Goal: Find contact information: Find contact information

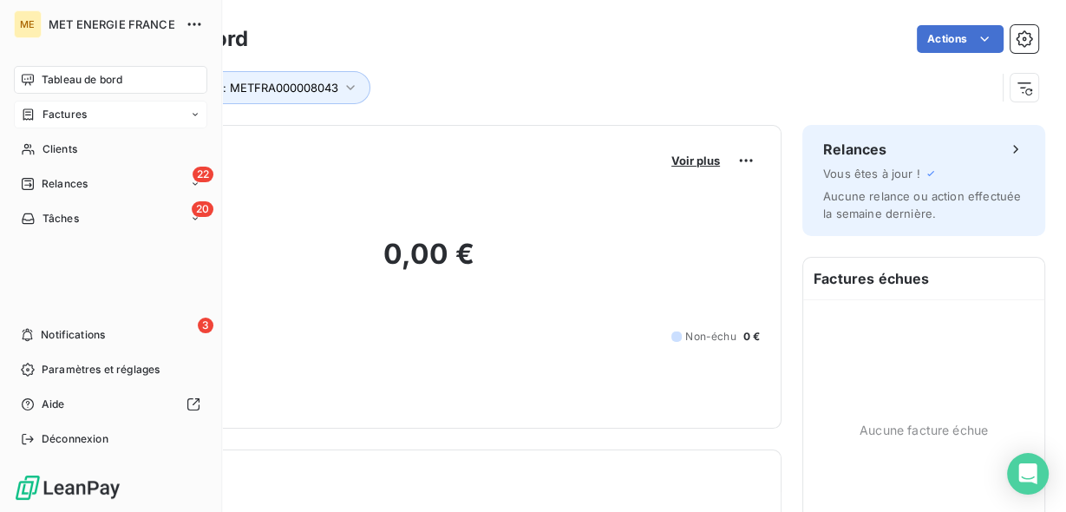
click at [57, 111] on span "Factures" at bounding box center [64, 115] width 44 height 16
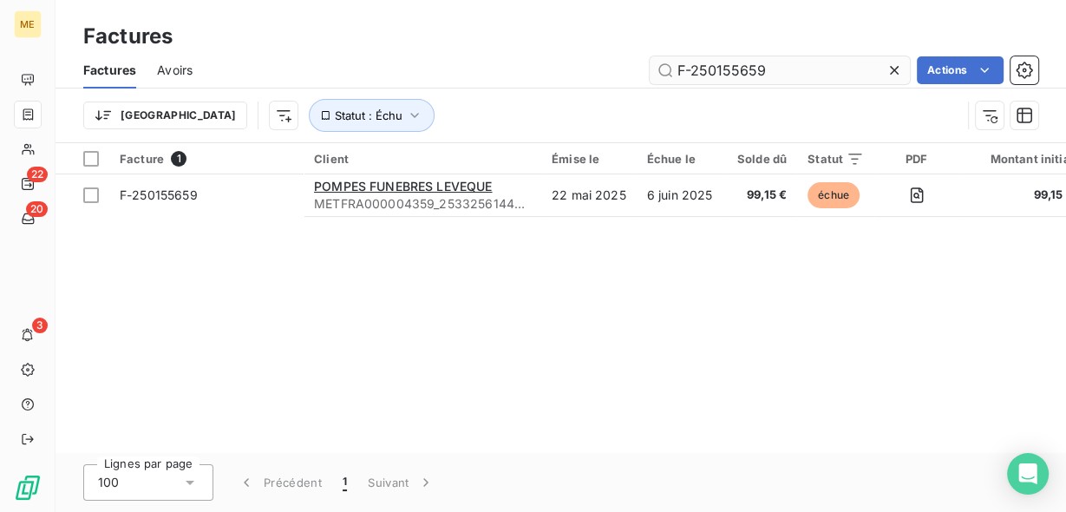
drag, startPoint x: 784, startPoint y: 69, endPoint x: 677, endPoint y: 71, distance: 106.7
click at [677, 71] on input "F-250155659" at bounding box center [780, 70] width 260 height 28
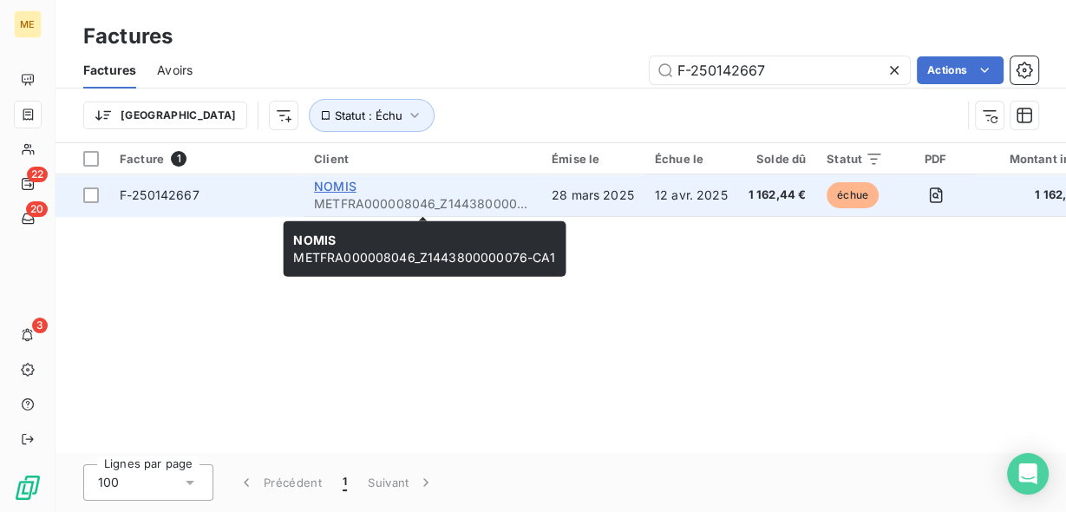
type input "F-250142667"
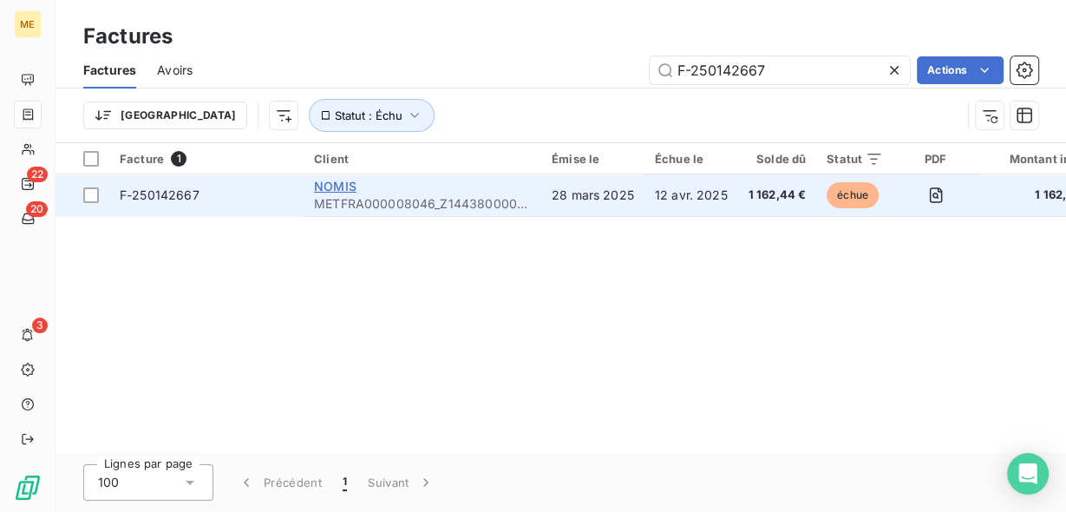
click at [348, 190] on span "NOMIS" at bounding box center [335, 186] width 42 height 15
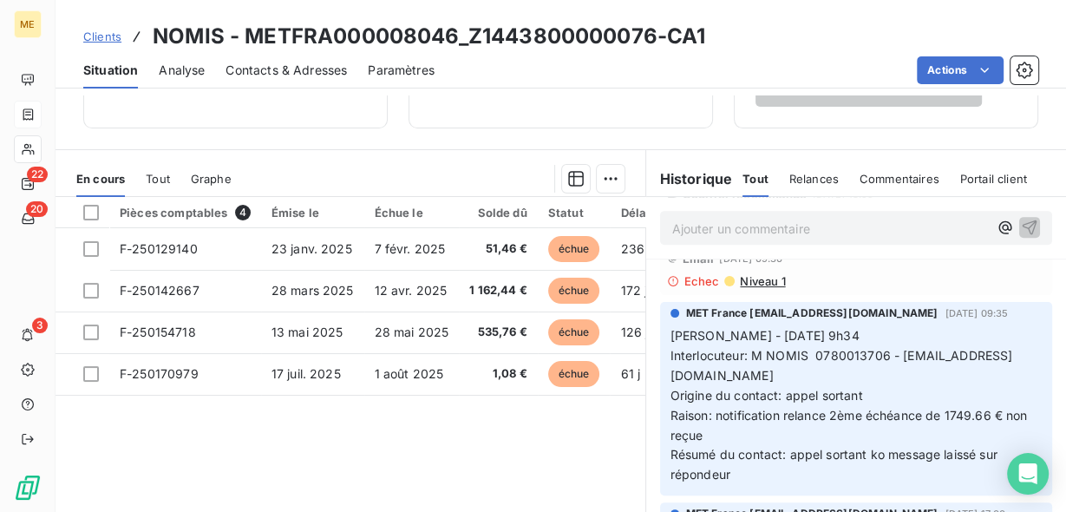
scroll to position [763, 0]
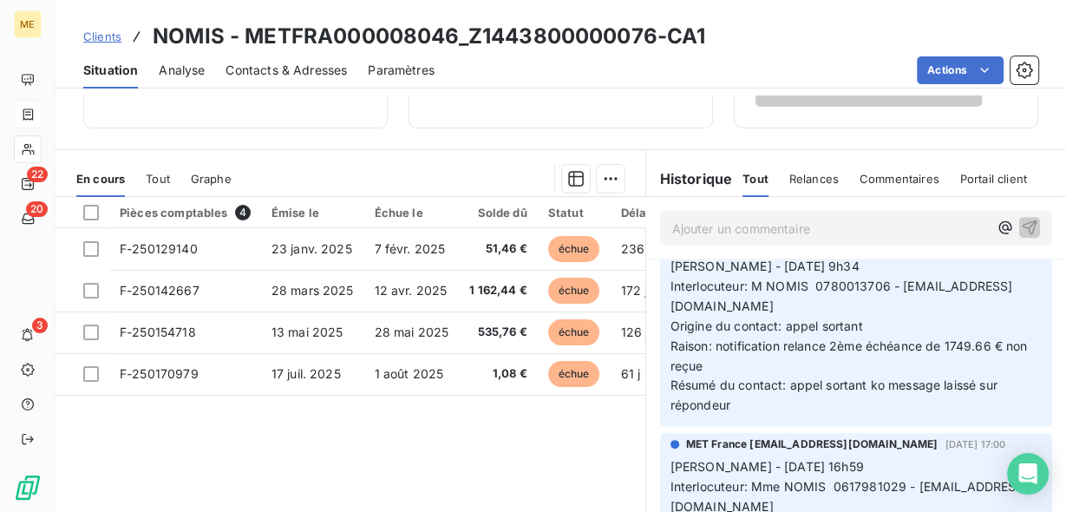
click at [310, 69] on span "Contacts & Adresses" at bounding box center [285, 70] width 121 height 17
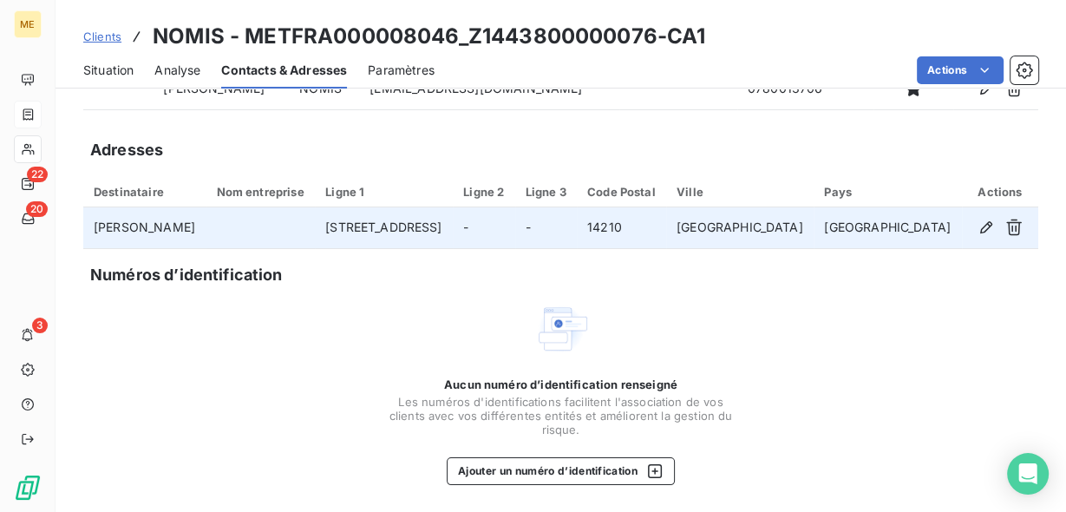
scroll to position [0, 0]
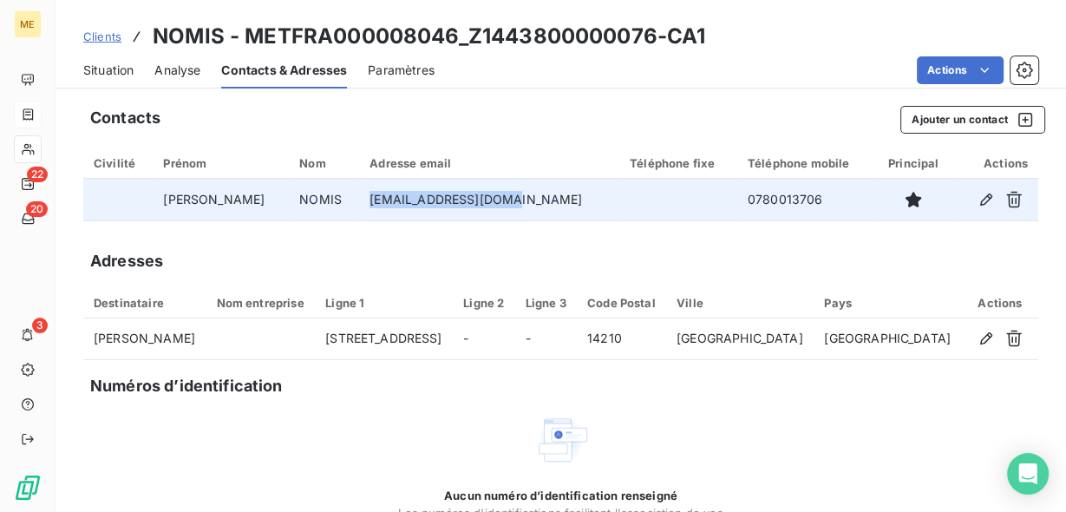
drag, startPoint x: 338, startPoint y: 199, endPoint x: 476, endPoint y: 197, distance: 137.9
click at [476, 197] on td "nomis.david@yahoo.fr" at bounding box center [489, 200] width 260 height 42
copy td "nomis.david@yahoo.fr"
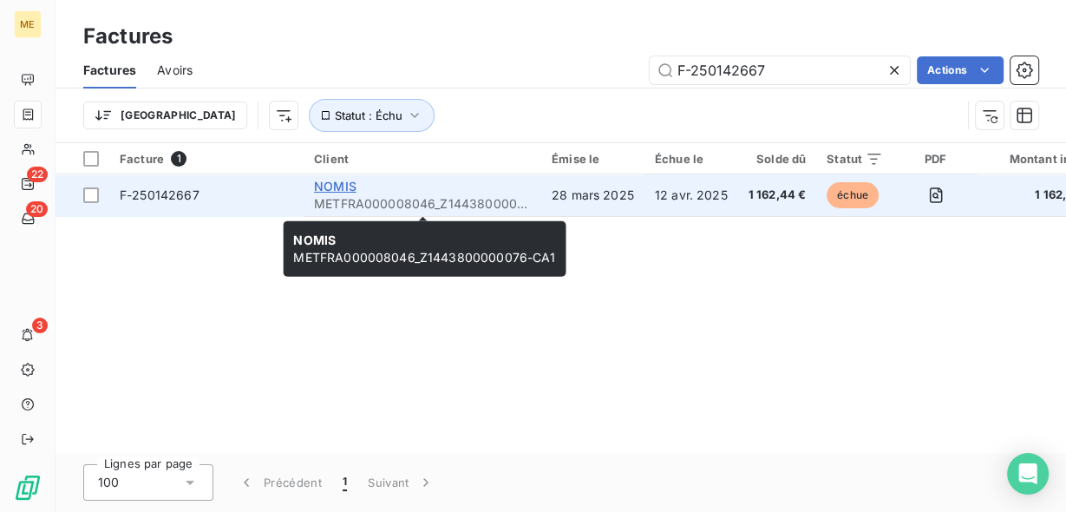
click at [343, 187] on span "NOMIS" at bounding box center [335, 186] width 42 height 15
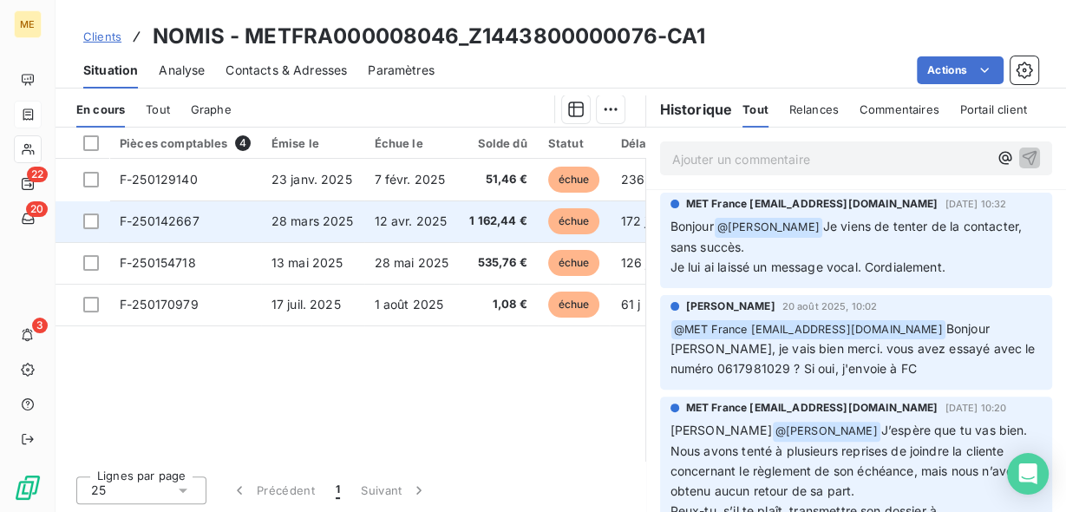
scroll to position [347, 0]
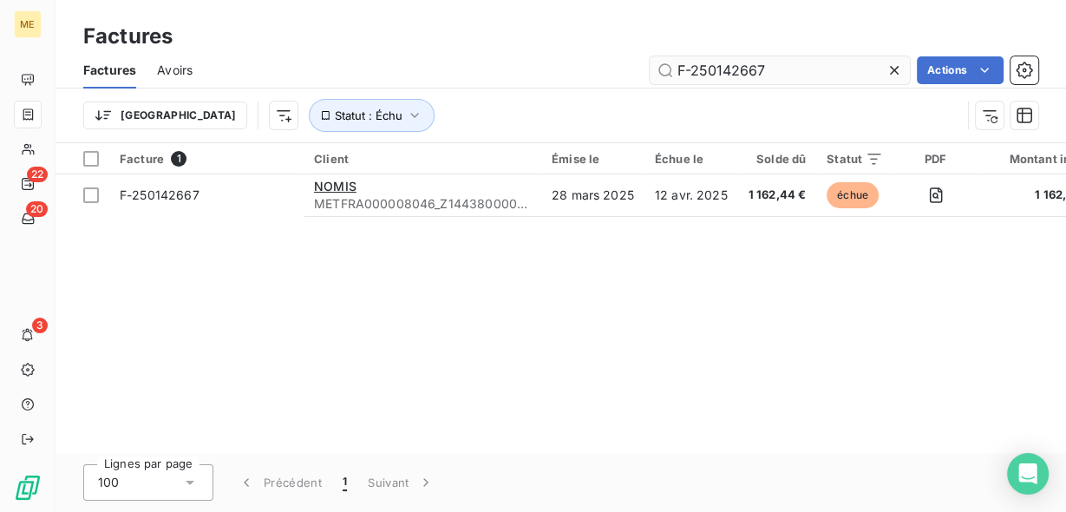
click at [702, 66] on input "F-250142667" at bounding box center [780, 70] width 260 height 28
type input "F-240117215"
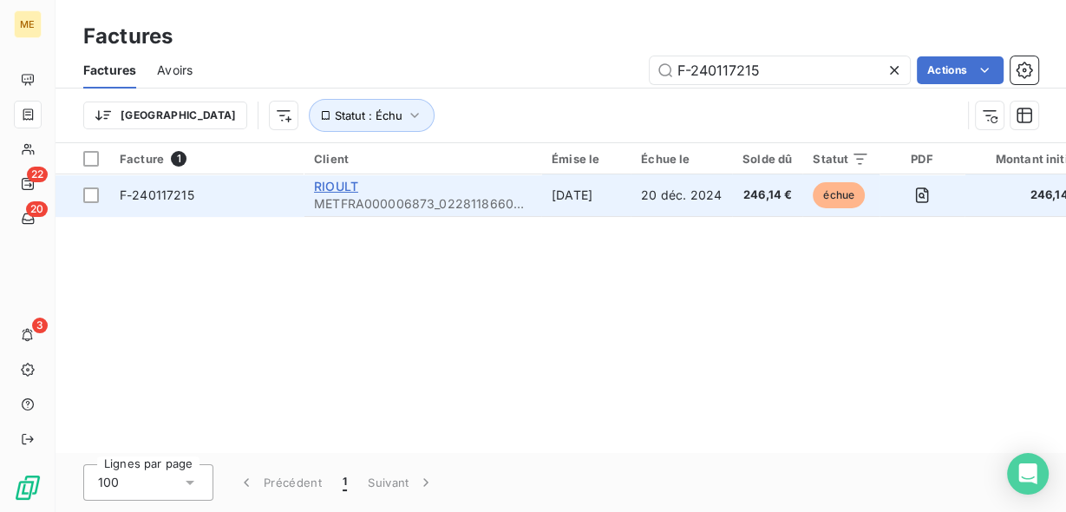
click at [352, 190] on span "RIOULT" at bounding box center [336, 186] width 44 height 15
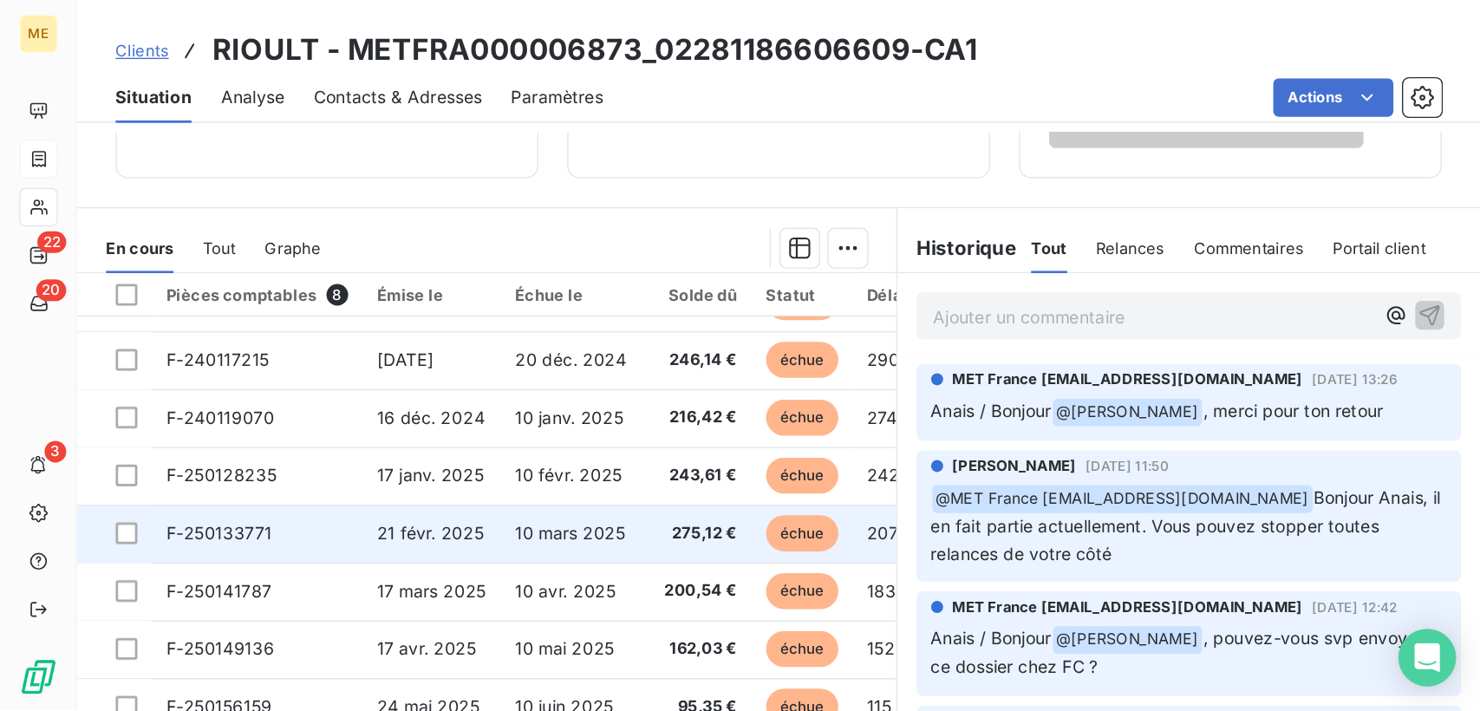
scroll to position [416, 0]
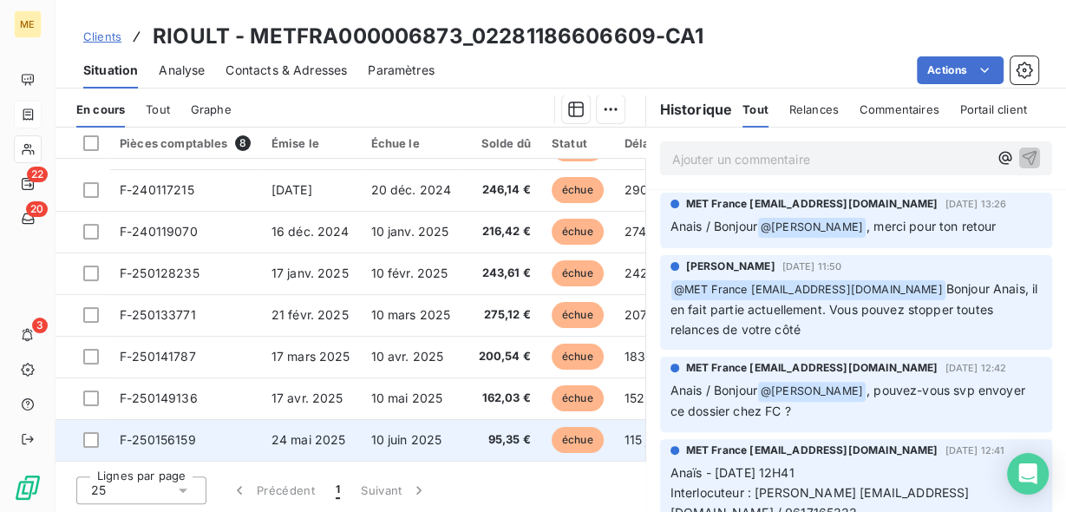
click at [309, 422] on td "24 mai 2025" at bounding box center [311, 440] width 100 height 42
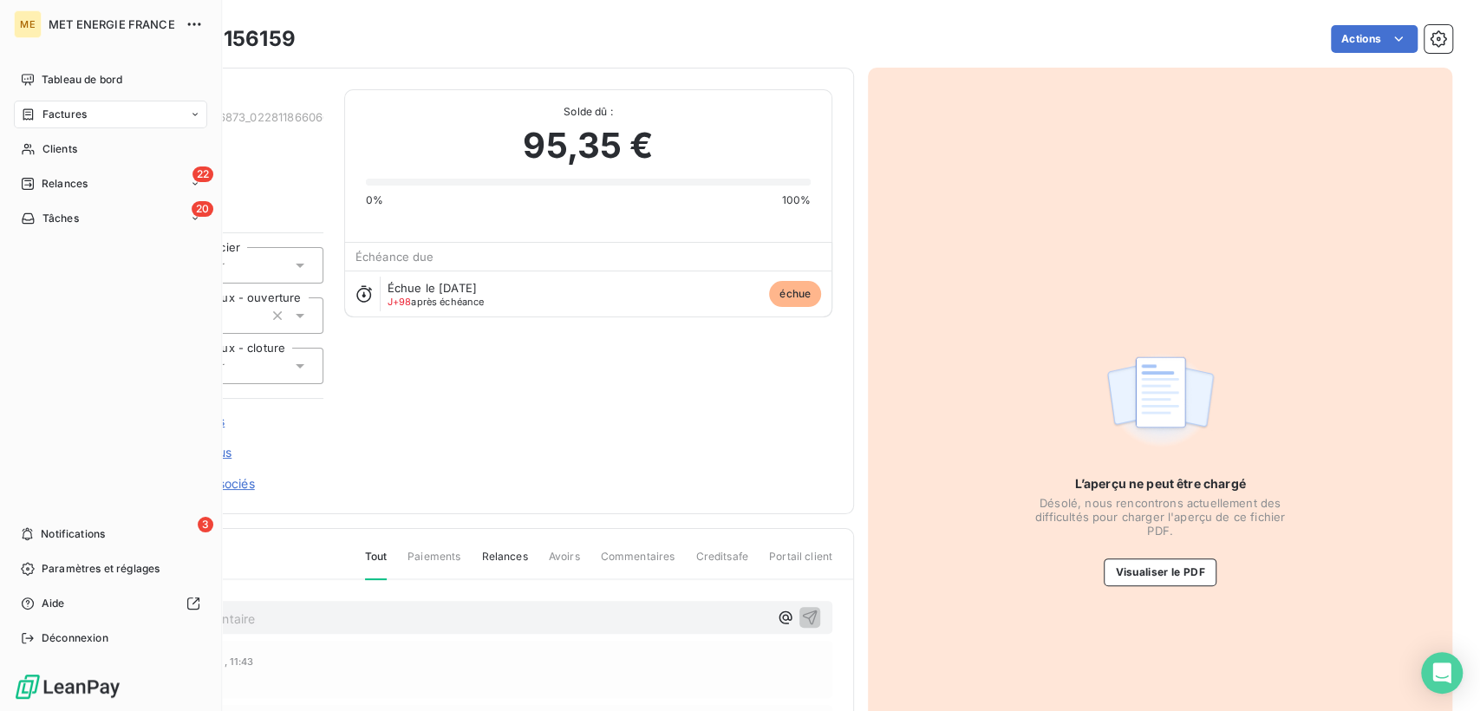
click at [42, 114] on span "Factures" at bounding box center [64, 115] width 44 height 16
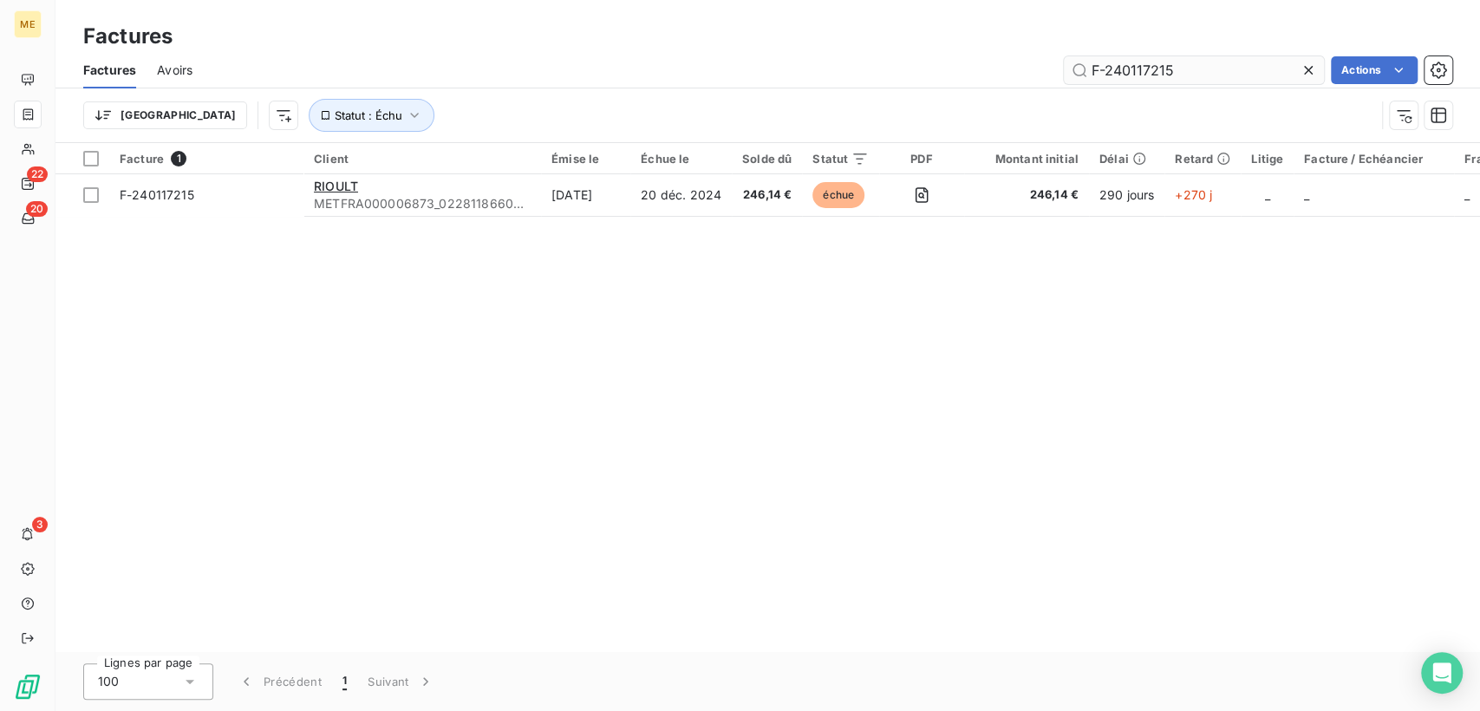
click at [1065, 71] on input "F-240117215" at bounding box center [1194, 70] width 260 height 28
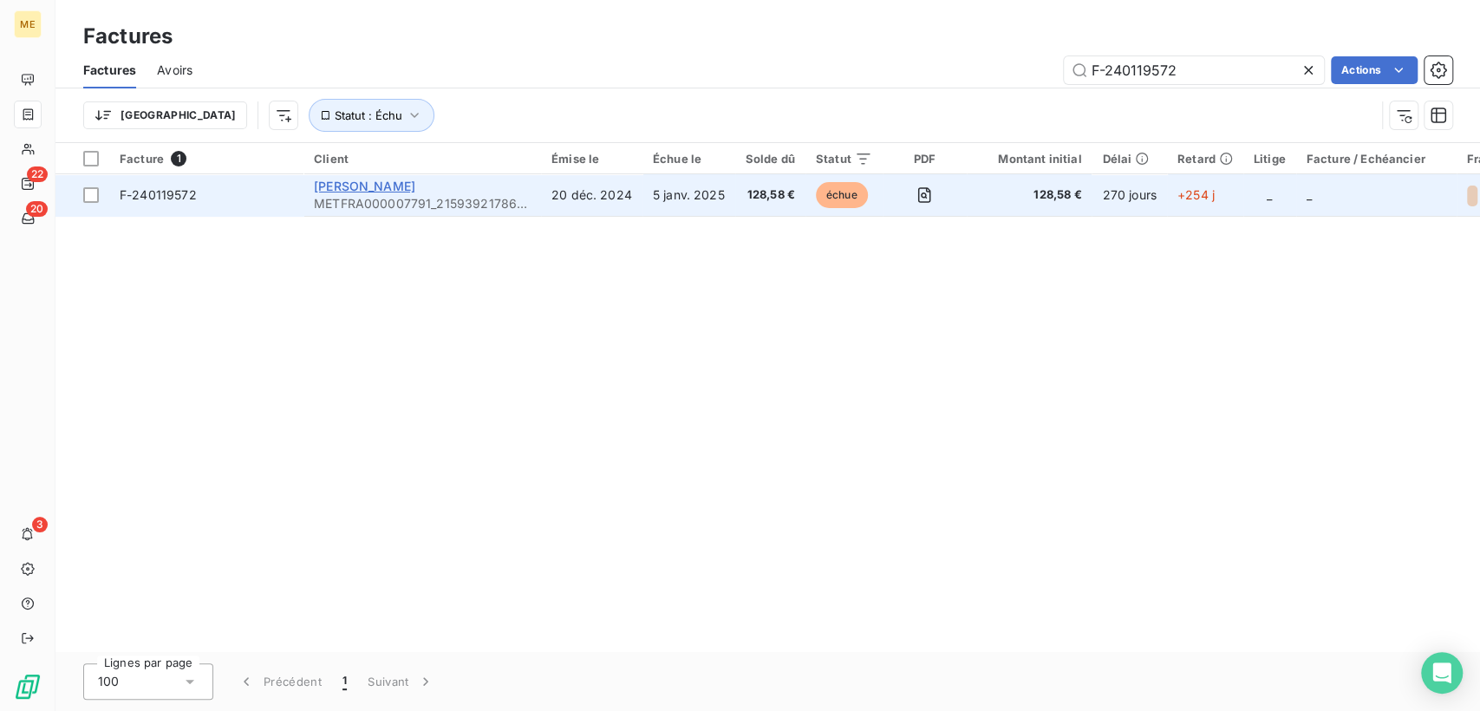
type input "F-240119572"
click at [388, 187] on span "CHIDLOVSKY" at bounding box center [364, 186] width 101 height 15
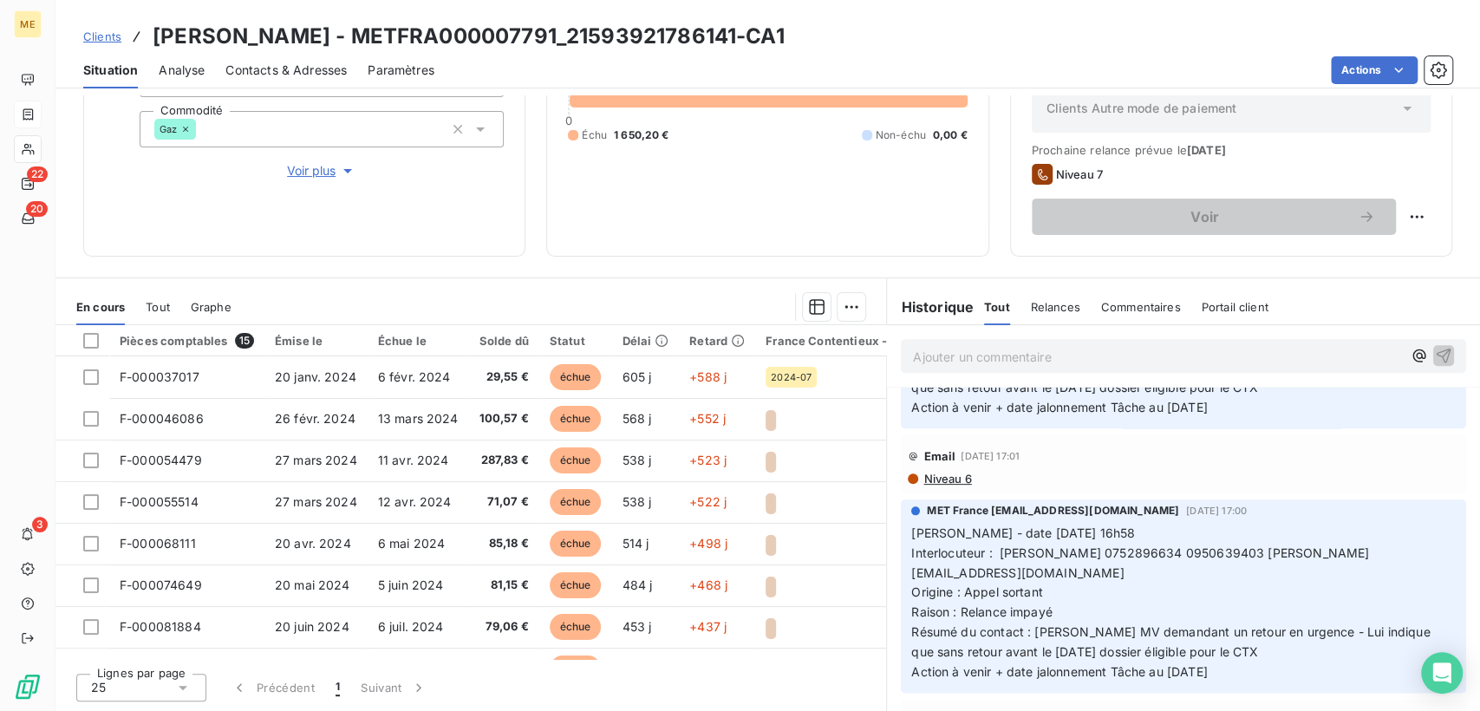
scroll to position [1541, 0]
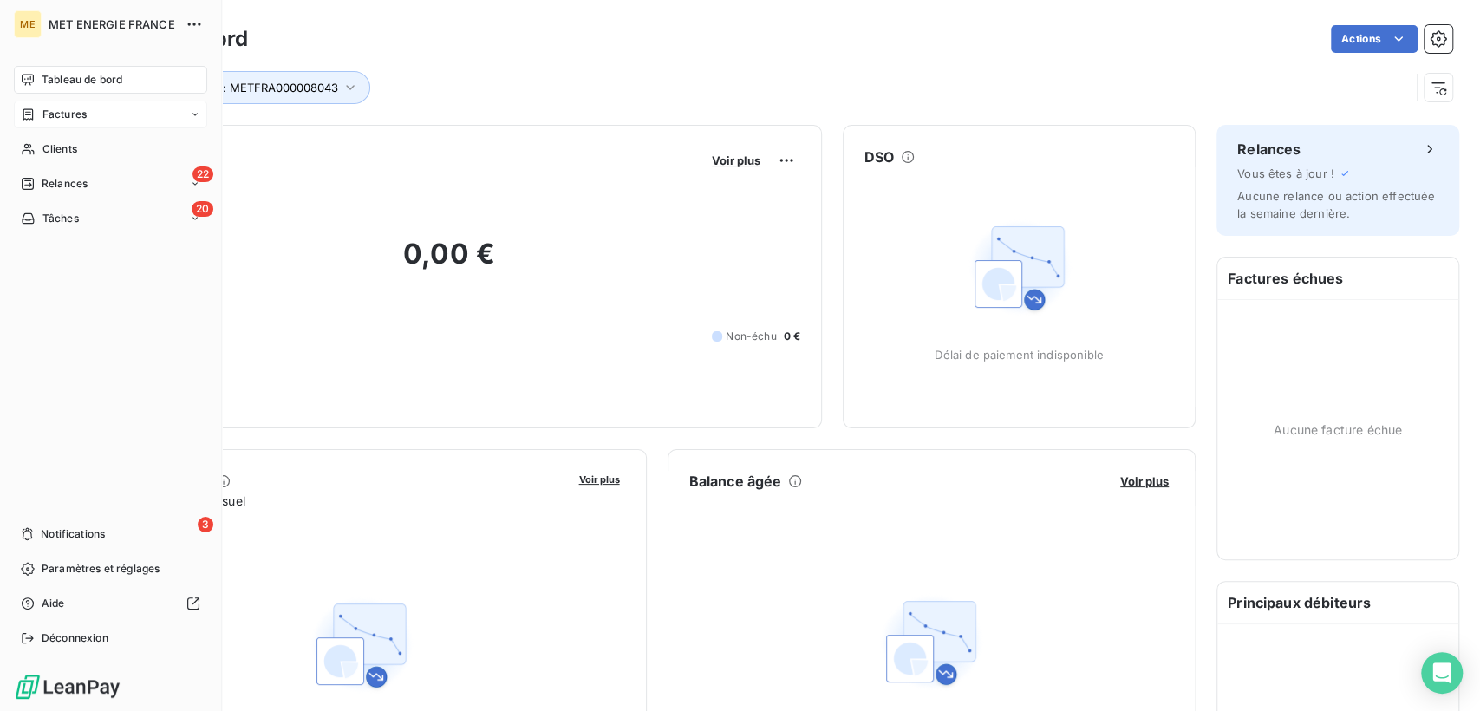
click at [83, 114] on span "Factures" at bounding box center [64, 115] width 44 height 16
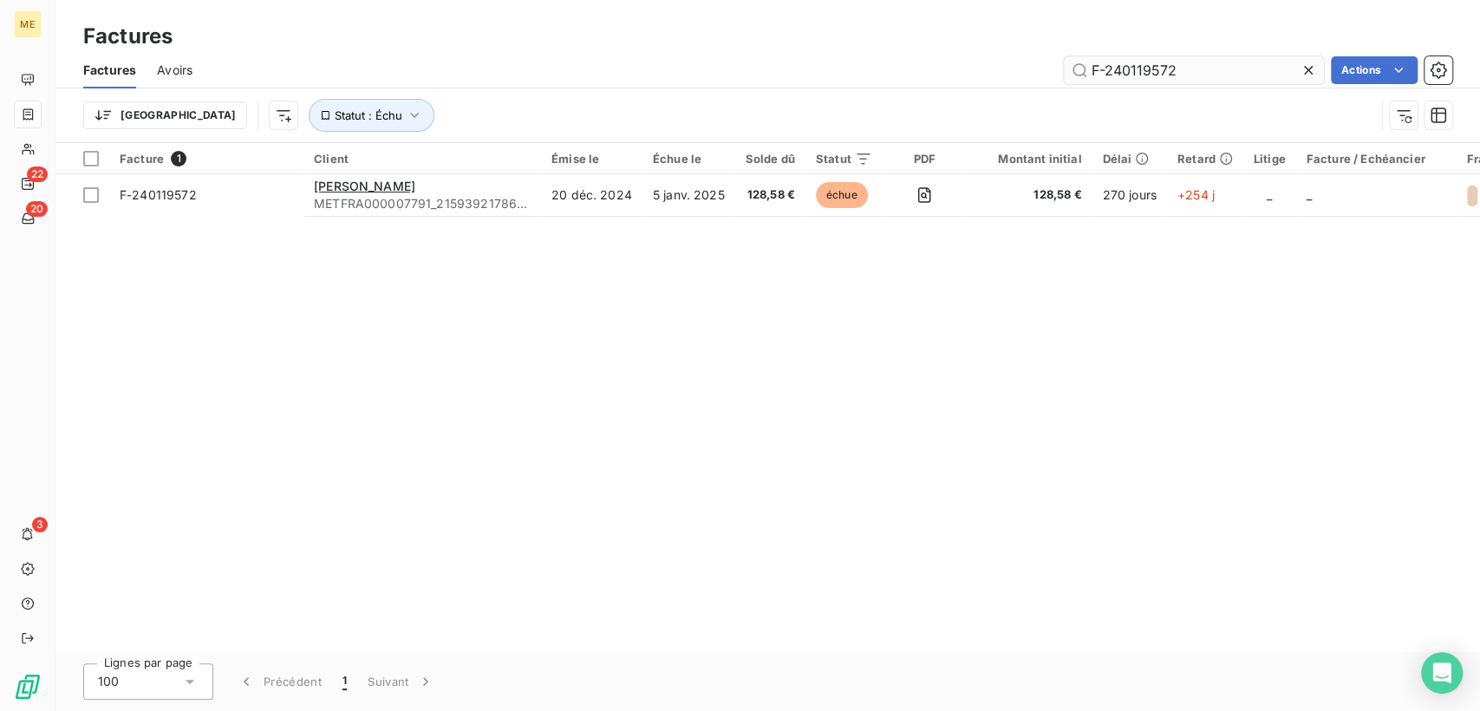
click at [1065, 66] on input "F-240119572" at bounding box center [1194, 70] width 260 height 28
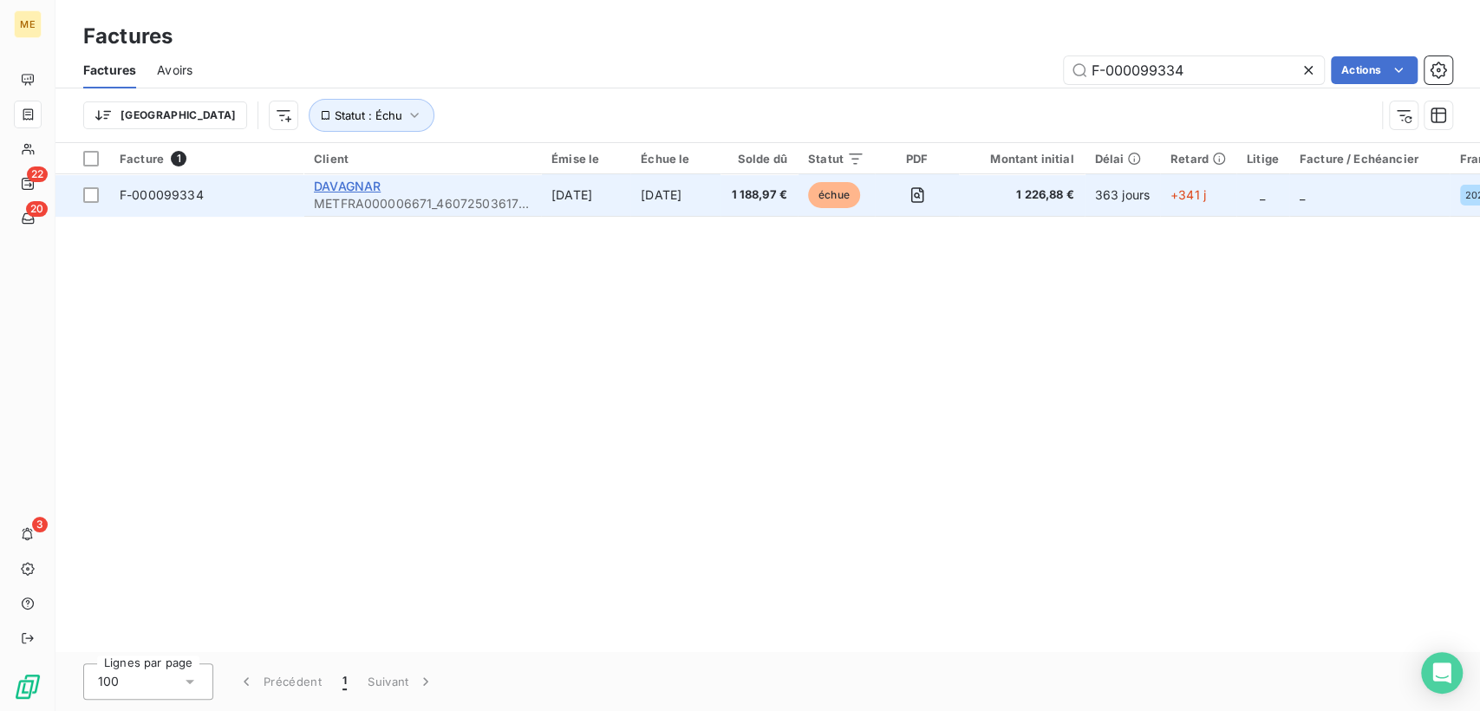
type input "F-000099334"
click at [380, 189] on span "DAVAGNAR" at bounding box center [347, 186] width 67 height 15
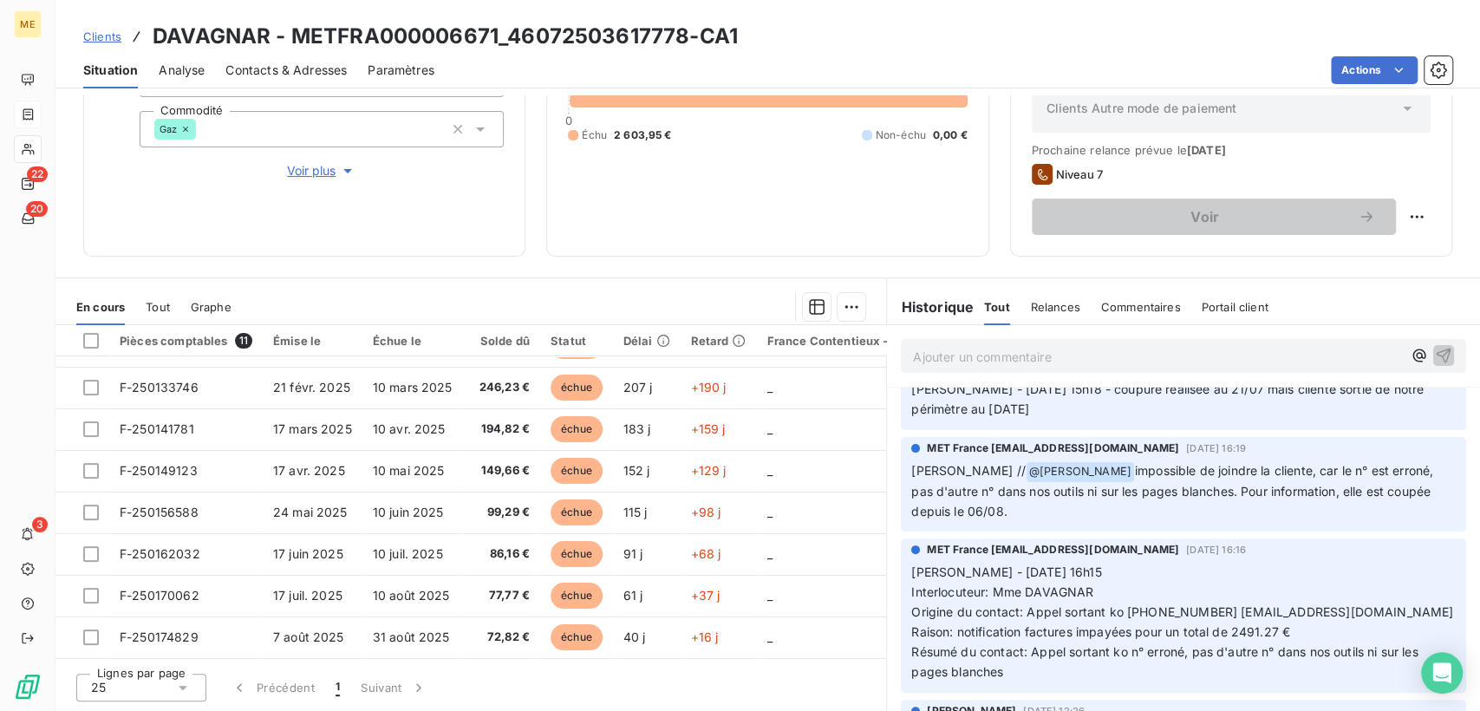
scroll to position [481, 0]
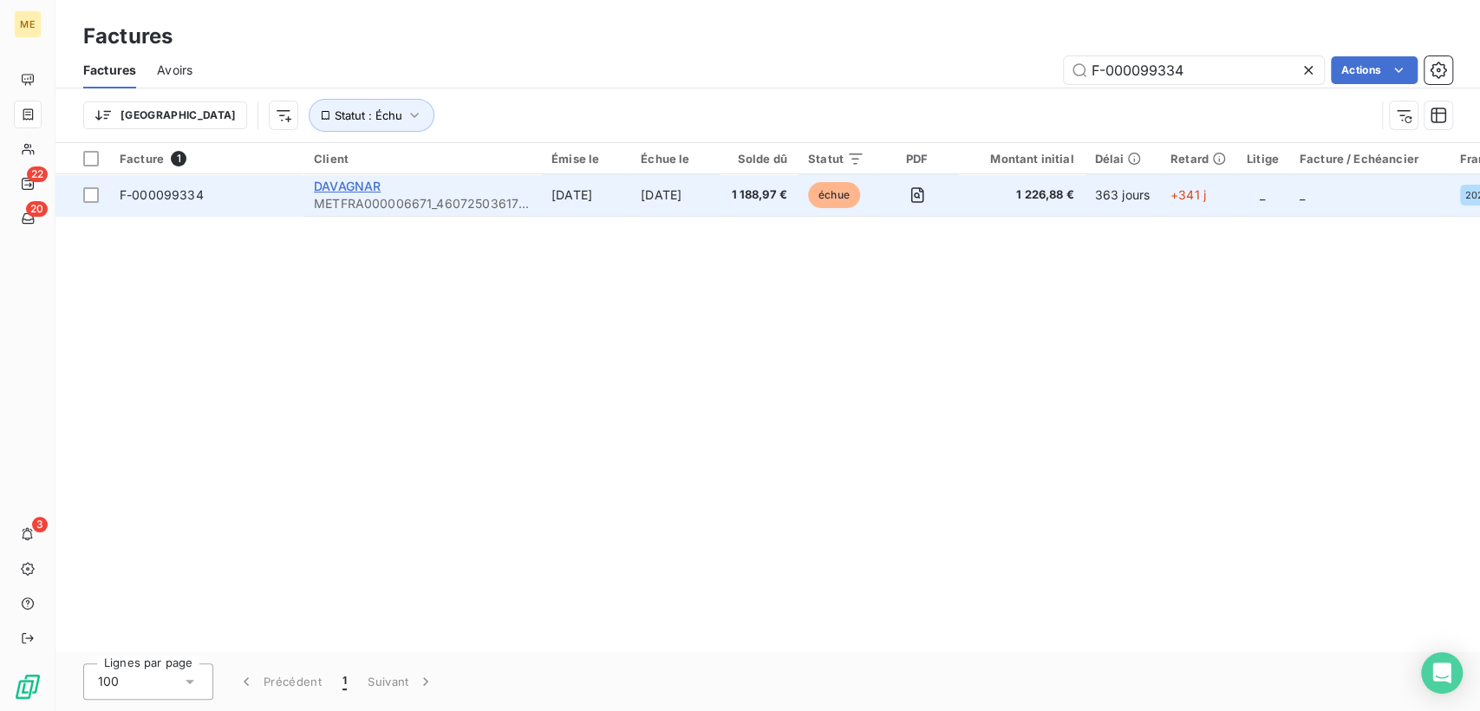
click at [350, 185] on span "DAVAGNAR" at bounding box center [347, 186] width 67 height 15
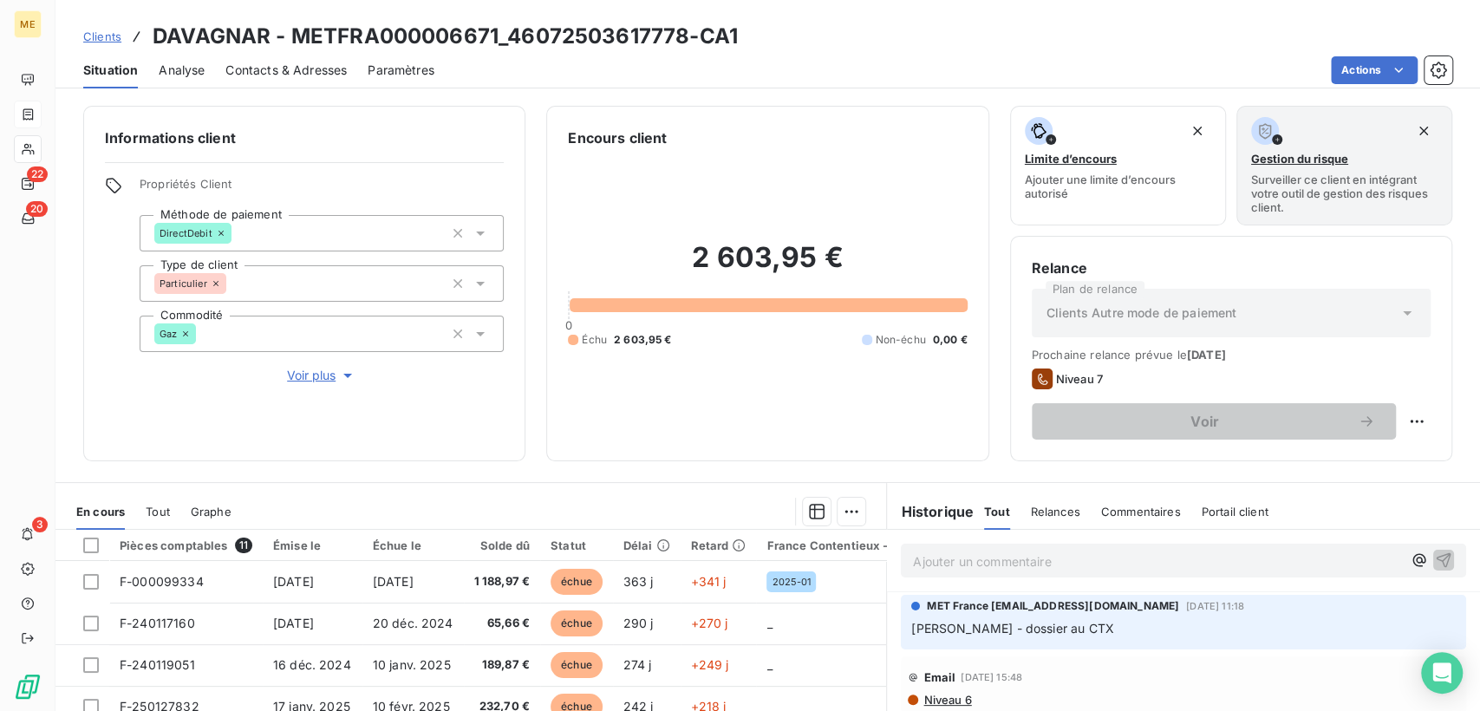
click at [265, 65] on span "Contacts & Adresses" at bounding box center [285, 70] width 121 height 17
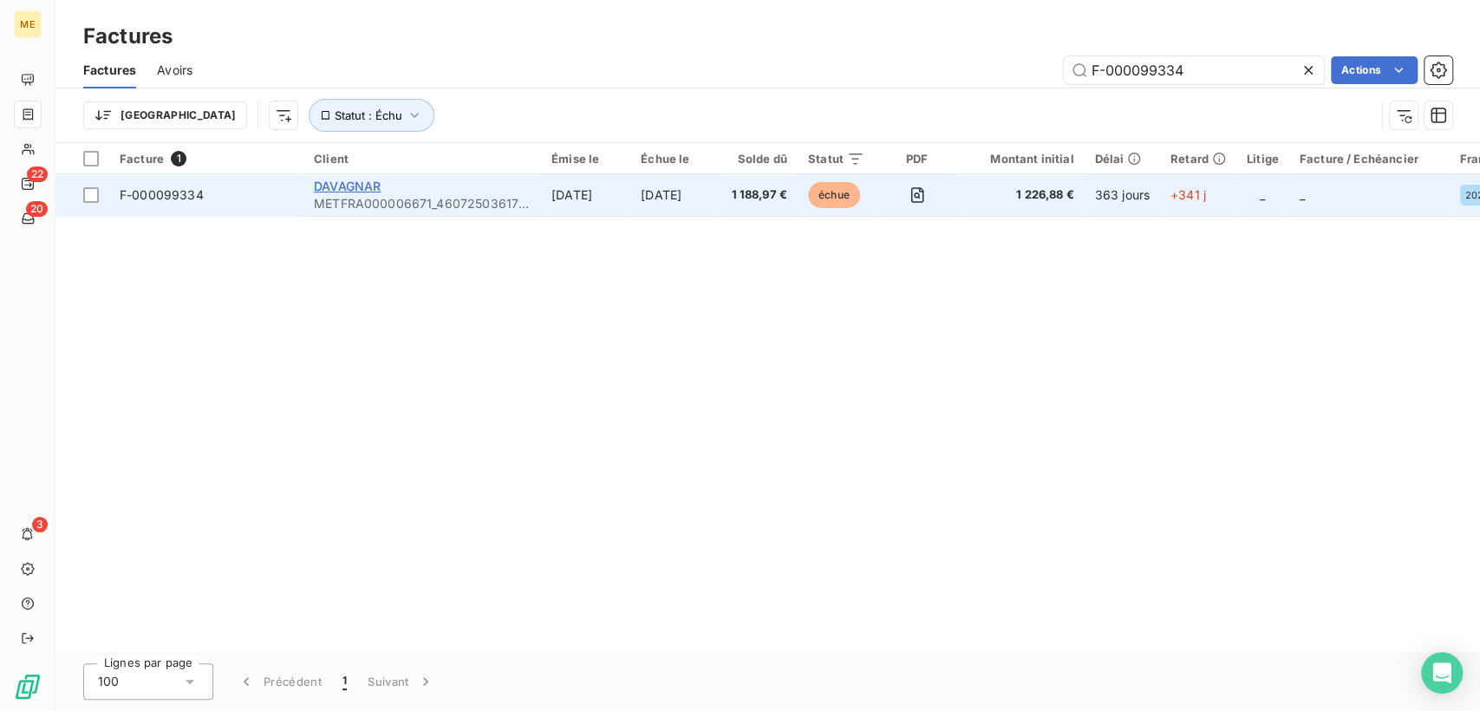
click at [353, 189] on span "DAVAGNAR" at bounding box center [347, 186] width 67 height 15
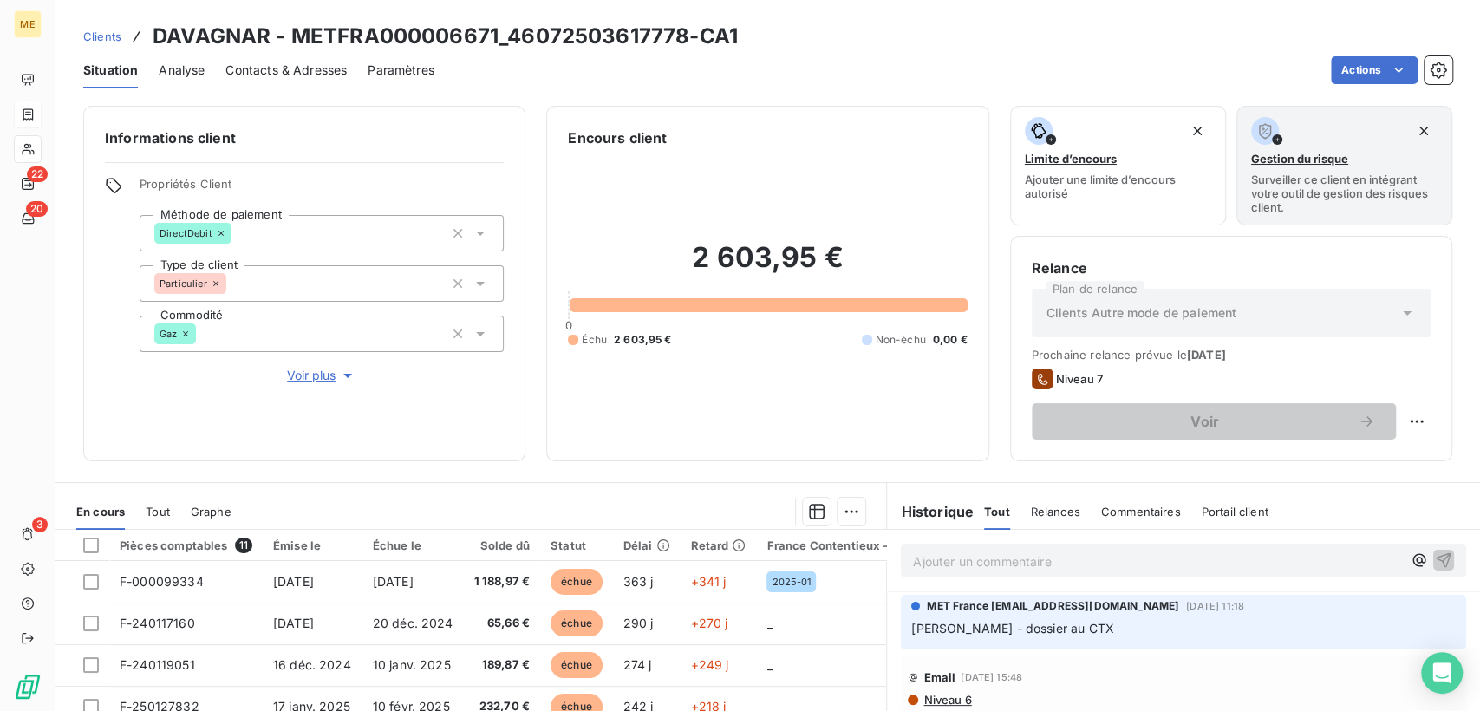
click at [310, 65] on span "Contacts & Adresses" at bounding box center [285, 70] width 121 height 17
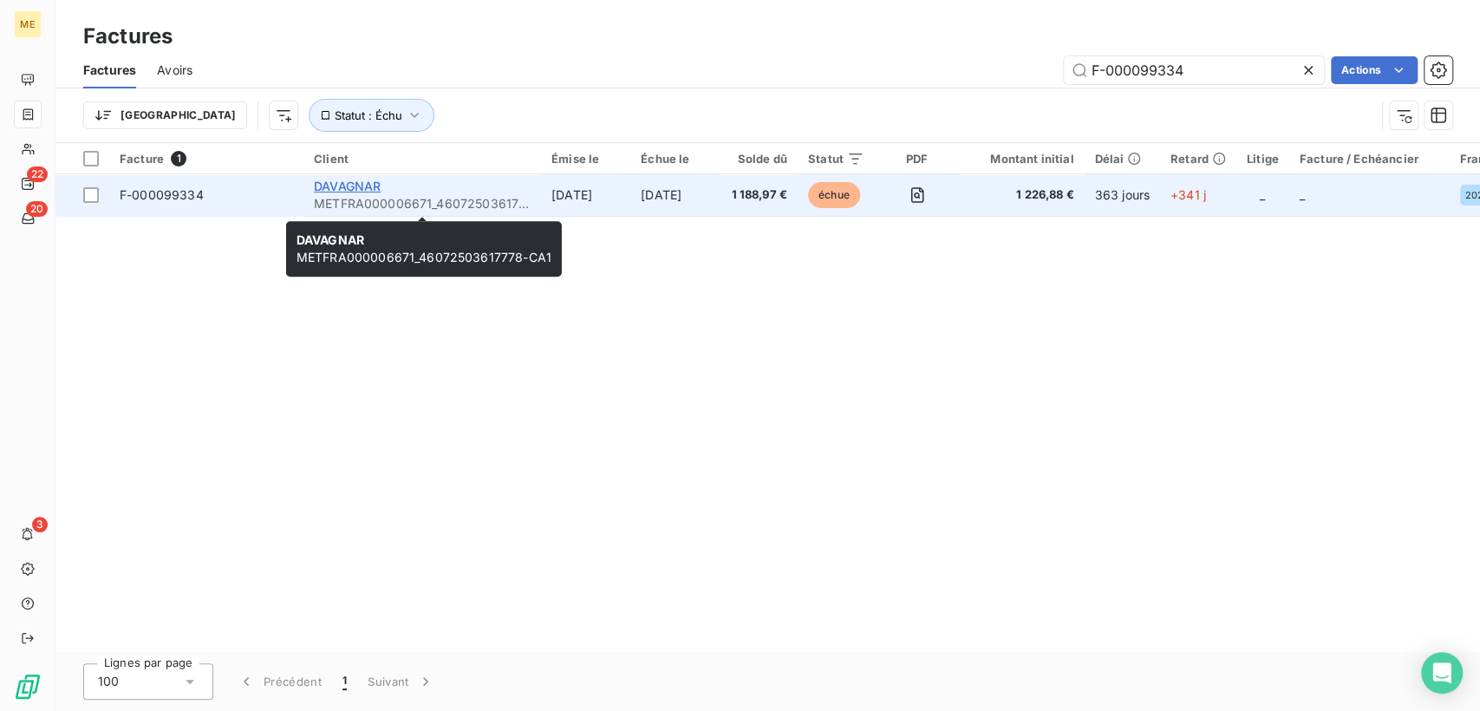
click at [334, 189] on span "DAVAGNAR" at bounding box center [347, 186] width 67 height 15
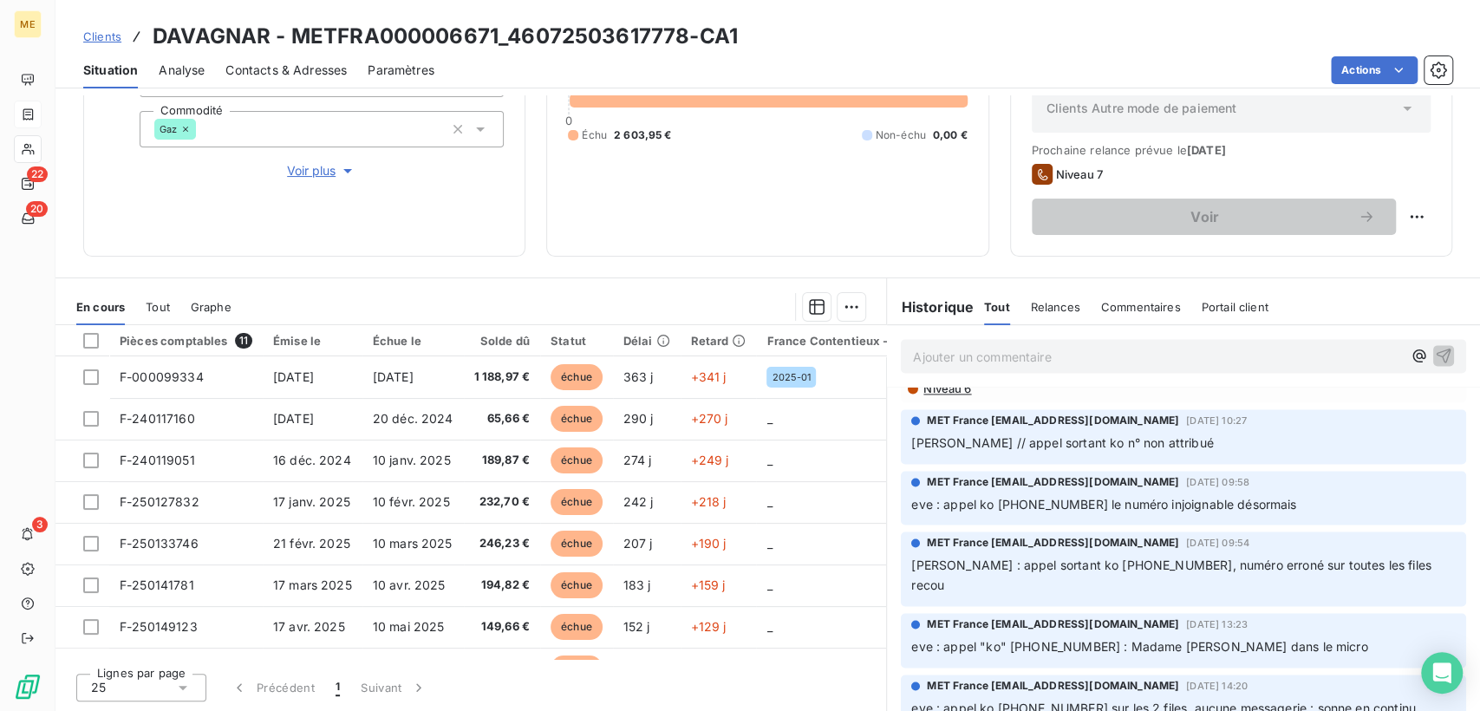
scroll to position [1831, 0]
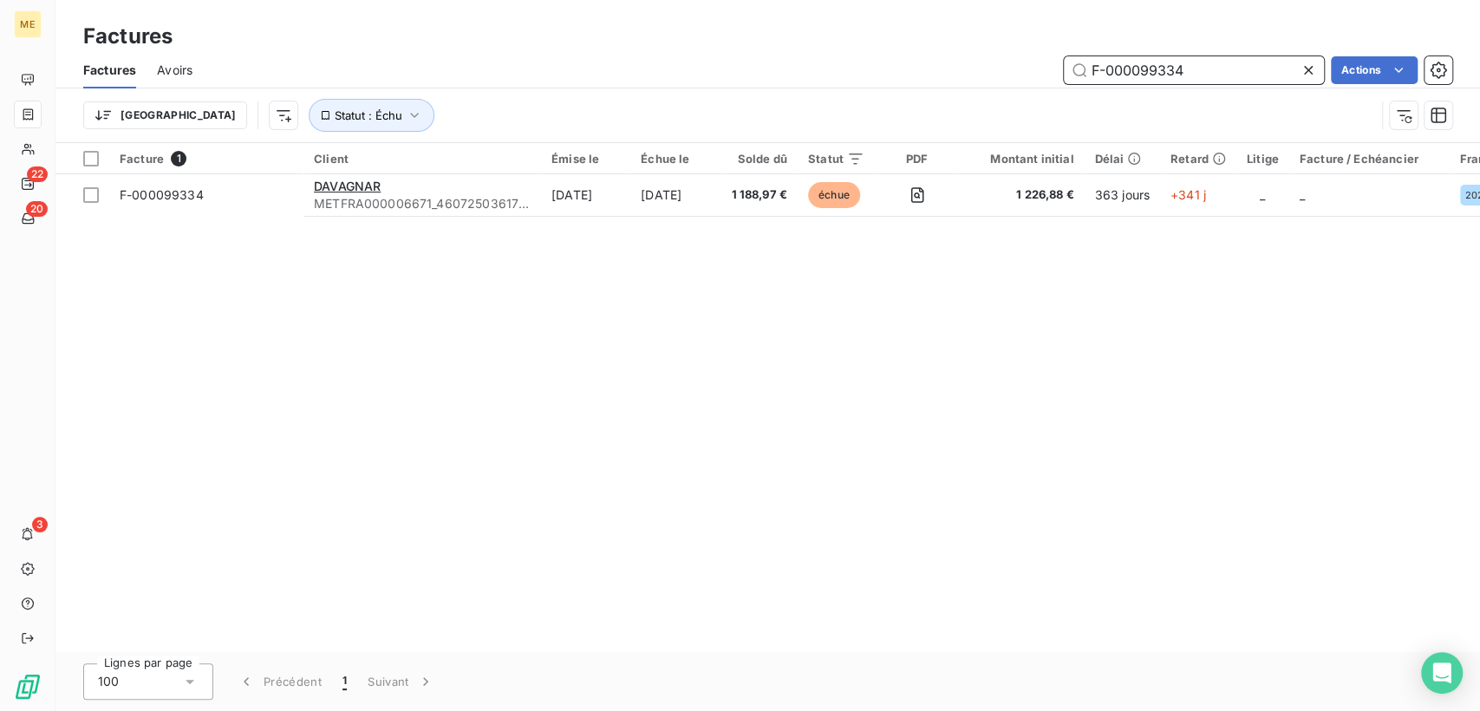
click at [1065, 66] on input "F-000099334" at bounding box center [1194, 70] width 260 height 28
paste input "250129173"
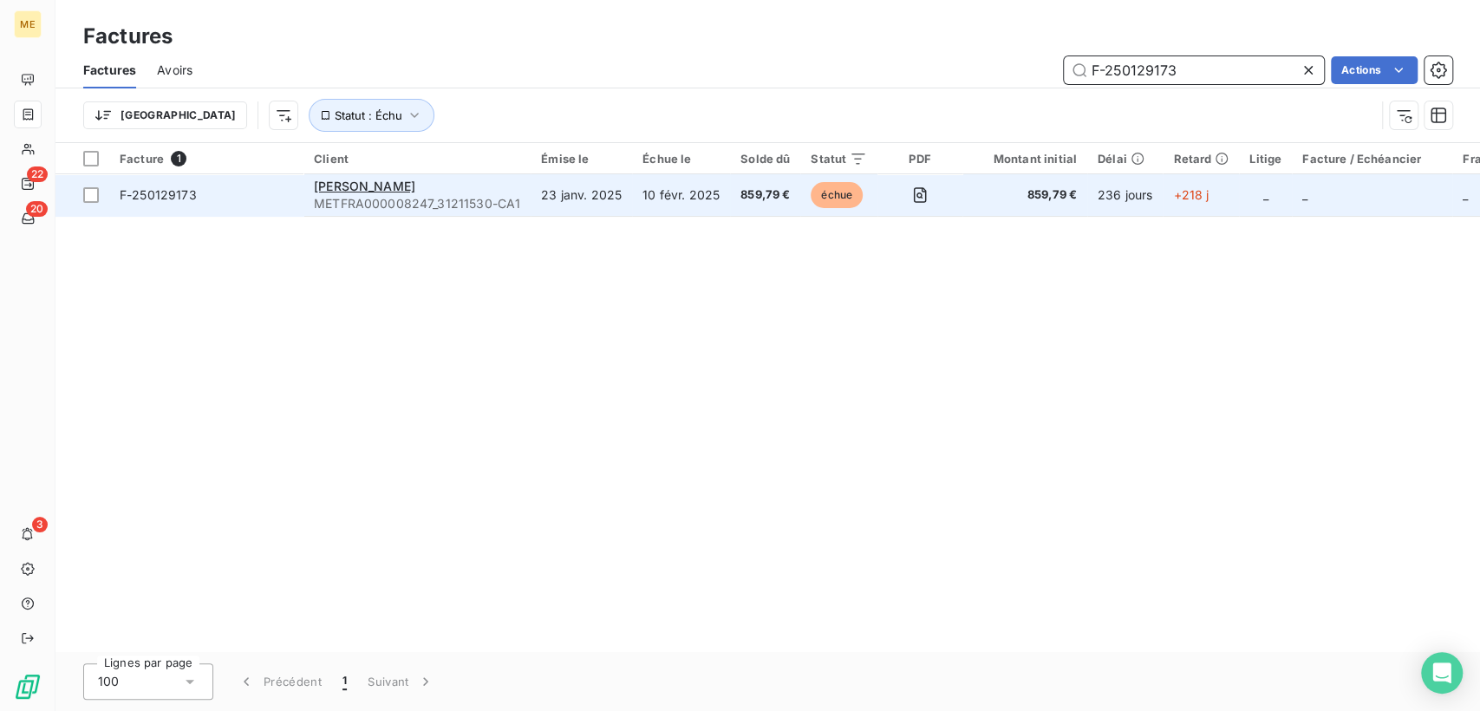
type input "F-250129173"
click at [378, 187] on div "ELLA ELLA" at bounding box center [417, 186] width 206 height 17
click at [353, 182] on span "ELLA ELLA" at bounding box center [364, 186] width 101 height 15
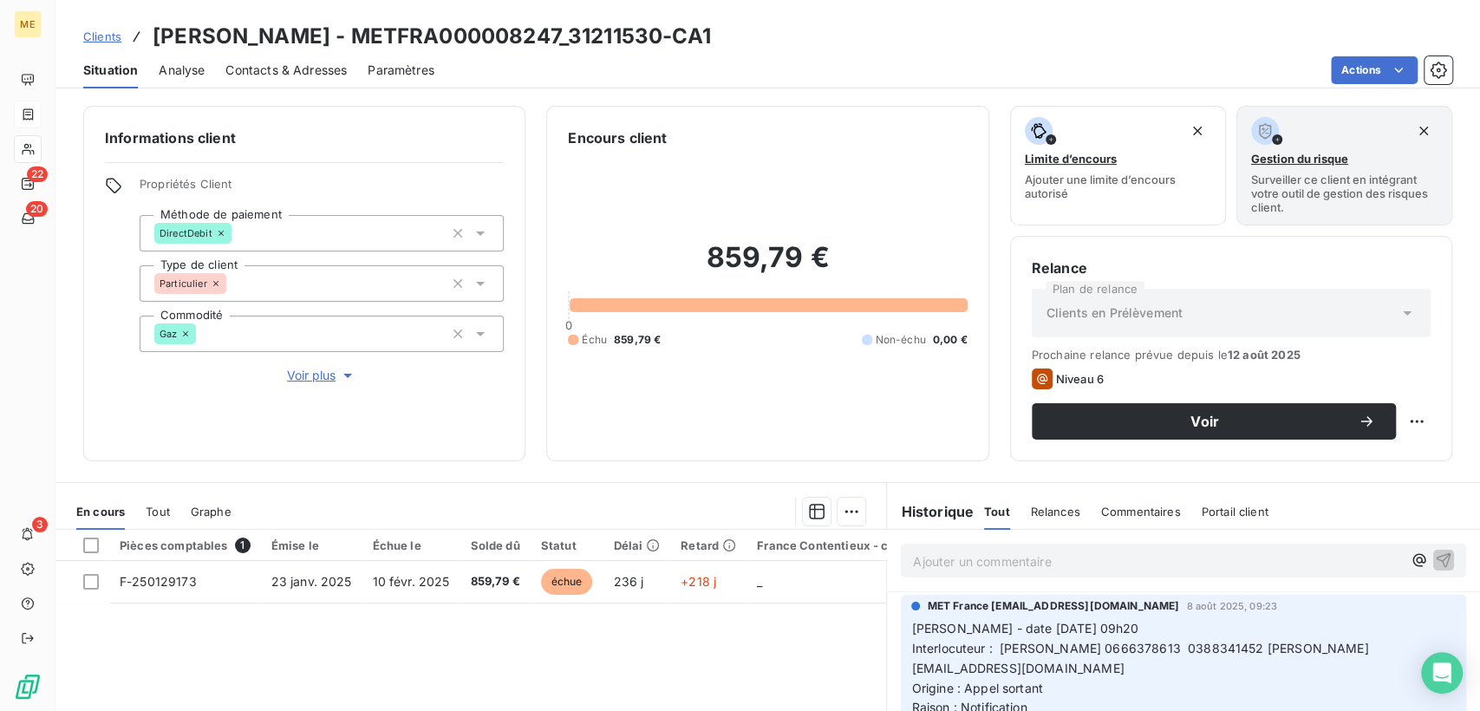
click at [251, 71] on span "Contacts & Adresses" at bounding box center [285, 70] width 121 height 17
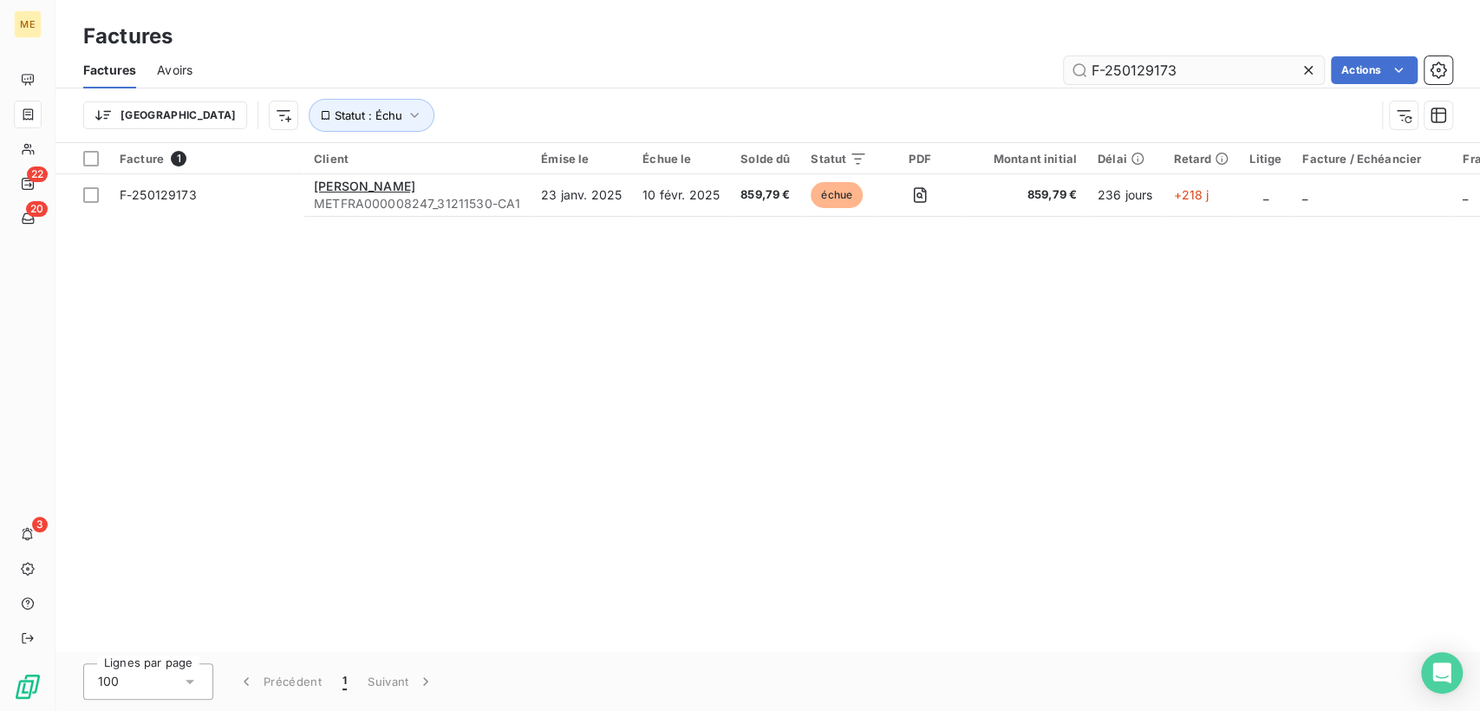
drag, startPoint x: 1180, startPoint y: 72, endPoint x: 1089, endPoint y: 74, distance: 91.1
click at [1065, 74] on input "F-250129173" at bounding box center [1194, 70] width 260 height 28
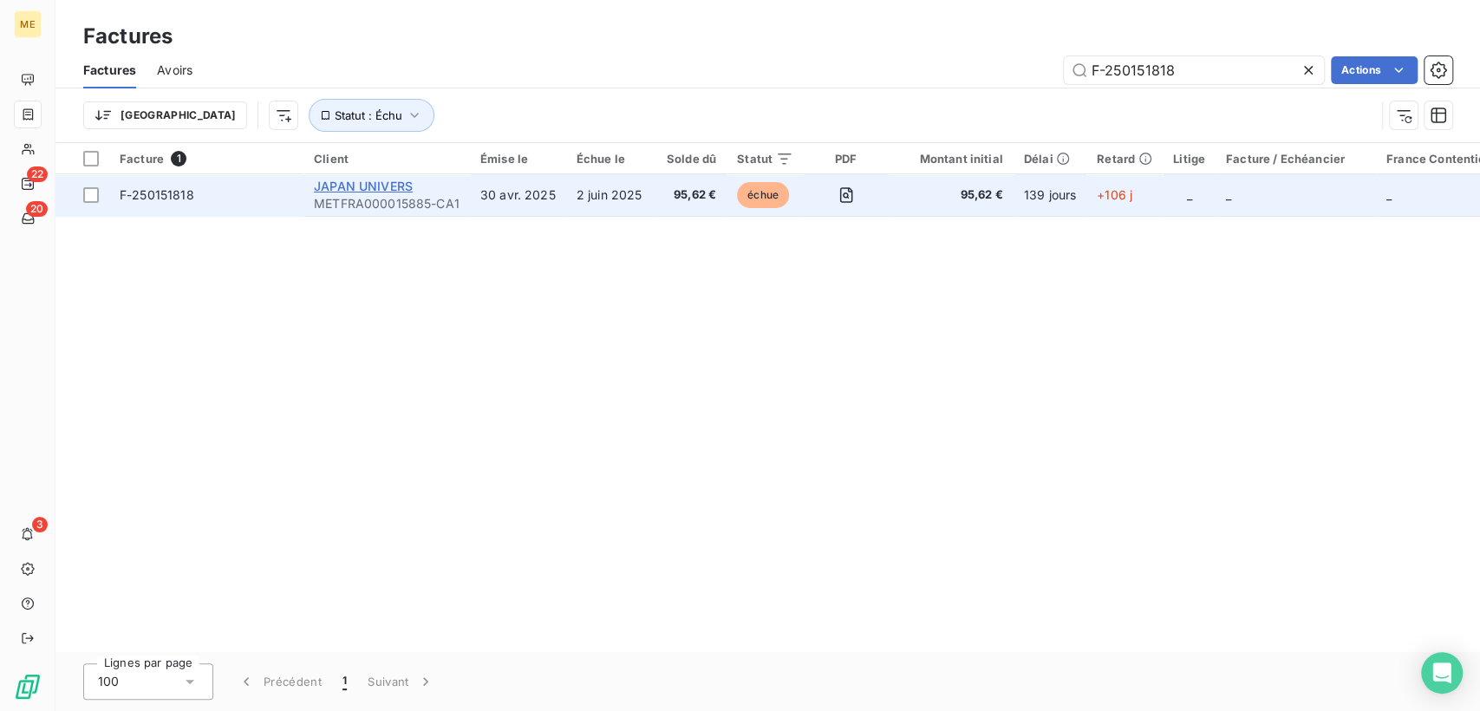
type input "F-250151818"
click at [382, 187] on span "JAPAN UNIVERS" at bounding box center [363, 186] width 99 height 15
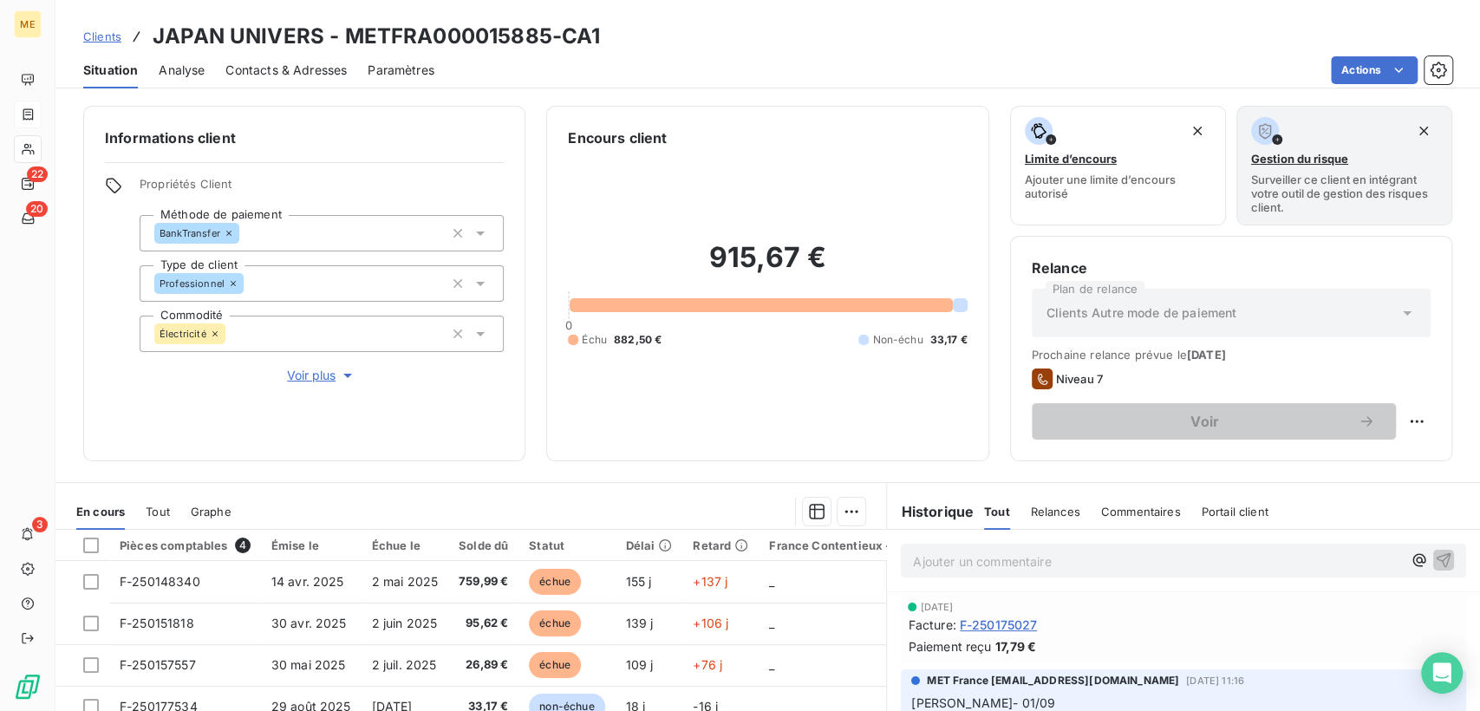
click at [255, 70] on span "Contacts & Adresses" at bounding box center [285, 70] width 121 height 17
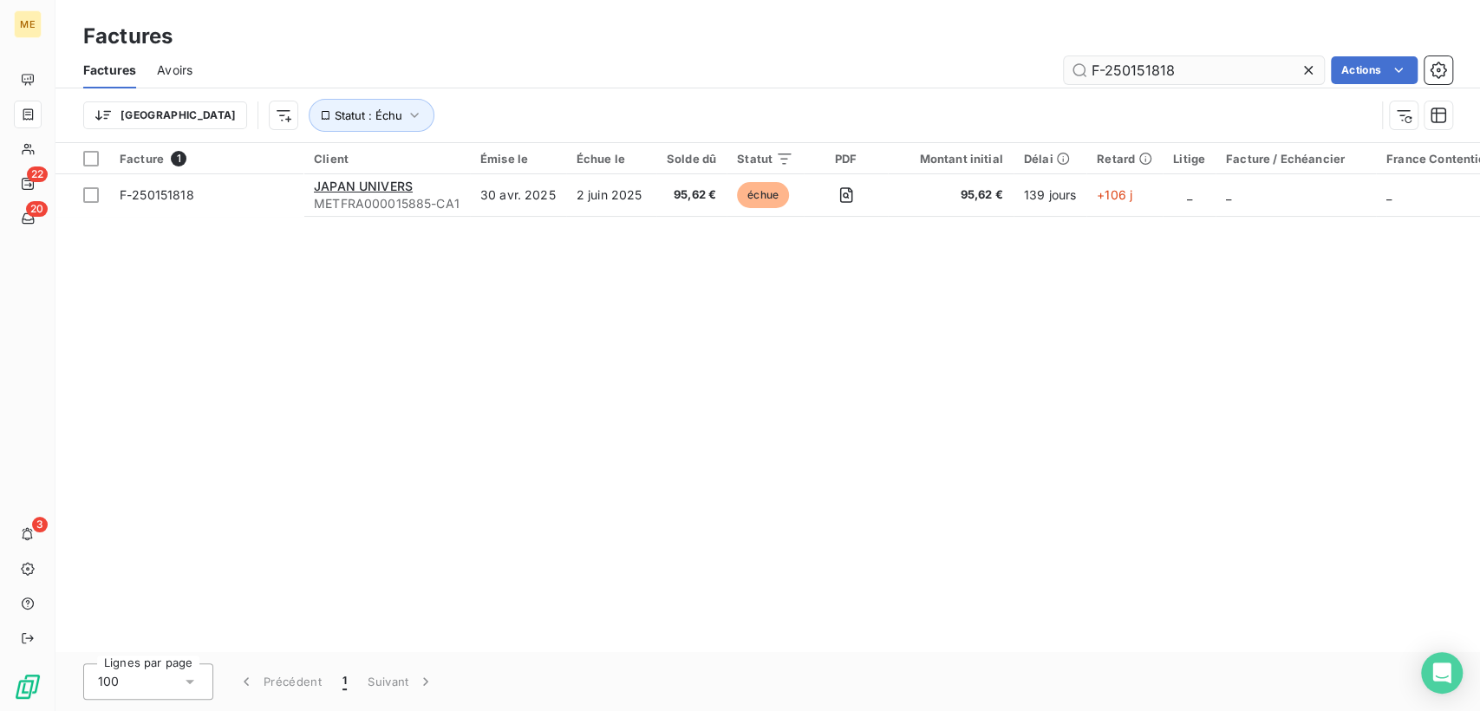
drag, startPoint x: 1191, startPoint y: 70, endPoint x: 1087, endPoint y: 75, distance: 104.2
click at [1065, 75] on input "F-250151818" at bounding box center [1194, 70] width 260 height 28
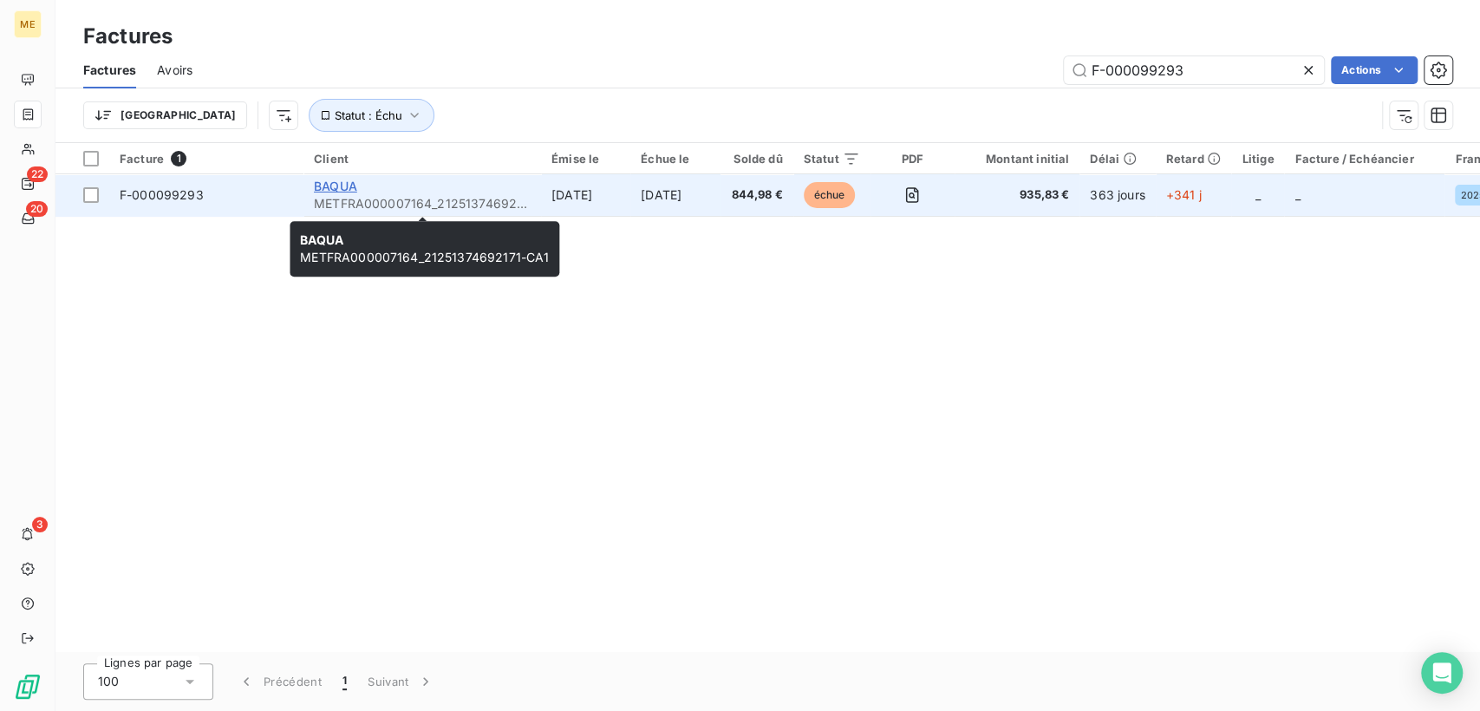
type input "F-000099293"
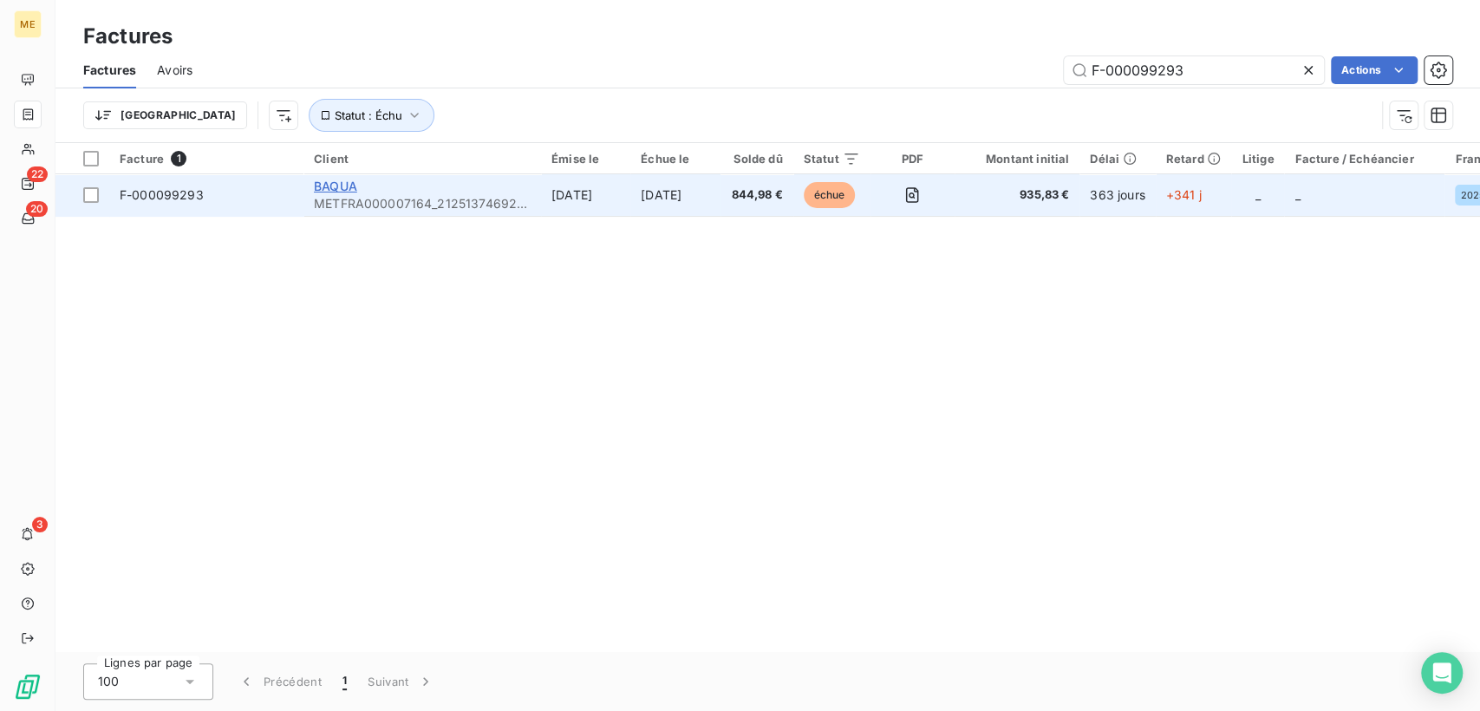
click at [356, 189] on span "BAQUA" at bounding box center [335, 186] width 43 height 15
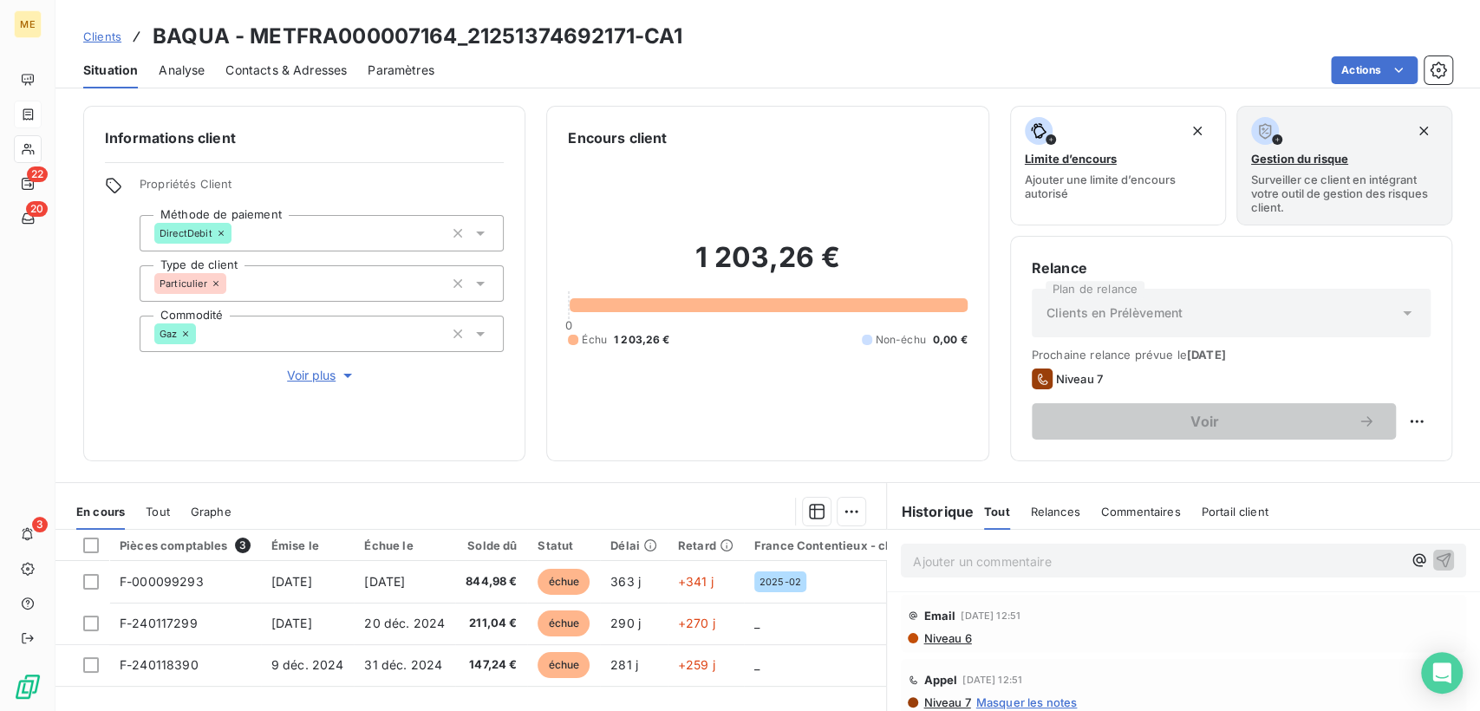
scroll to position [96, 0]
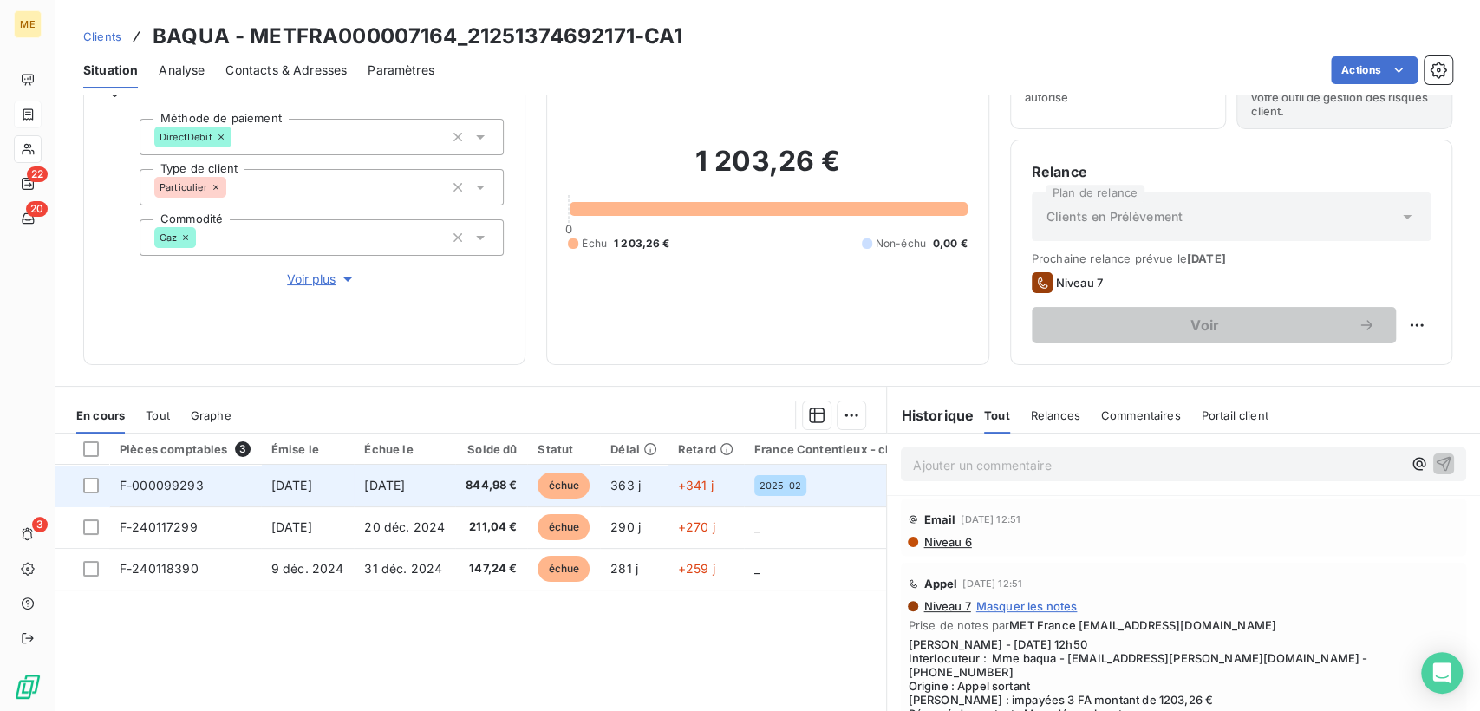
click at [557, 481] on span "échue" at bounding box center [564, 486] width 52 height 26
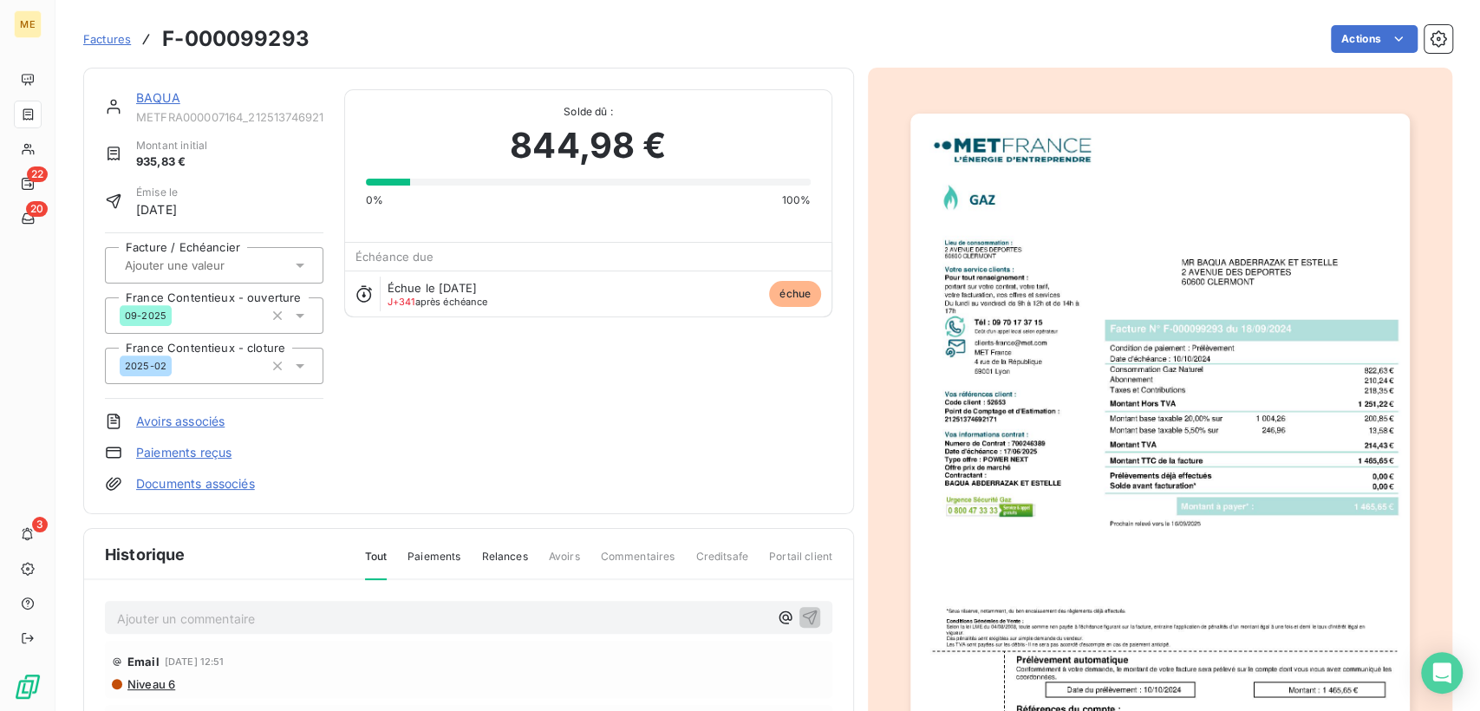
click at [1065, 278] on img "button" at bounding box center [1160, 467] width 499 height 706
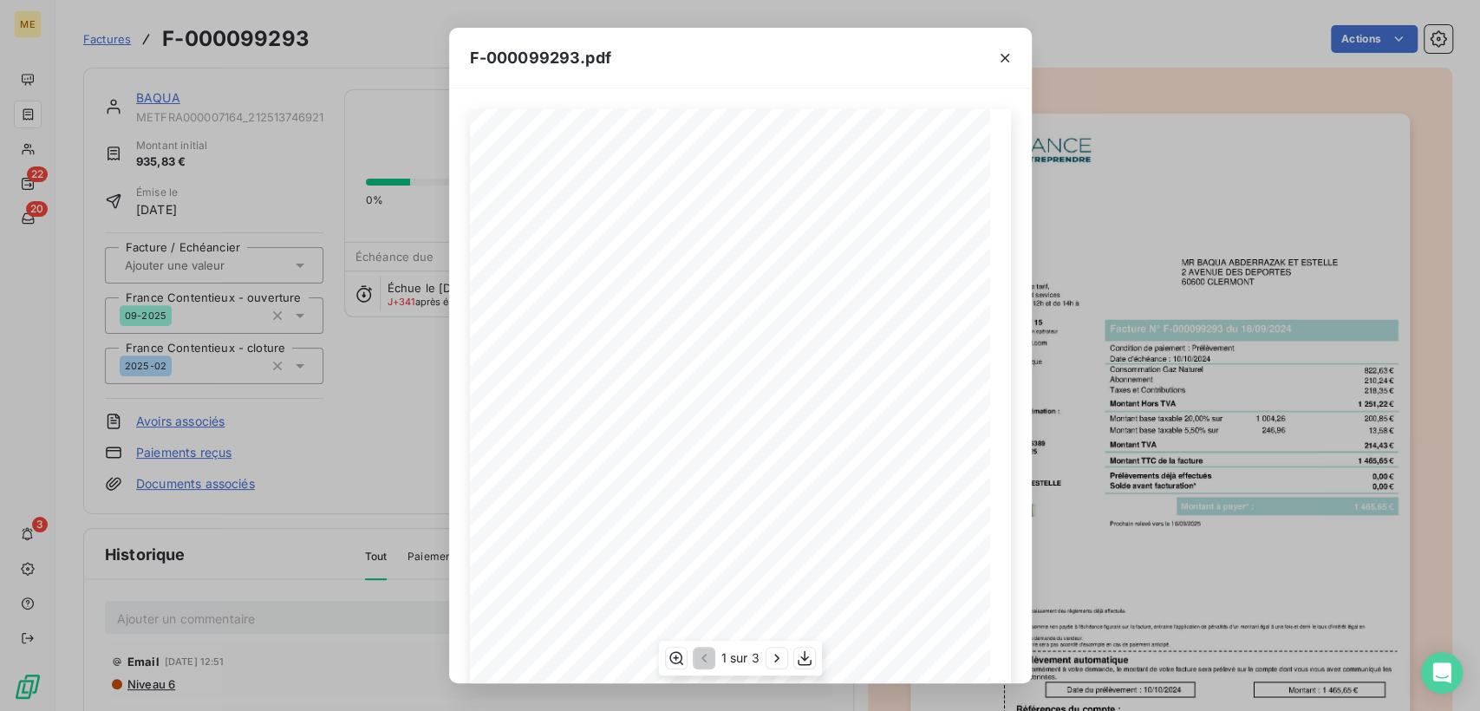
click at [844, 271] on span "[STREET_ADDRESS]" at bounding box center [804, 275] width 85 height 9
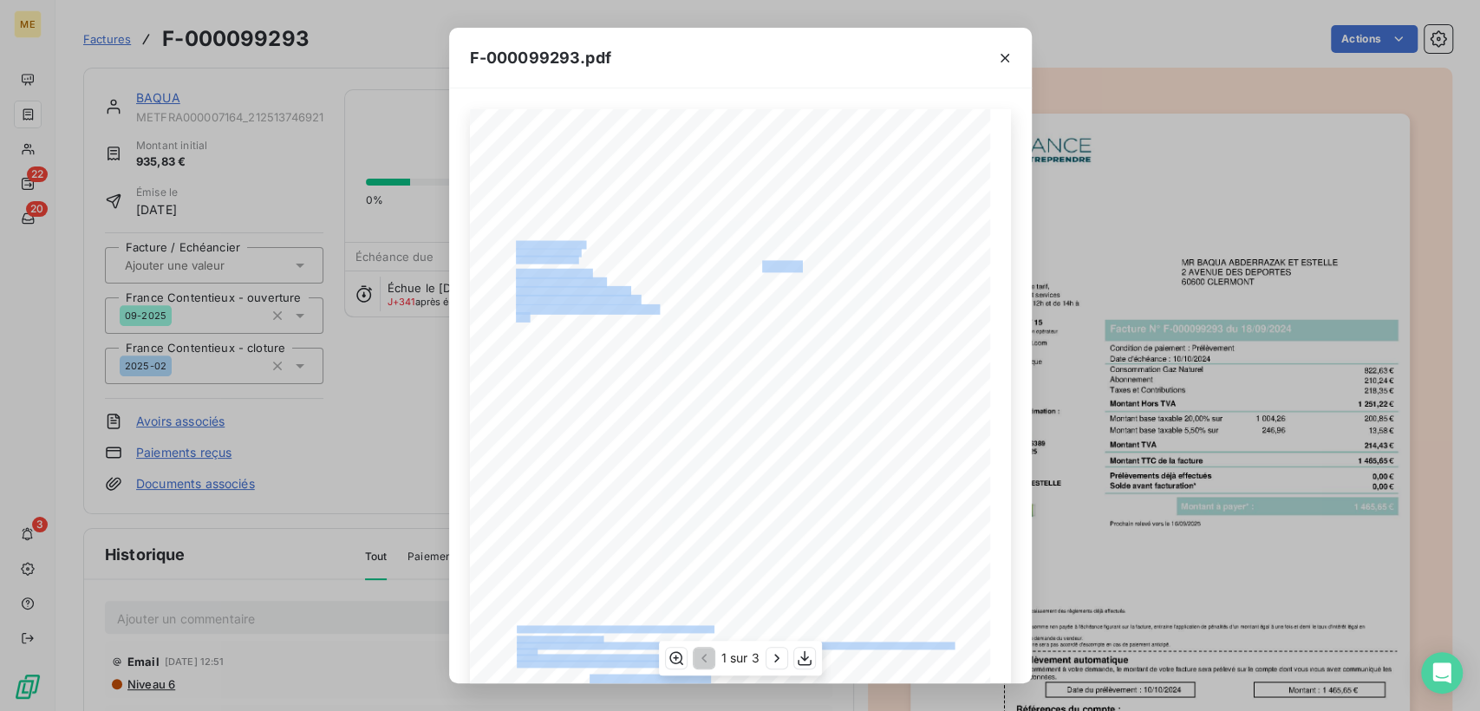
click at [920, 264] on div "*Sous réserve, notamment, du bon encaissement des règlements déjà effectués. Co…" at bounding box center [740, 476] width 541 height 735
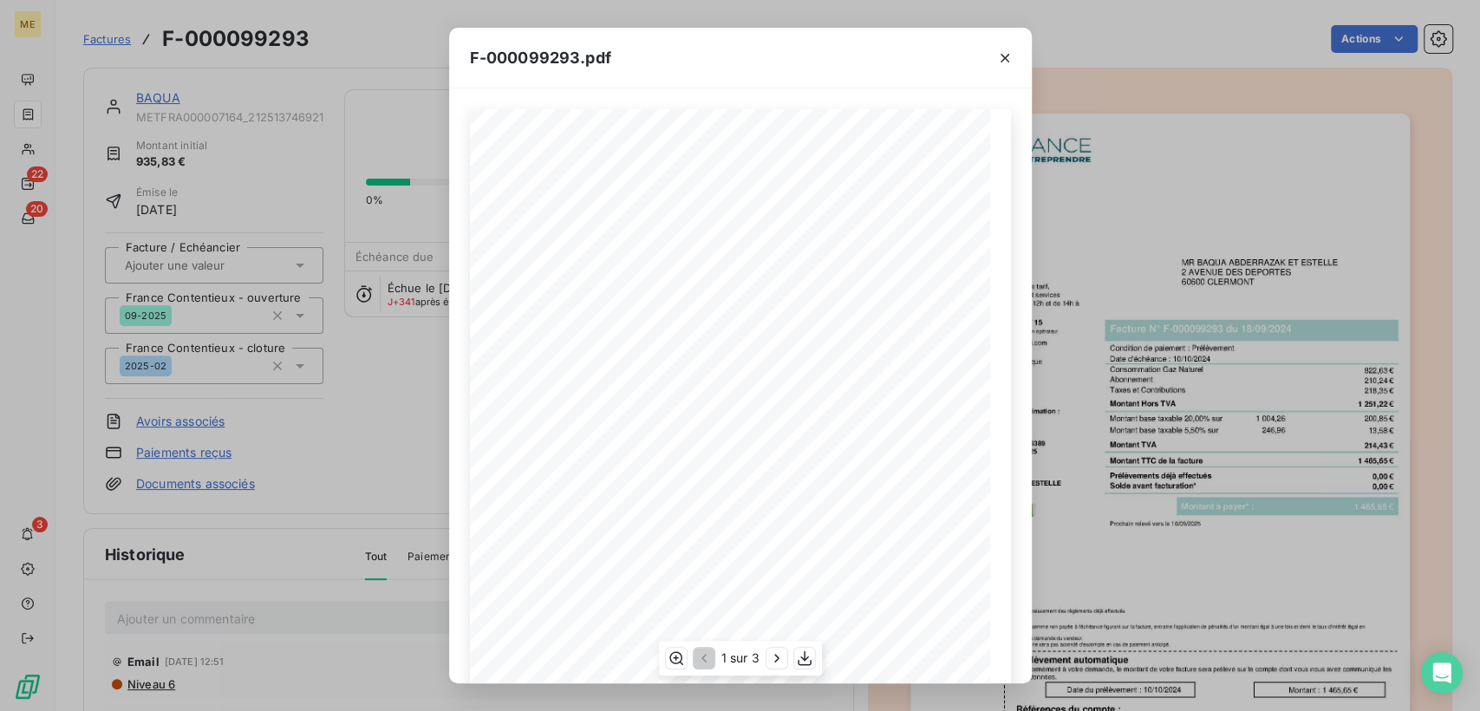
click at [913, 262] on span "MR [PERSON_NAME] ET [PERSON_NAME]" at bounding box center [852, 265] width 180 height 9
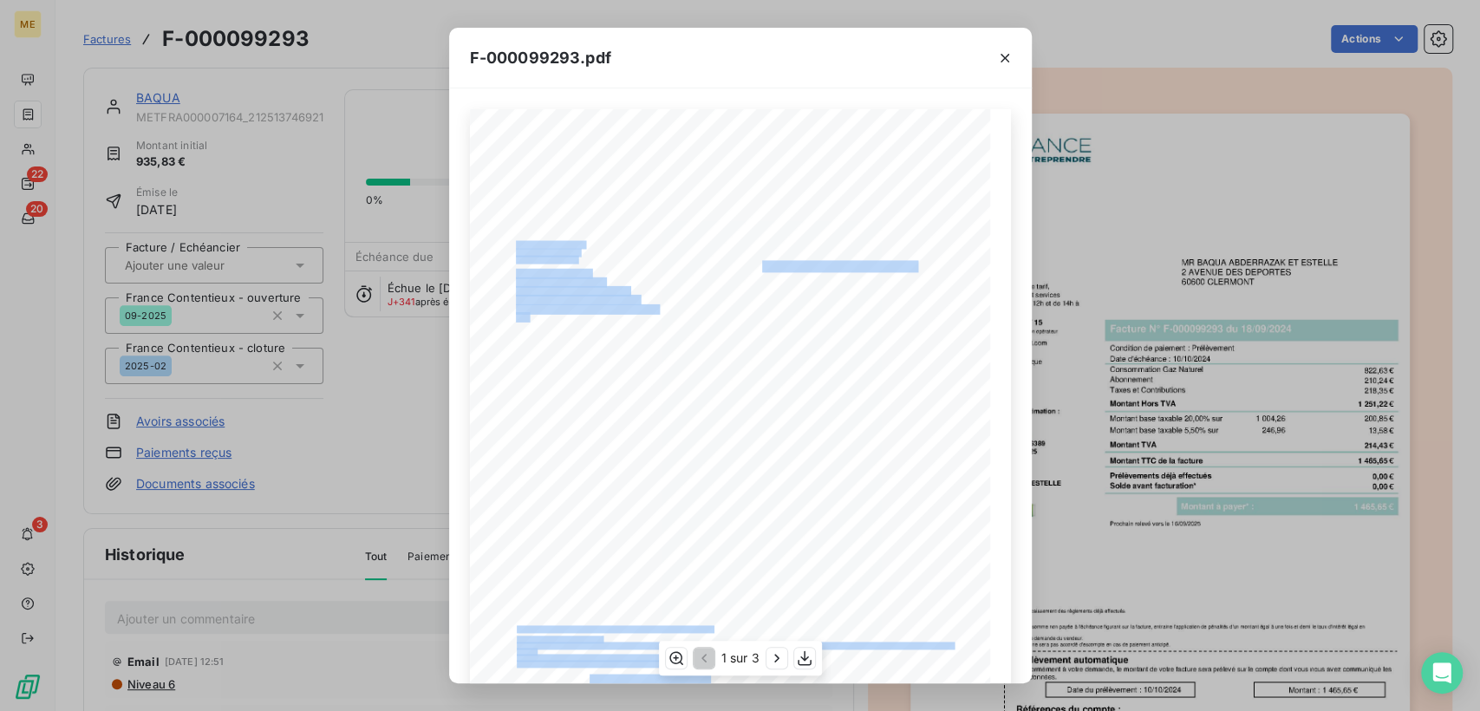
drag, startPoint x: 913, startPoint y: 261, endPoint x: 820, endPoint y: 263, distance: 92.8
click at [820, 263] on span "MR [PERSON_NAME] ET [PERSON_NAME]" at bounding box center [852, 265] width 180 height 9
click at [878, 258] on div "*Sous réserve, notamment, du bon encaissement des règlements déjà effectués. Co…" at bounding box center [740, 476] width 541 height 735
drag, startPoint x: 800, startPoint y: 261, endPoint x: 889, endPoint y: 259, distance: 88.5
click at [888, 259] on div "*Sous réserve, notamment, du bon encaissement des règlements déjà effectués. Co…" at bounding box center [740, 476] width 541 height 735
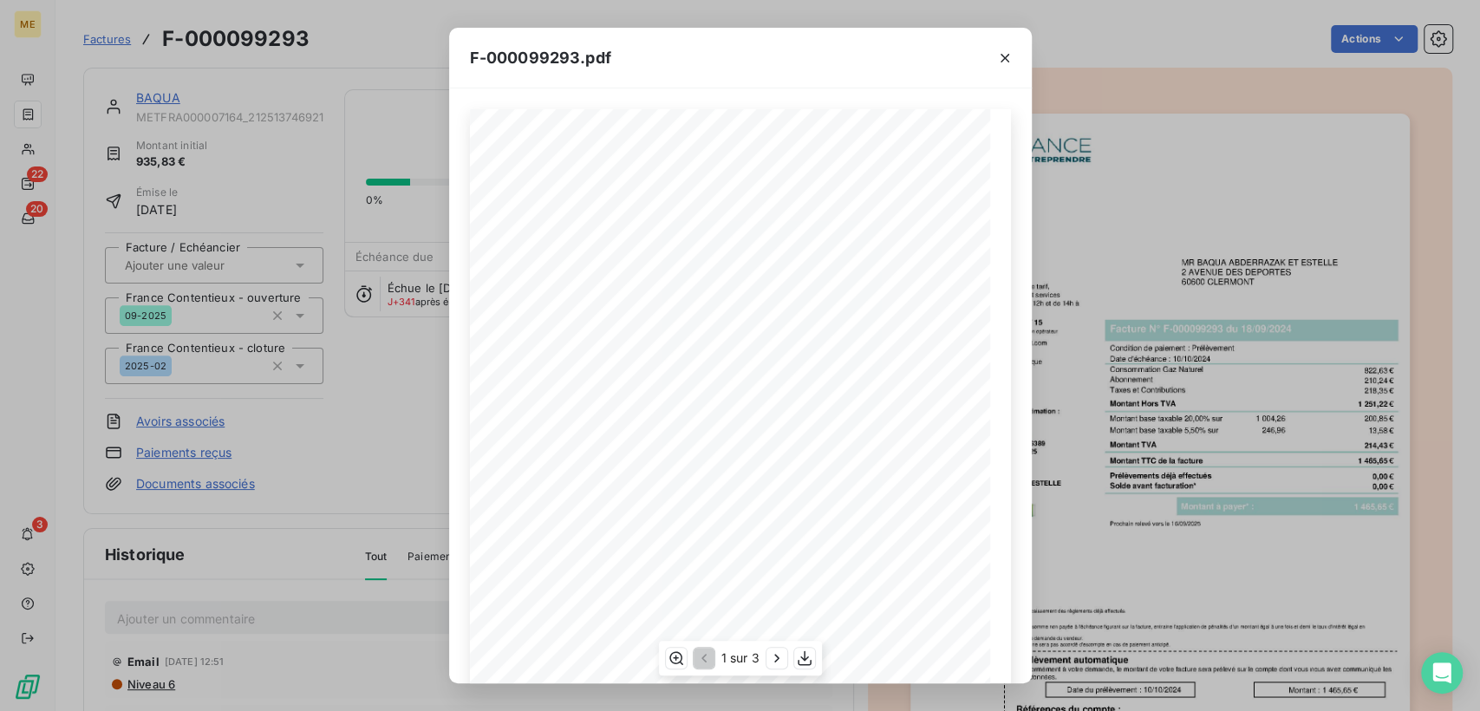
click at [814, 261] on span "MR [PERSON_NAME] ET [PERSON_NAME]" at bounding box center [852, 265] width 180 height 9
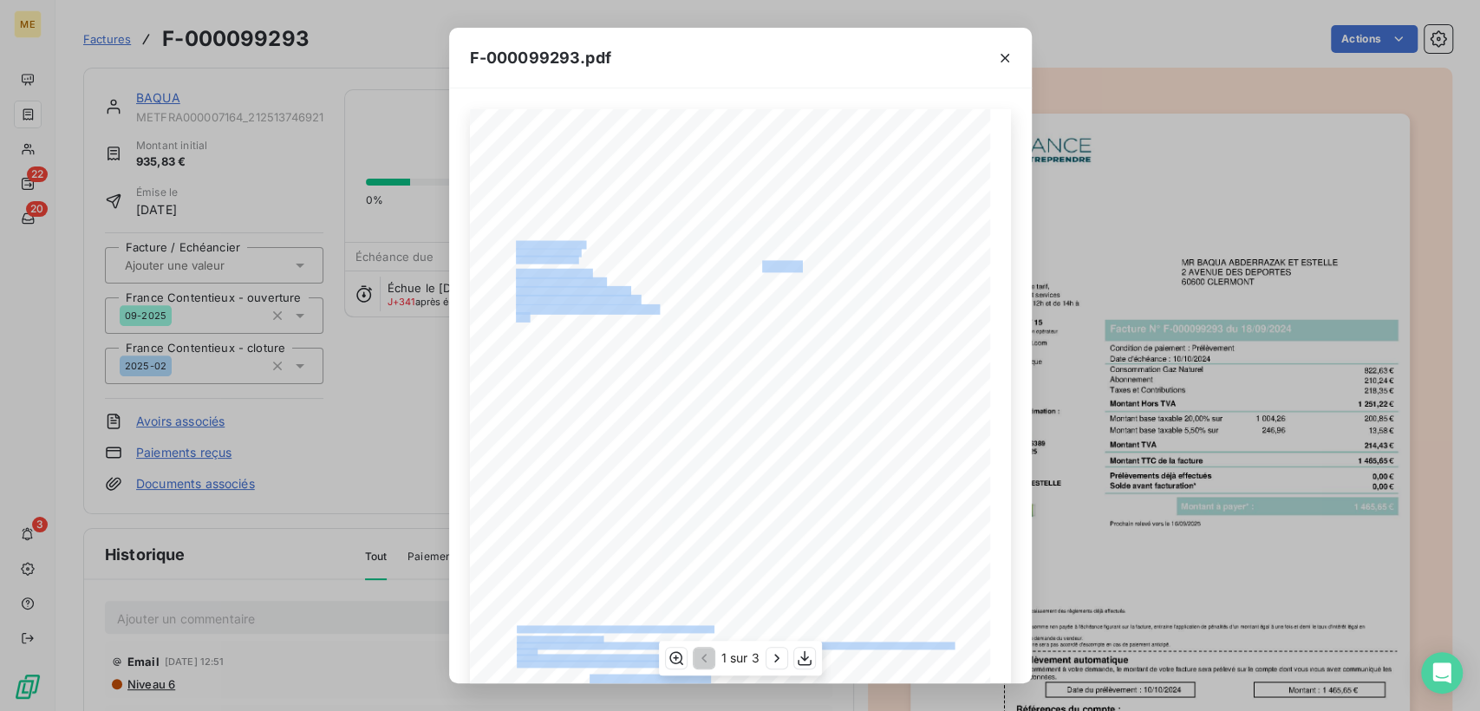
click at [845, 255] on div "*Sous réserve, notamment, du bon encaissement des règlements déjà effectués. Co…" at bounding box center [740, 476] width 541 height 735
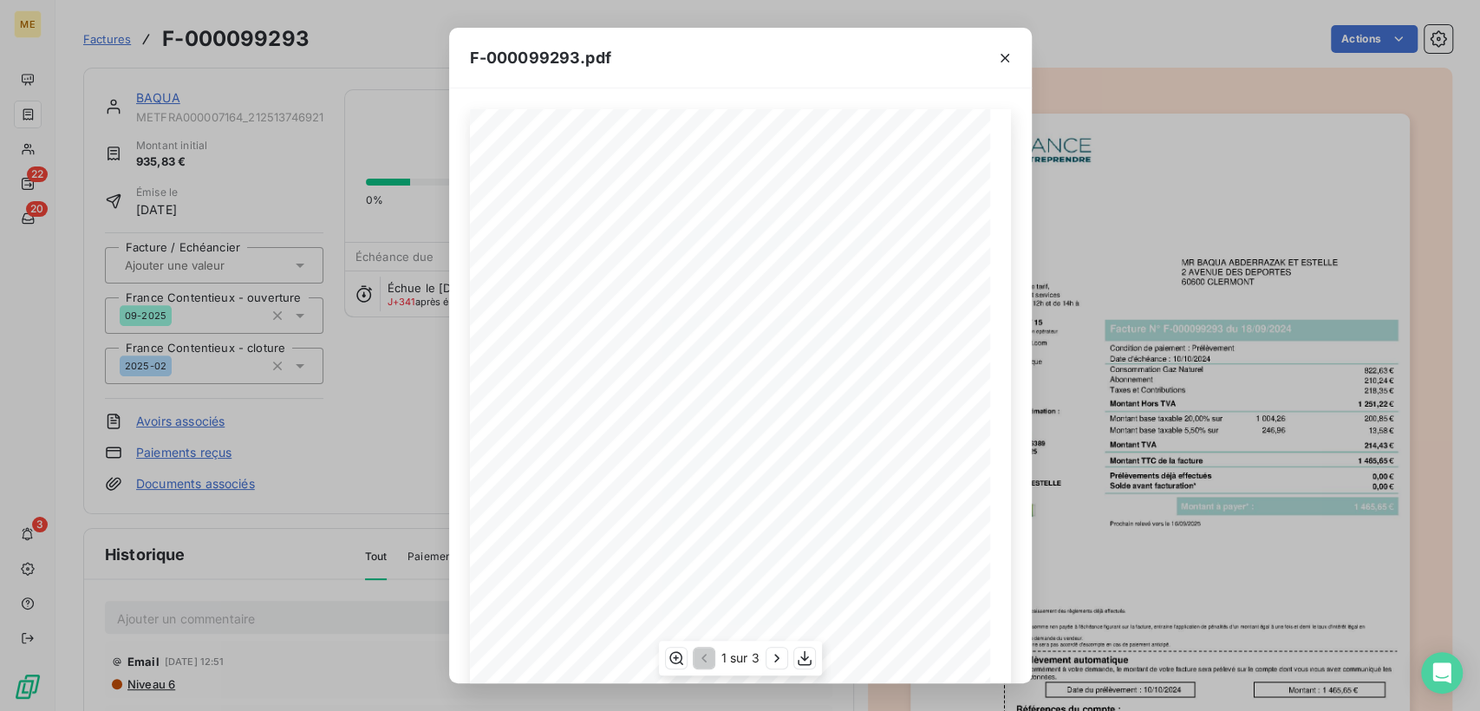
click at [864, 261] on span "MR [PERSON_NAME] ET [PERSON_NAME]" at bounding box center [852, 265] width 180 height 9
drag, startPoint x: 952, startPoint y: 108, endPoint x: 806, endPoint y: 654, distance: 565.6
click at [806, 511] on icon "button" at bounding box center [804, 658] width 17 height 17
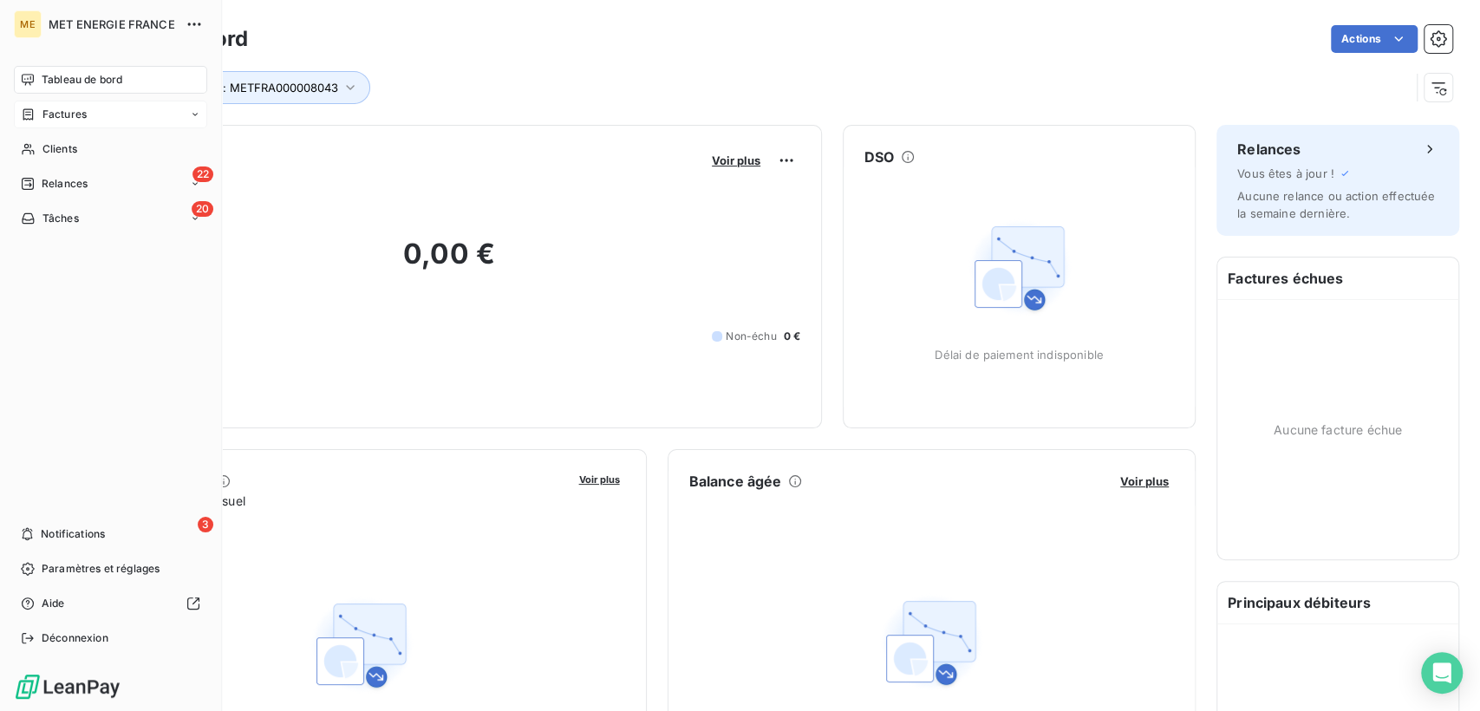
click at [55, 121] on span "Factures" at bounding box center [64, 115] width 44 height 16
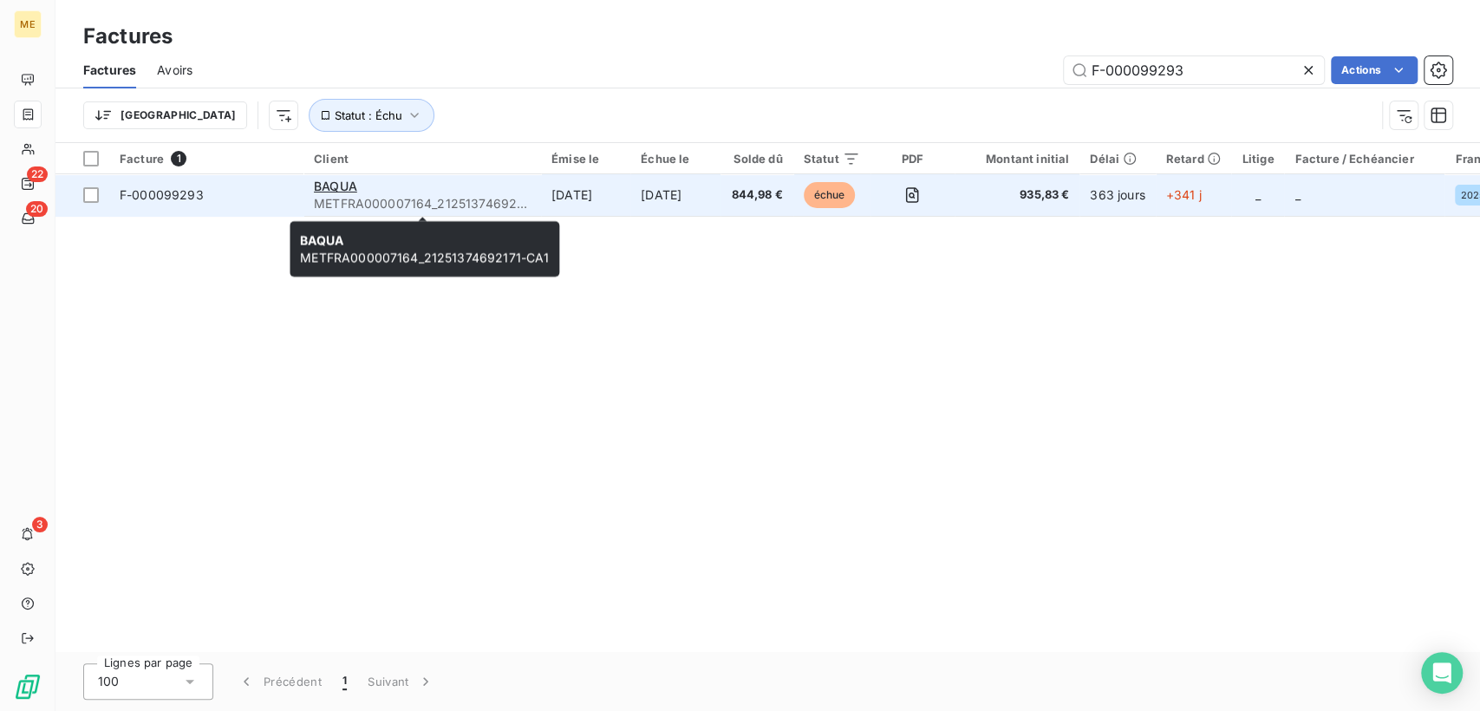
click at [388, 199] on span "METFRA000007164_21251374692171-CA1" at bounding box center [422, 203] width 217 height 17
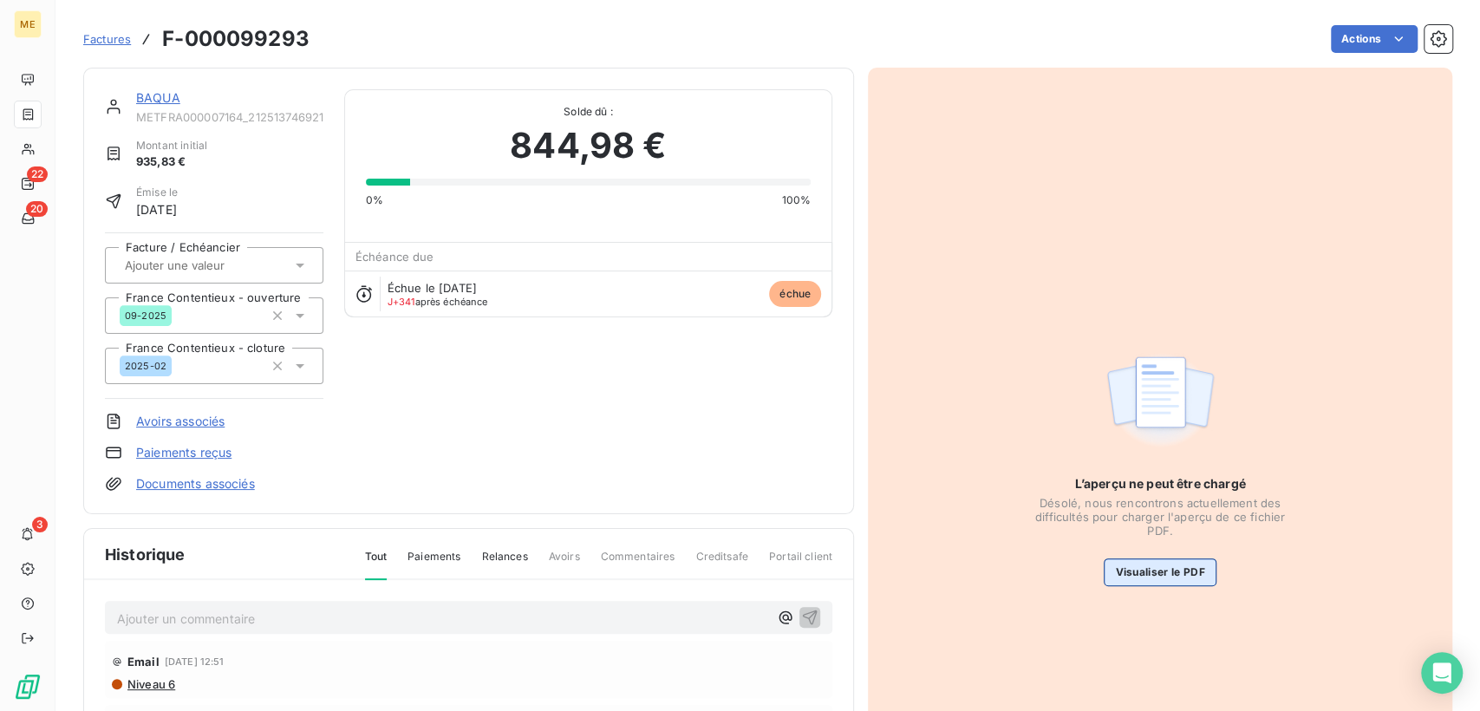
click at [1124, 561] on button "Visualiser le PDF" at bounding box center [1160, 572] width 112 height 28
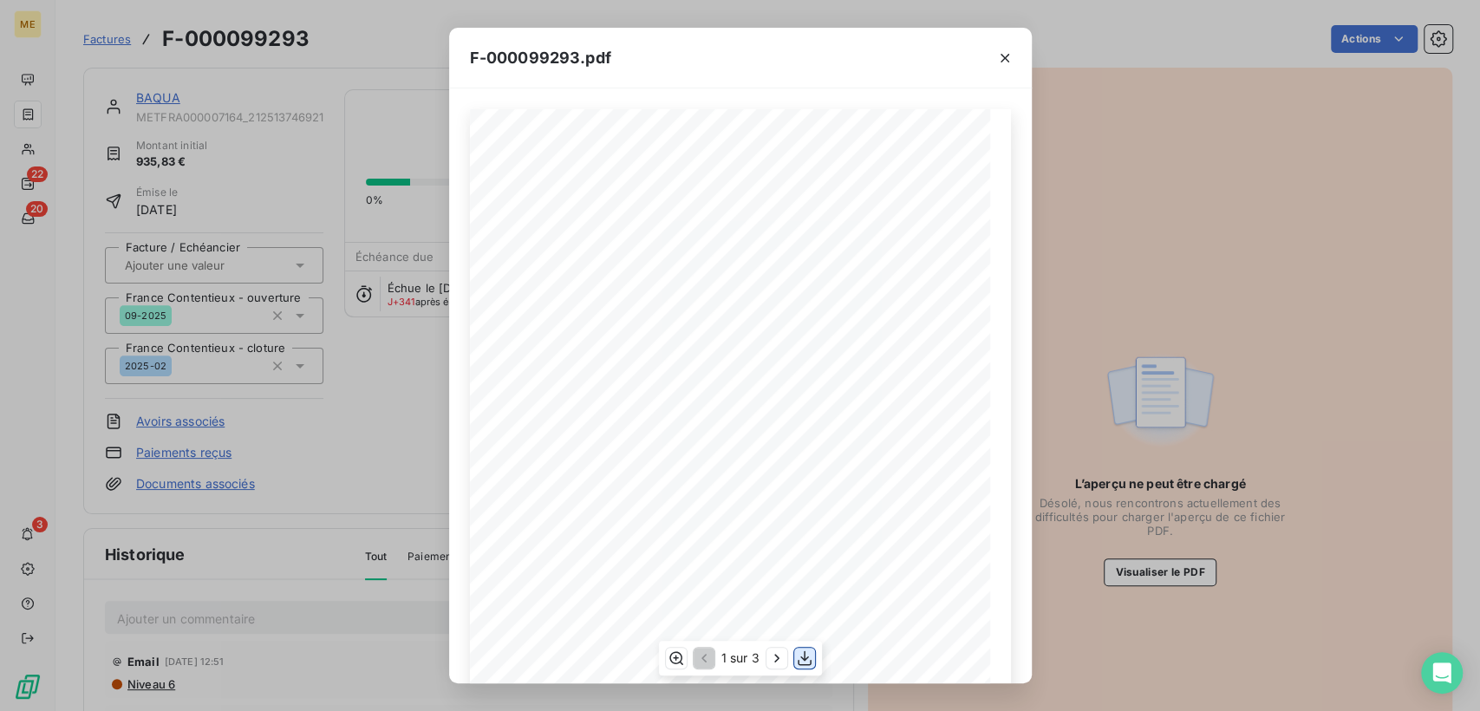
click at [801, 656] on icon "button" at bounding box center [805, 658] width 14 height 15
drag, startPoint x: 1187, startPoint y: 219, endPoint x: 1172, endPoint y: 177, distance: 45.3
click at [1187, 211] on div "F-000099293.pdf *Sous réserve, notamment, du bon encaissement des règlements dé…" at bounding box center [740, 355] width 1480 height 711
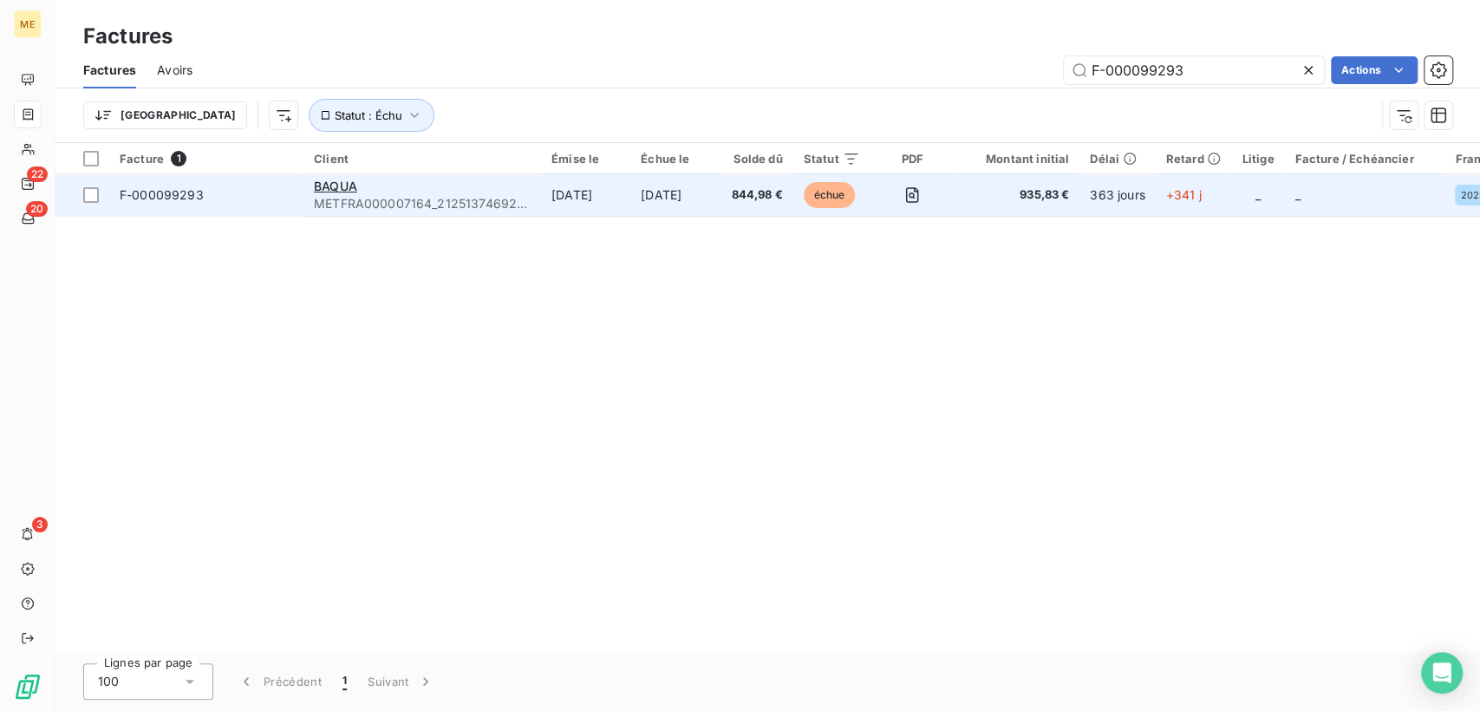
click at [363, 190] on div "BAQUA" at bounding box center [422, 186] width 217 height 17
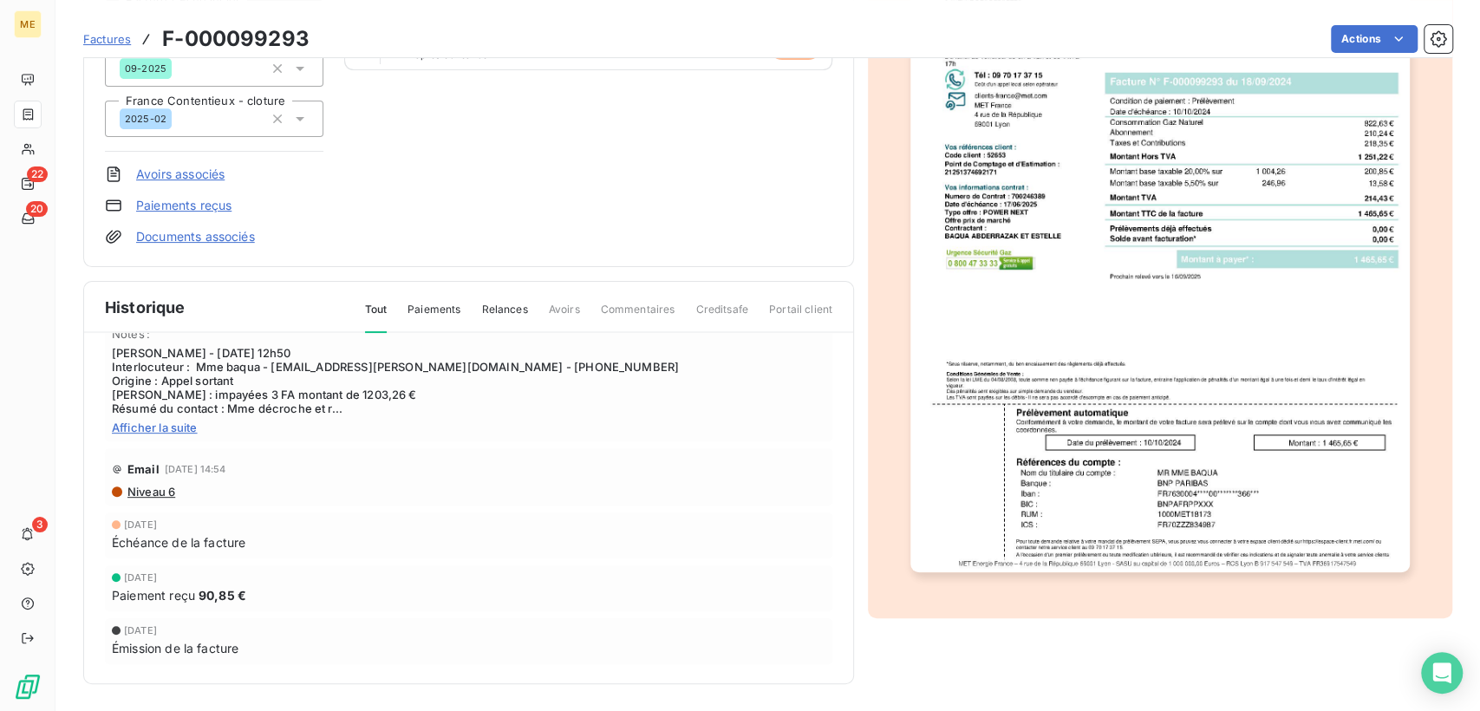
scroll to position [90, 0]
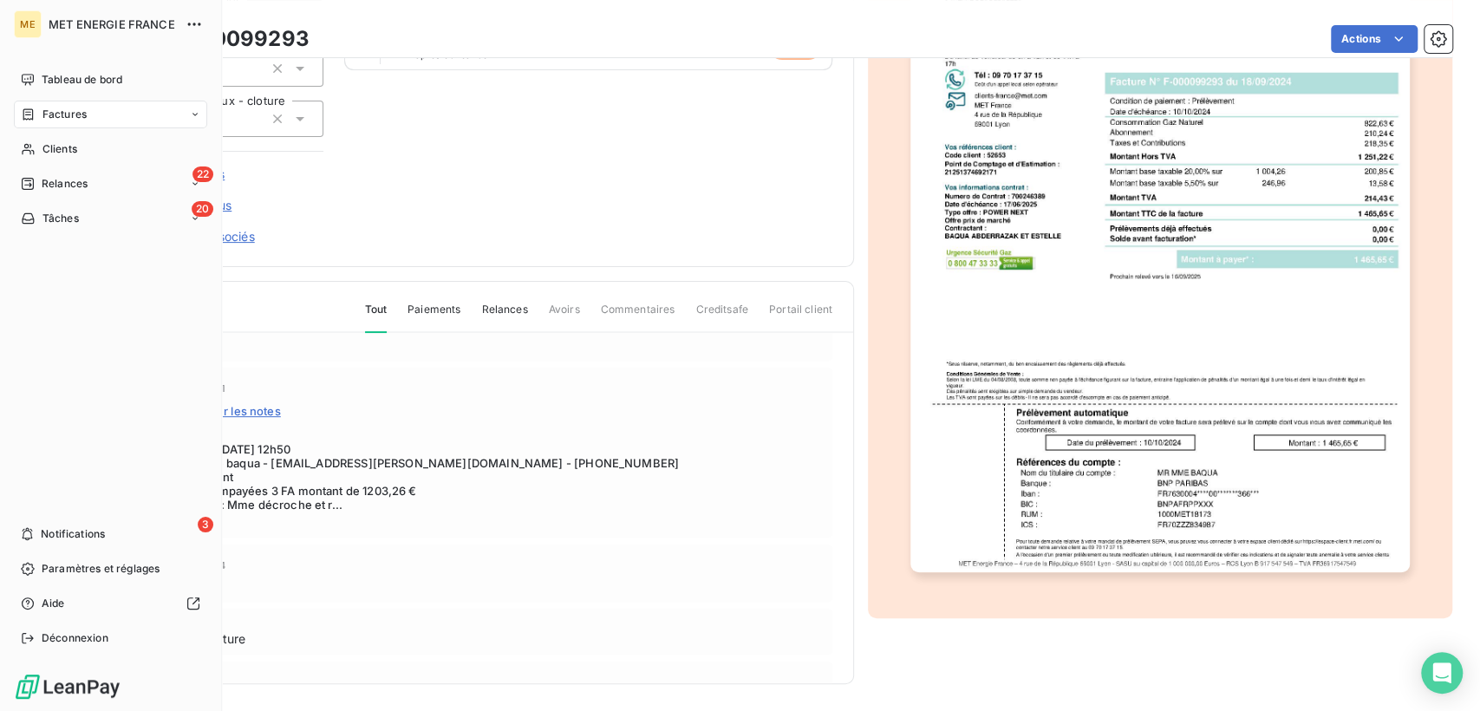
click at [50, 113] on span "Factures" at bounding box center [64, 115] width 44 height 16
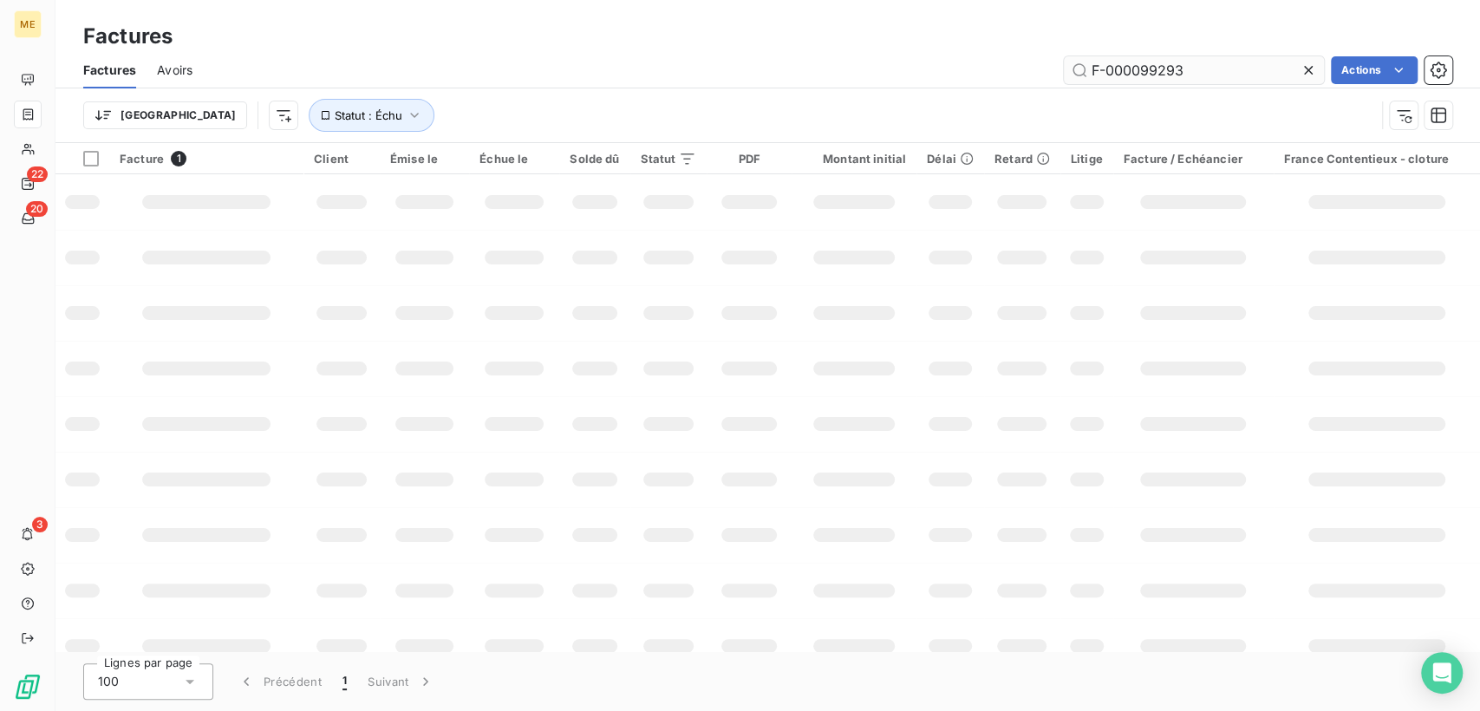
click at [1125, 76] on input "F-000099293" at bounding box center [1194, 70] width 260 height 28
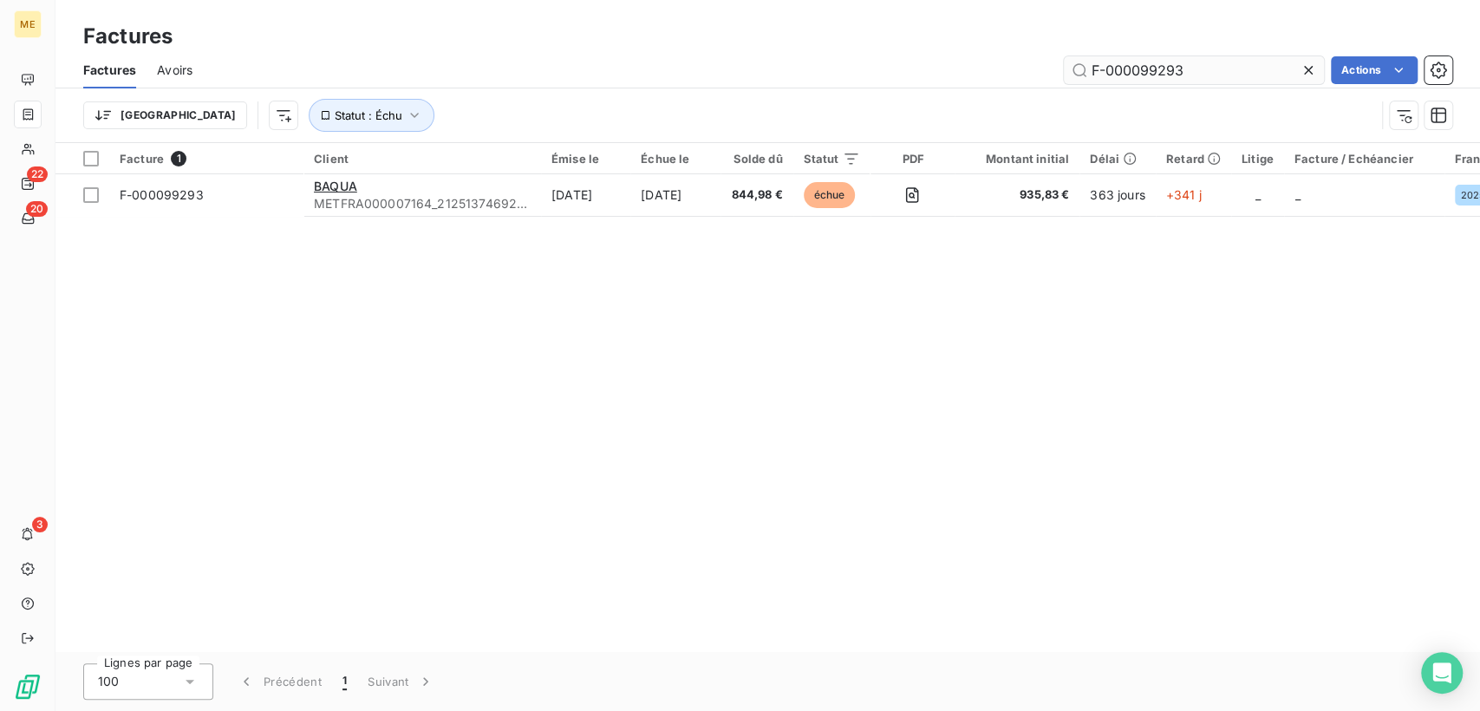
click at [1125, 76] on input "F-000099293" at bounding box center [1194, 70] width 260 height 28
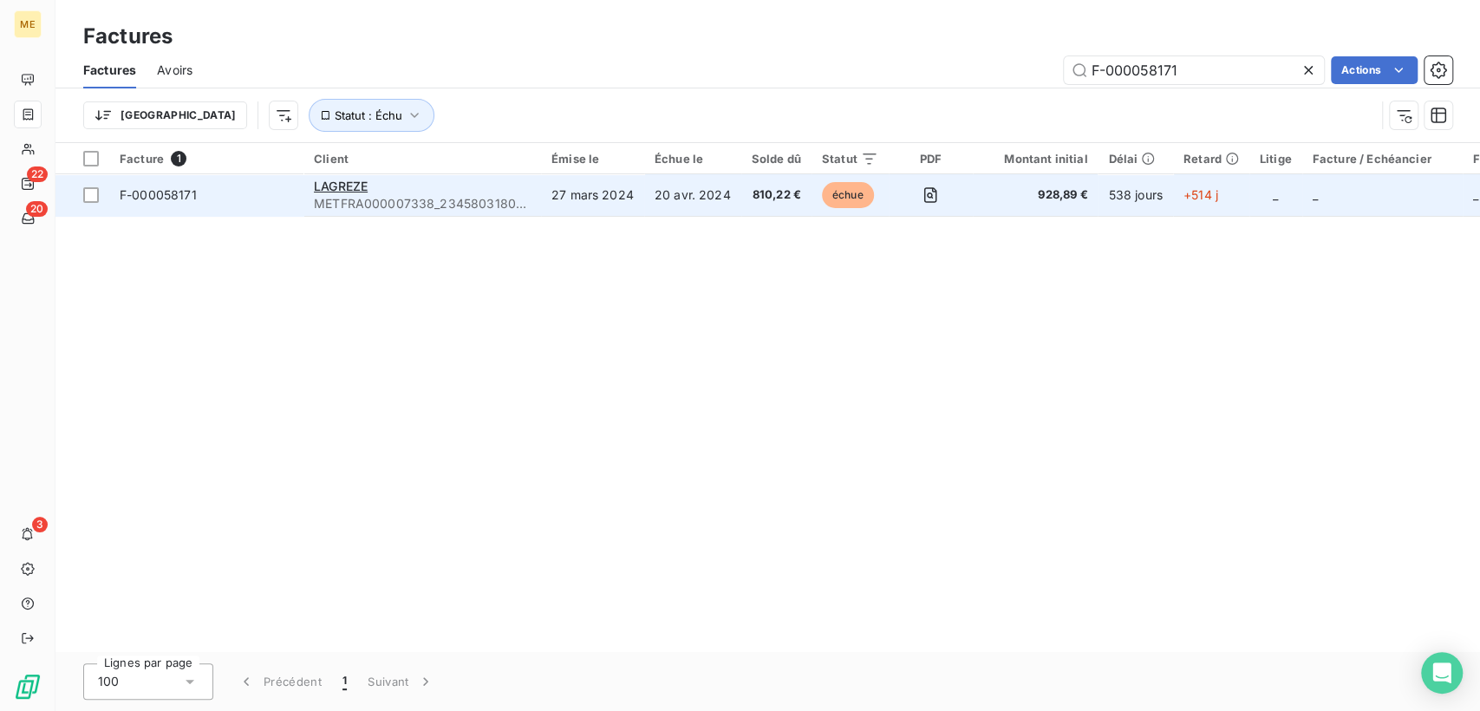
type input "F-000058171"
click at [374, 199] on span "METFRA000007338_23458031807674-CA1" at bounding box center [422, 203] width 217 height 17
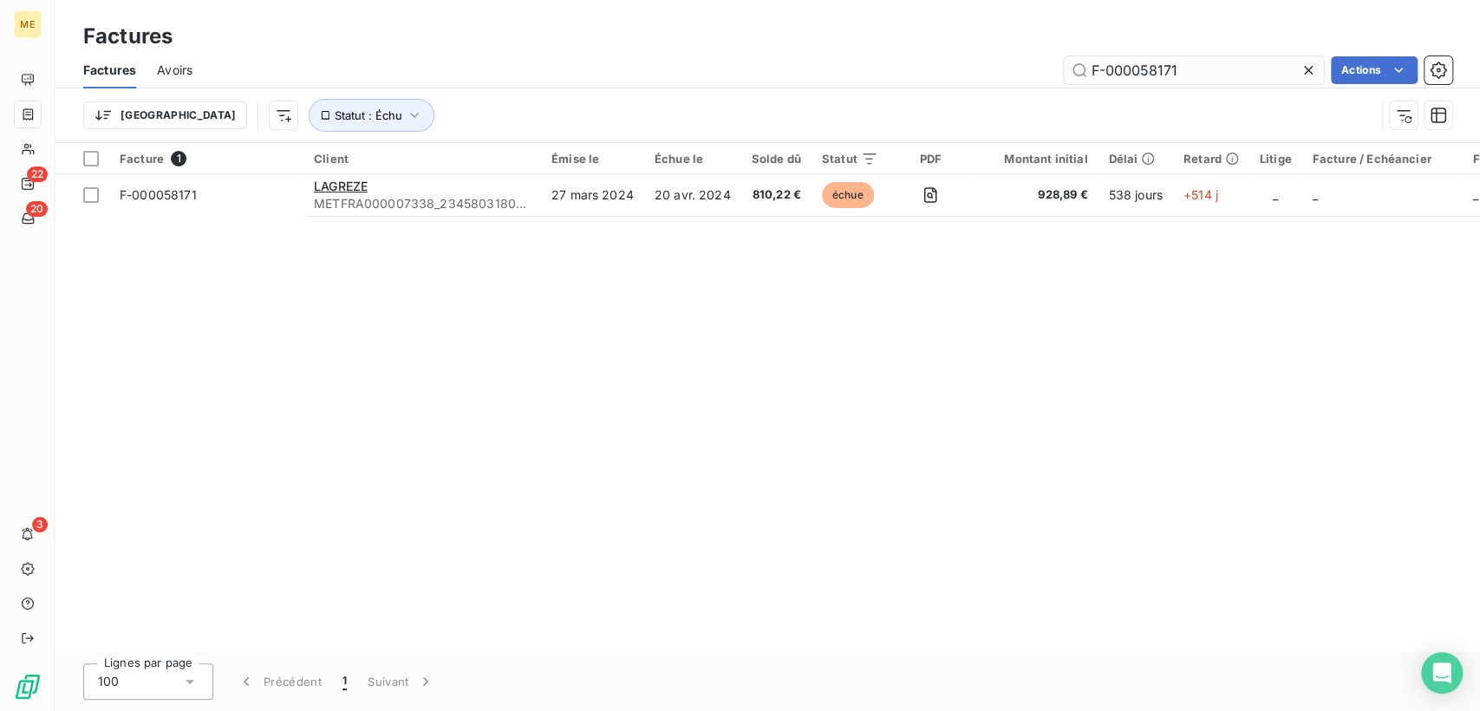
click at [1121, 66] on input "F-000058171" at bounding box center [1194, 70] width 260 height 28
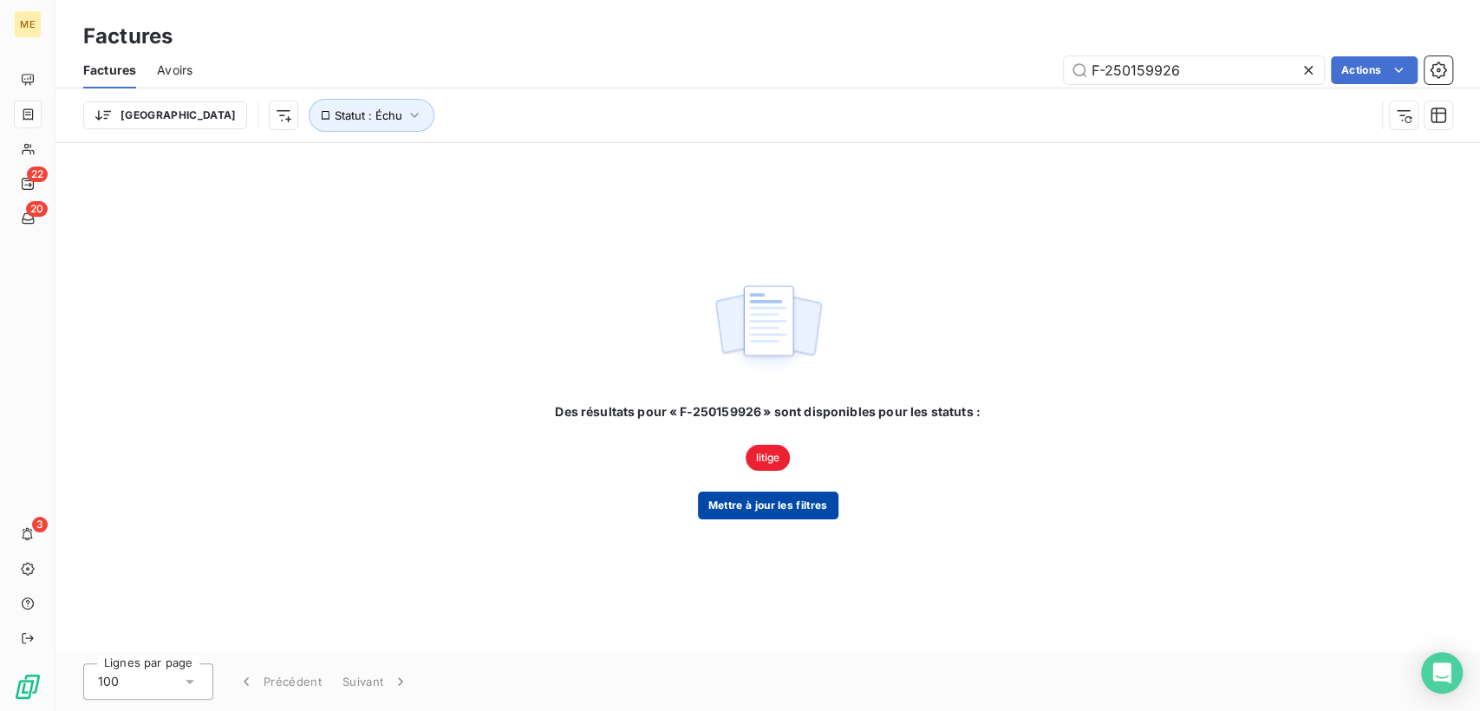
type input "F-250159926"
click at [789, 498] on button "Mettre à jour les filtres" at bounding box center [768, 506] width 140 height 28
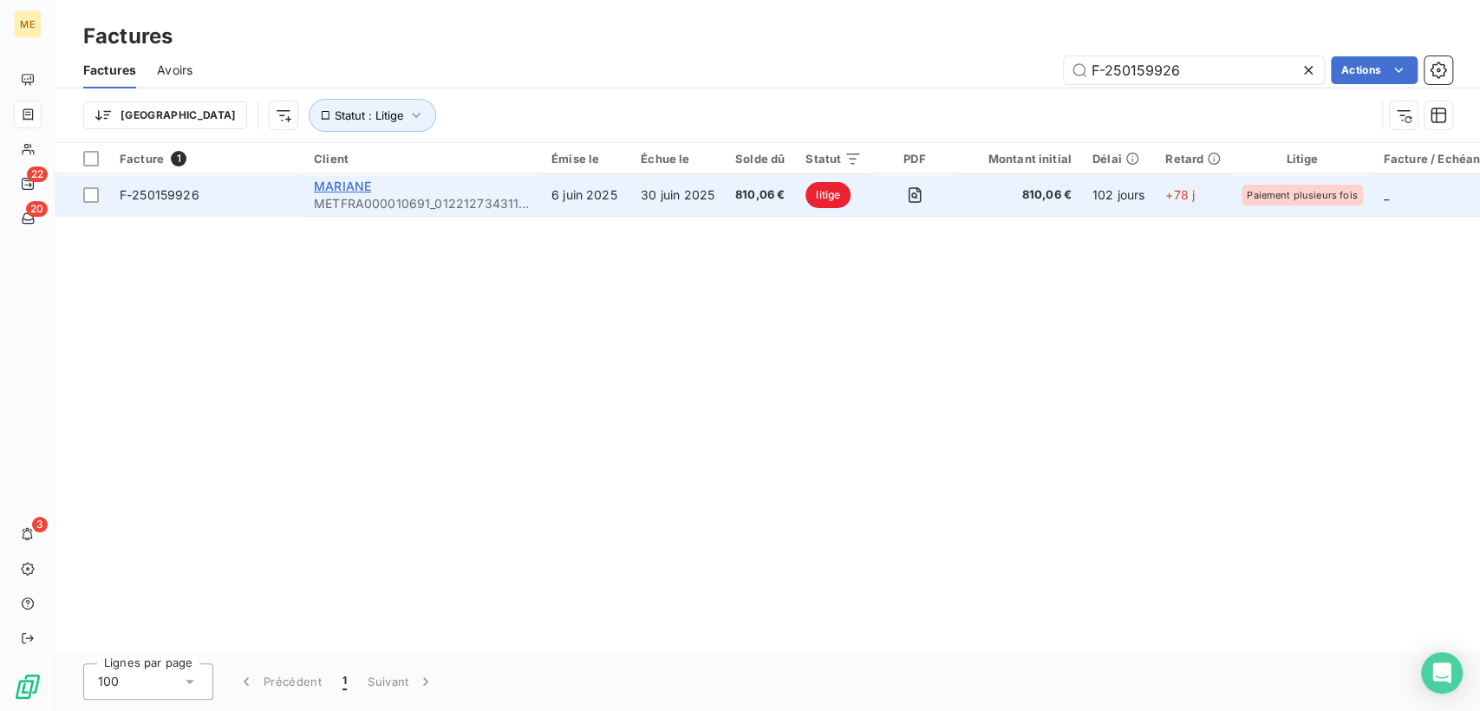
click at [340, 186] on span "MARIANE" at bounding box center [342, 186] width 57 height 15
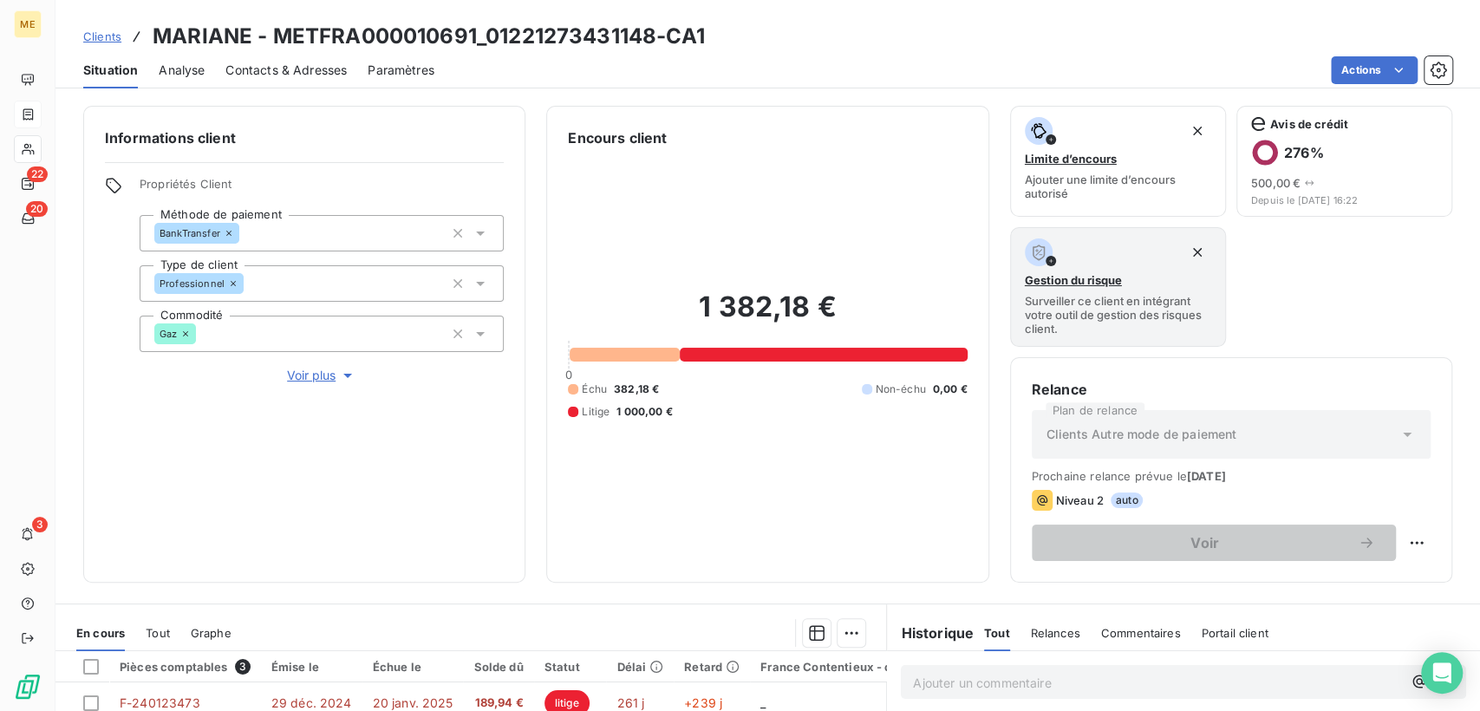
click at [239, 70] on span "Contacts & Adresses" at bounding box center [285, 70] width 121 height 17
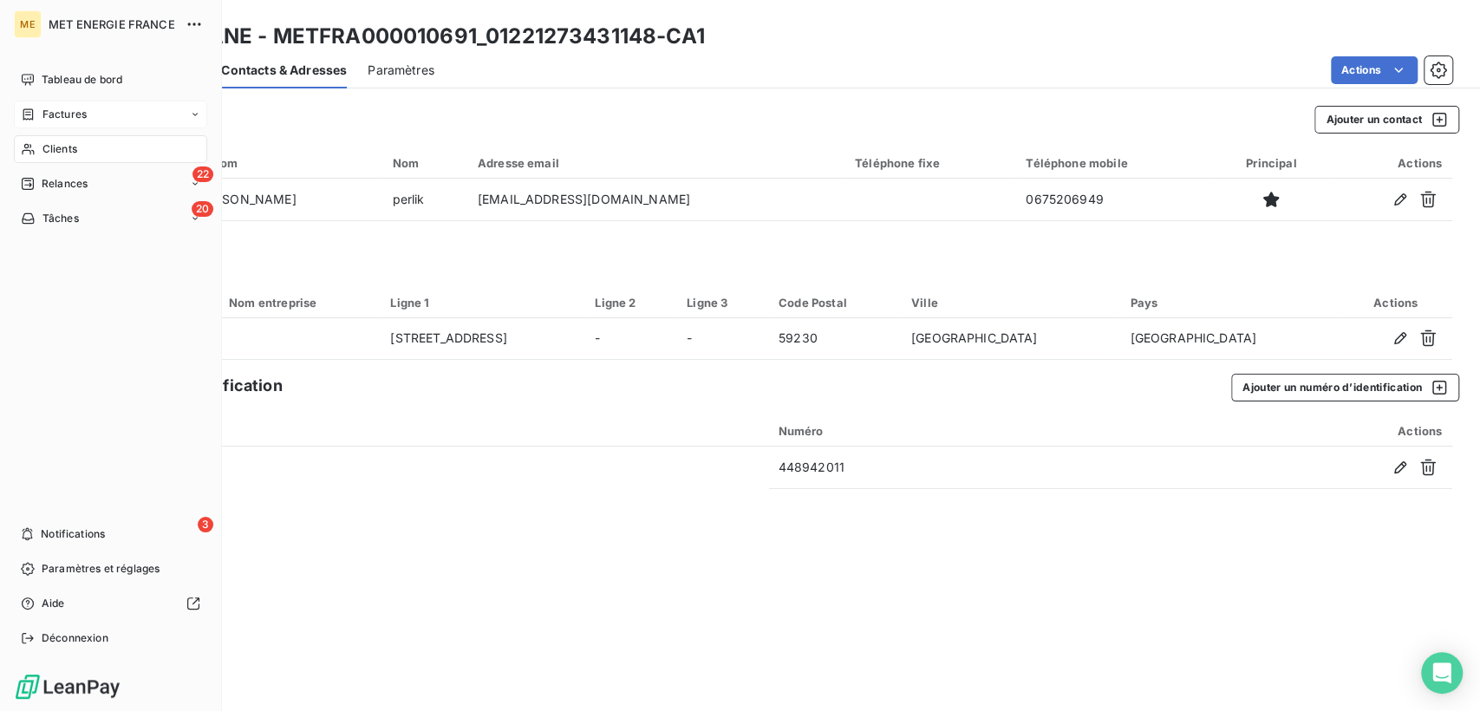
click at [49, 112] on span "Factures" at bounding box center [64, 115] width 44 height 16
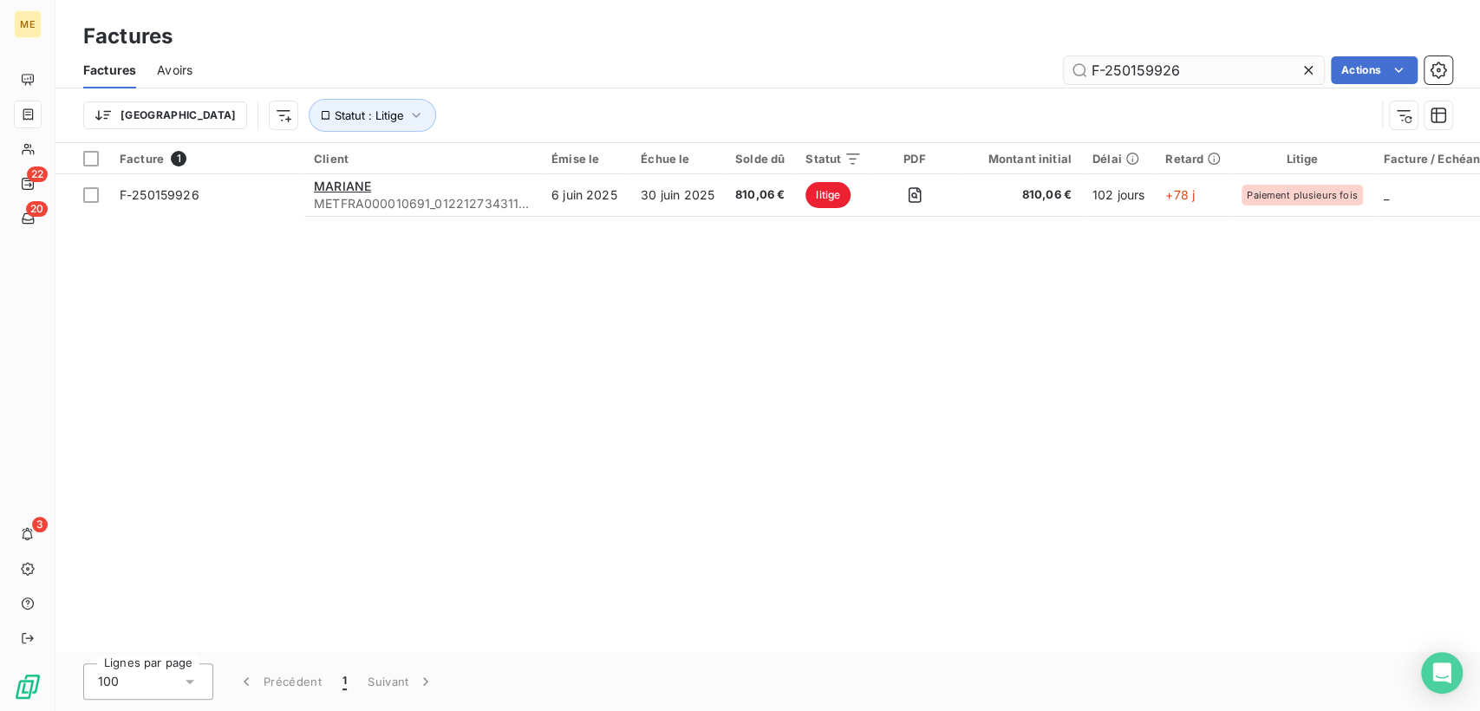
click at [1129, 69] on input "F-250159926" at bounding box center [1194, 70] width 260 height 28
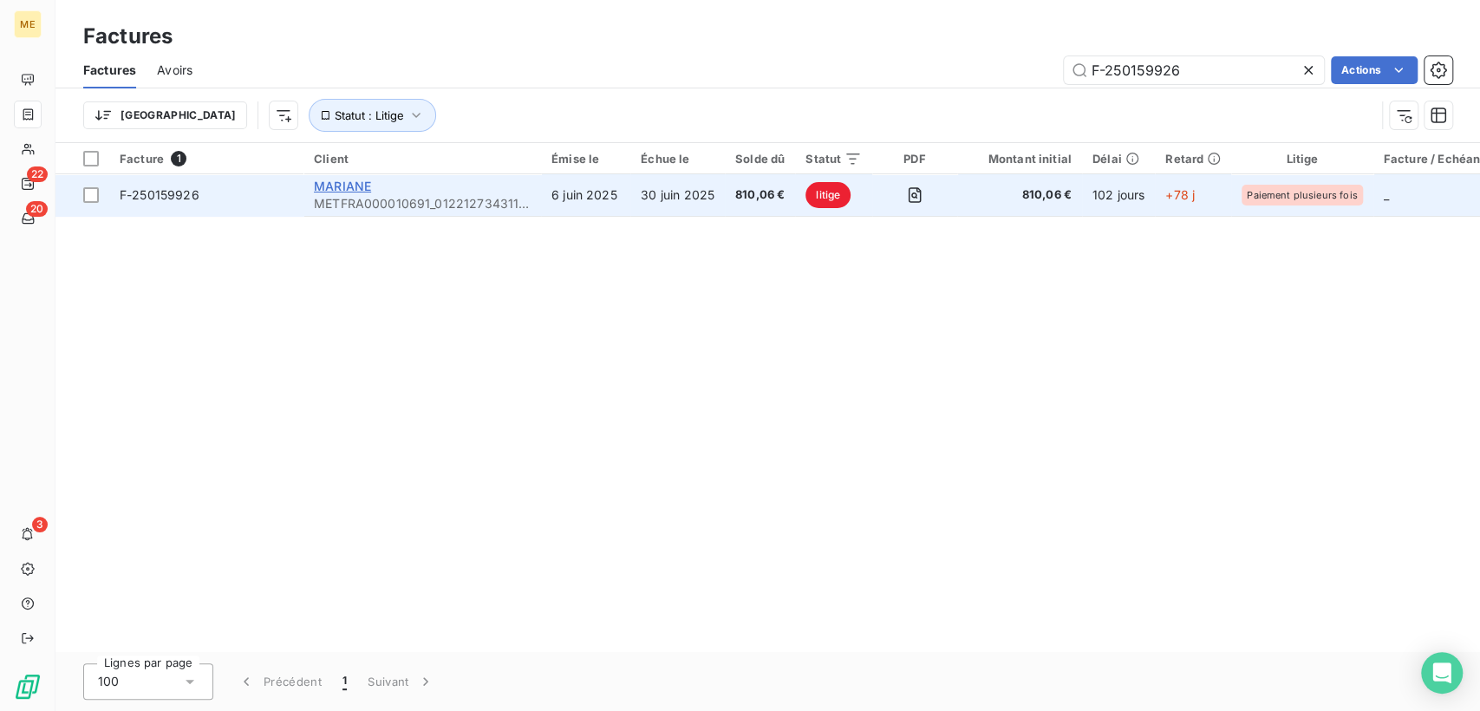
click at [331, 186] on span "MARIANE" at bounding box center [342, 186] width 57 height 15
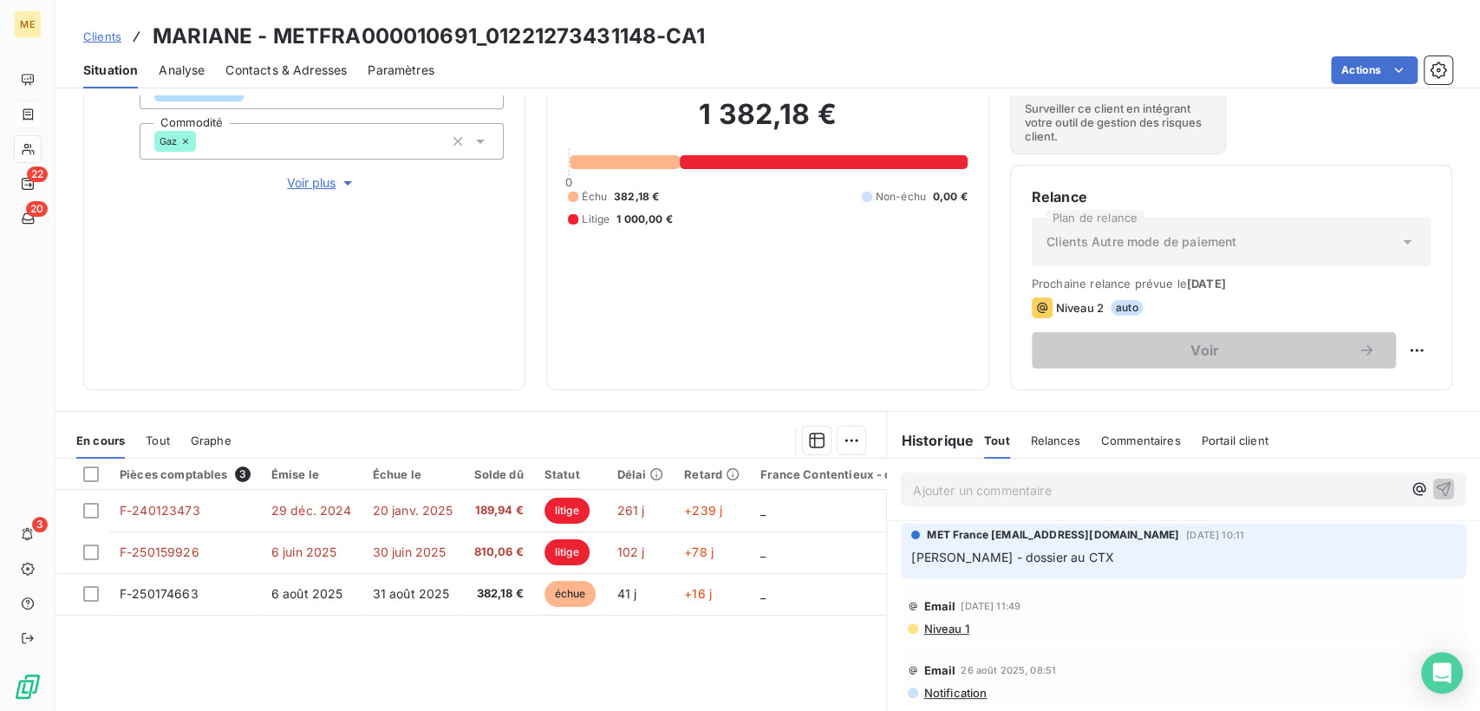
scroll to position [289, 0]
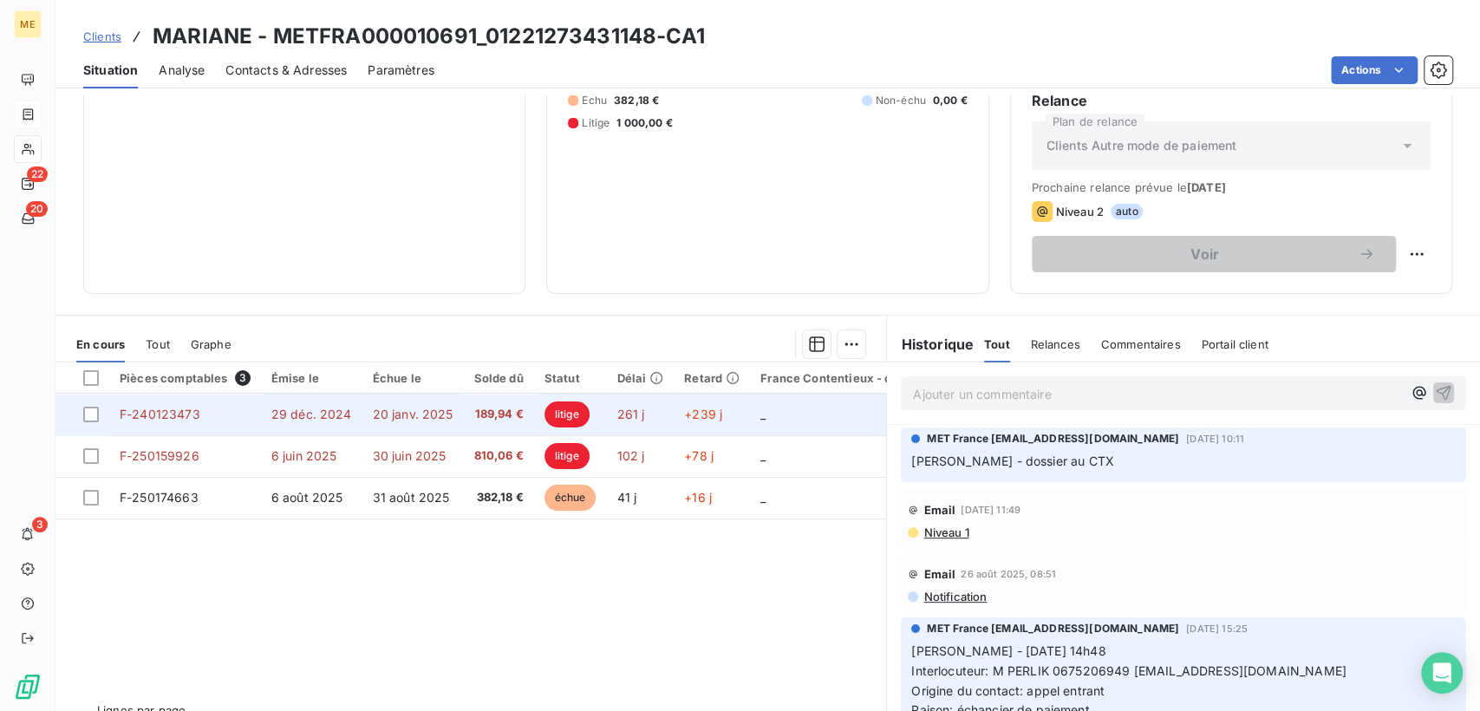
click at [227, 419] on td "F-240123473" at bounding box center [185, 415] width 152 height 42
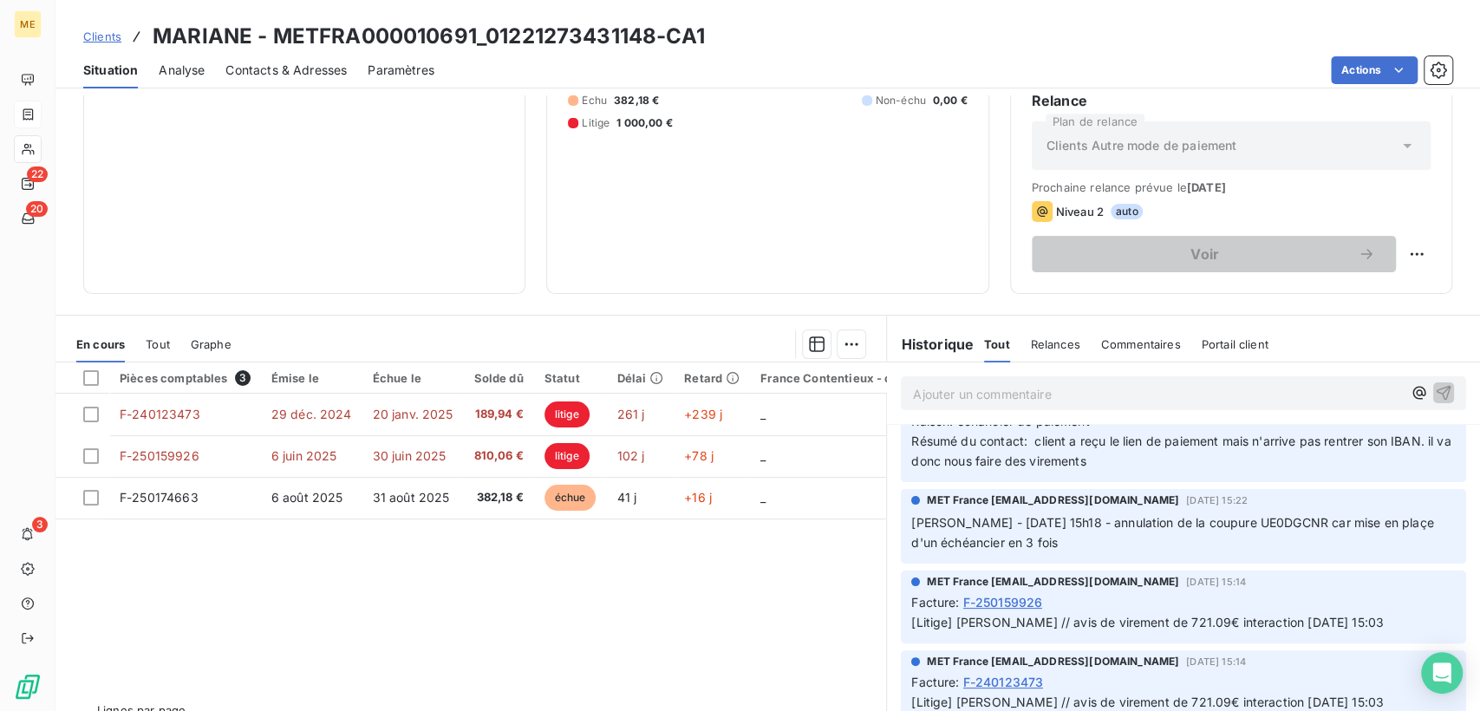
scroll to position [385, 0]
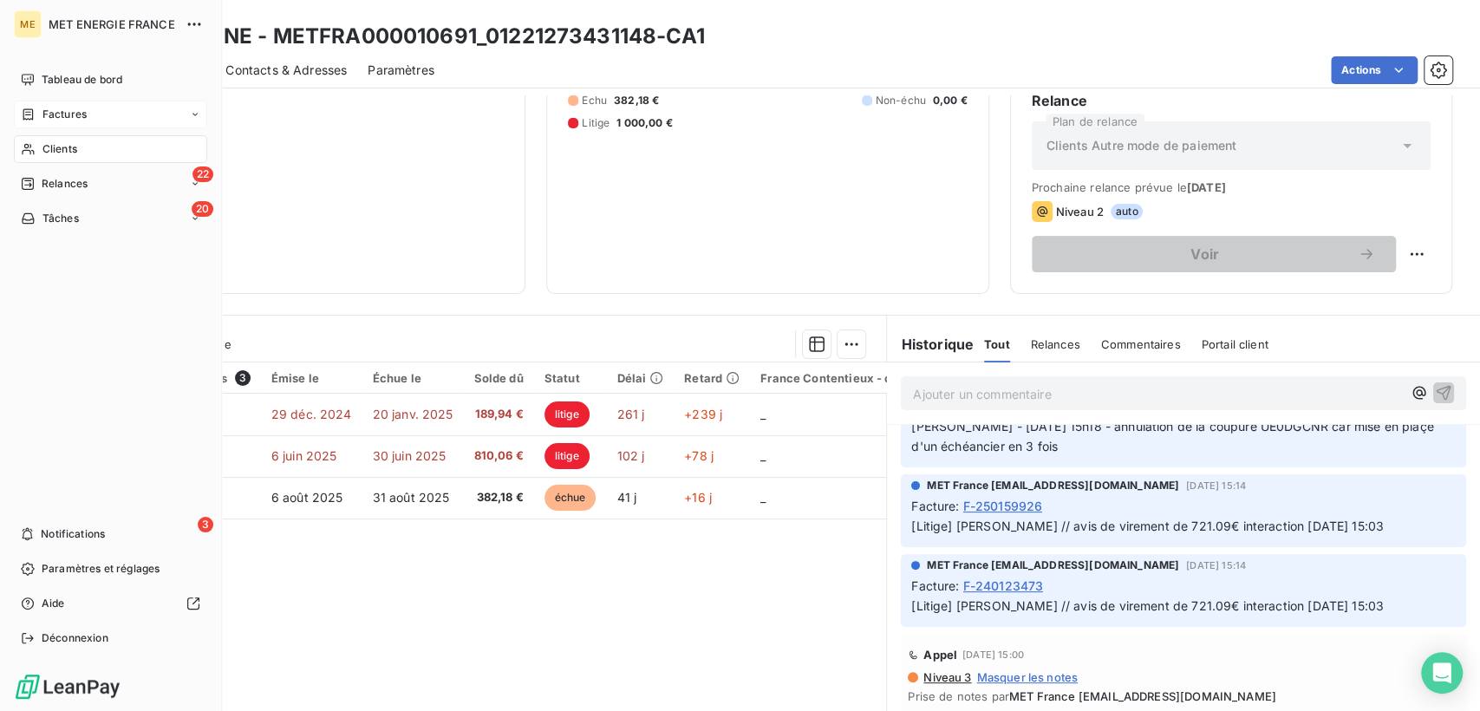
click at [56, 118] on span "Factures" at bounding box center [64, 115] width 44 height 16
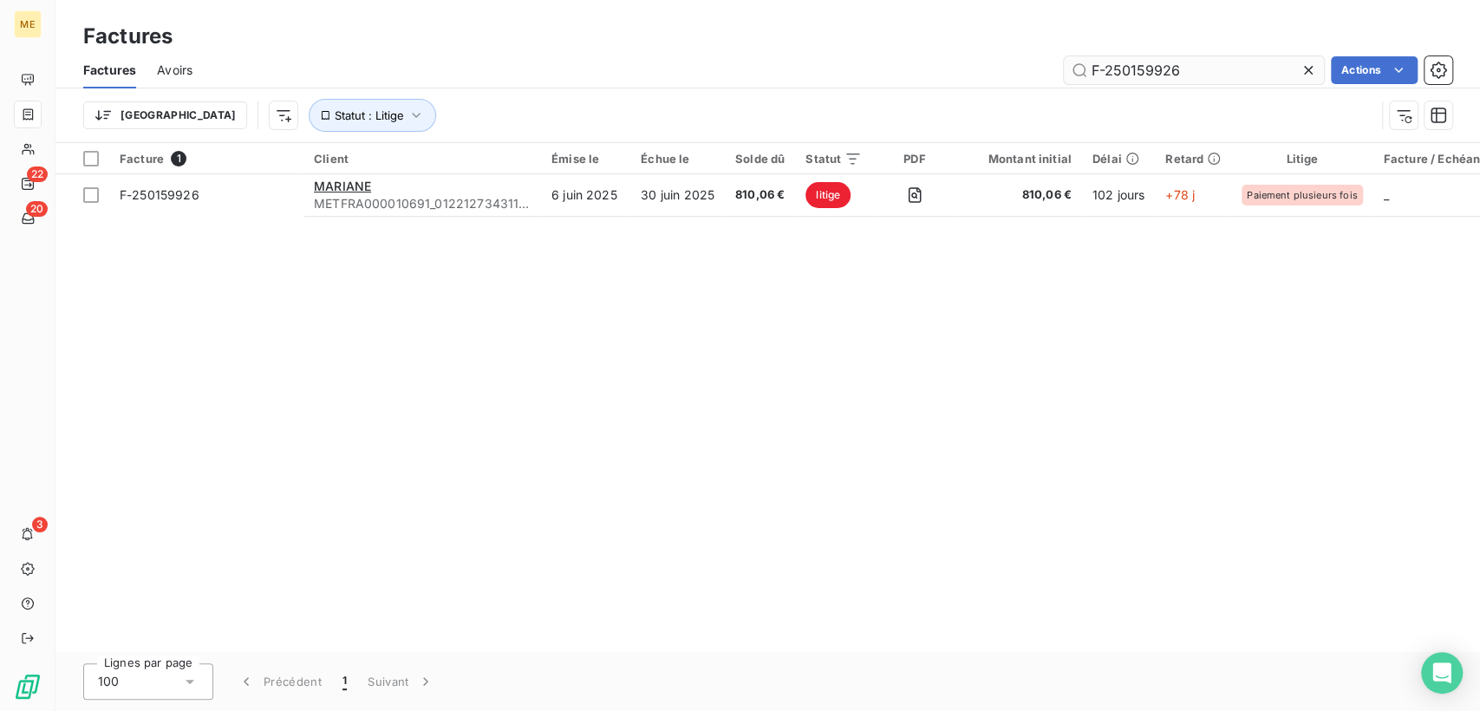
drag, startPoint x: 1194, startPoint y: 68, endPoint x: 1089, endPoint y: 76, distance: 105.3
click at [1089, 76] on input "F-250159926" at bounding box center [1194, 70] width 260 height 28
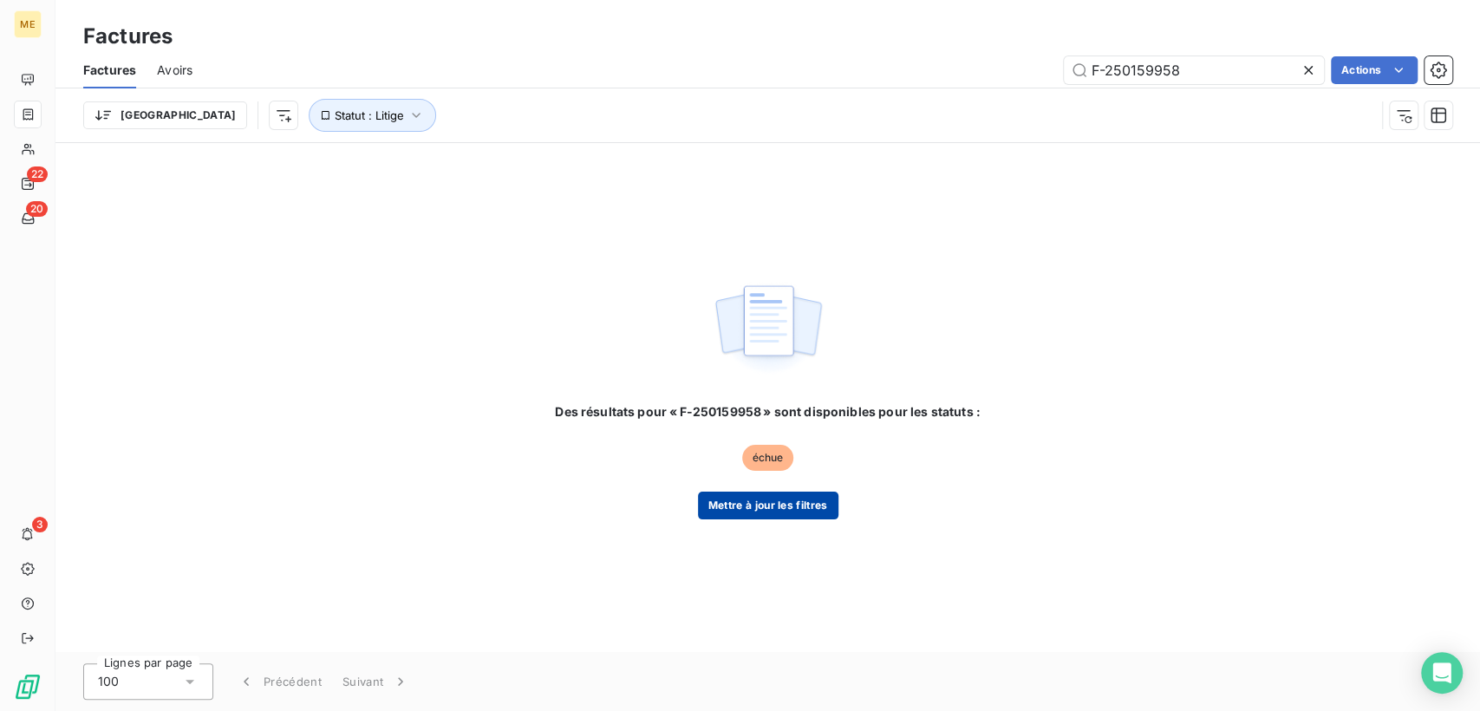
type input "F-250159958"
click at [763, 504] on button "Mettre à jour les filtres" at bounding box center [768, 506] width 140 height 28
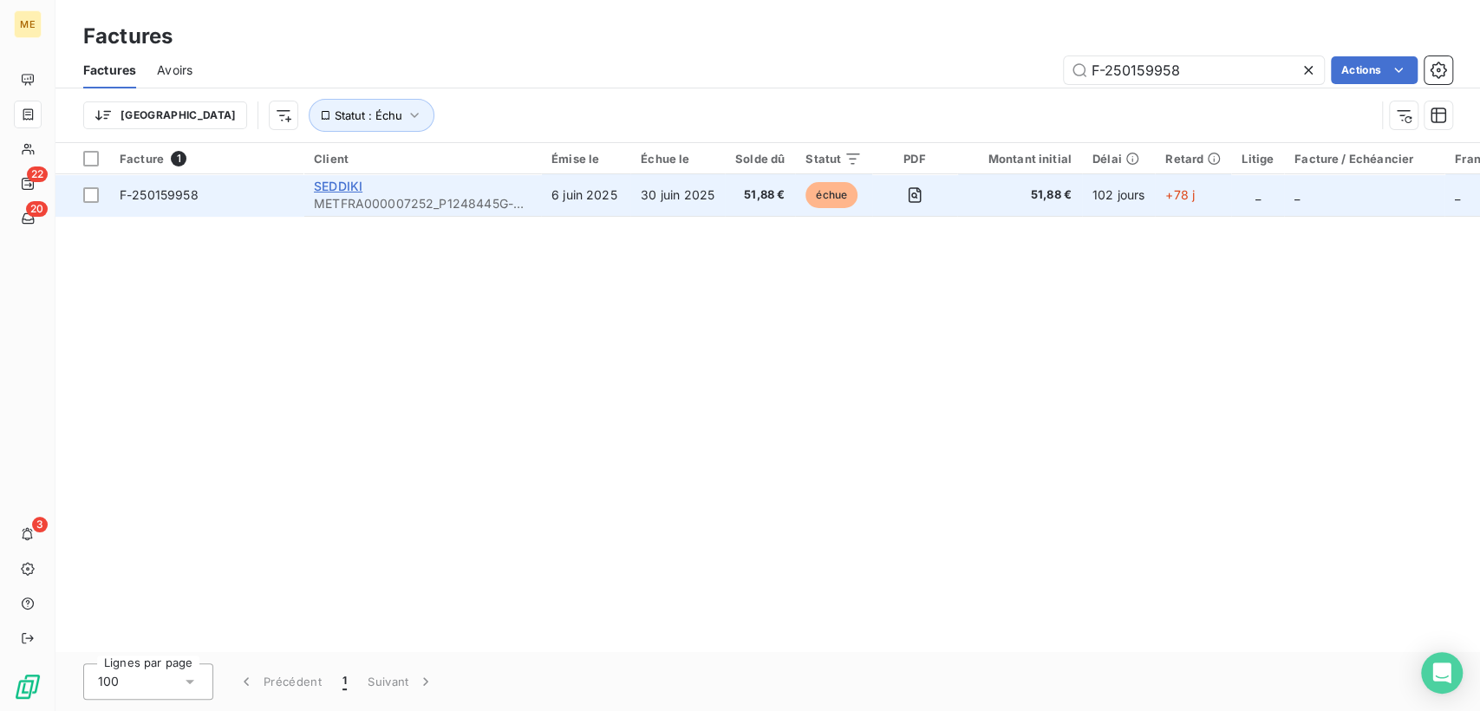
click at [354, 190] on span "SEDDIKI" at bounding box center [338, 186] width 49 height 15
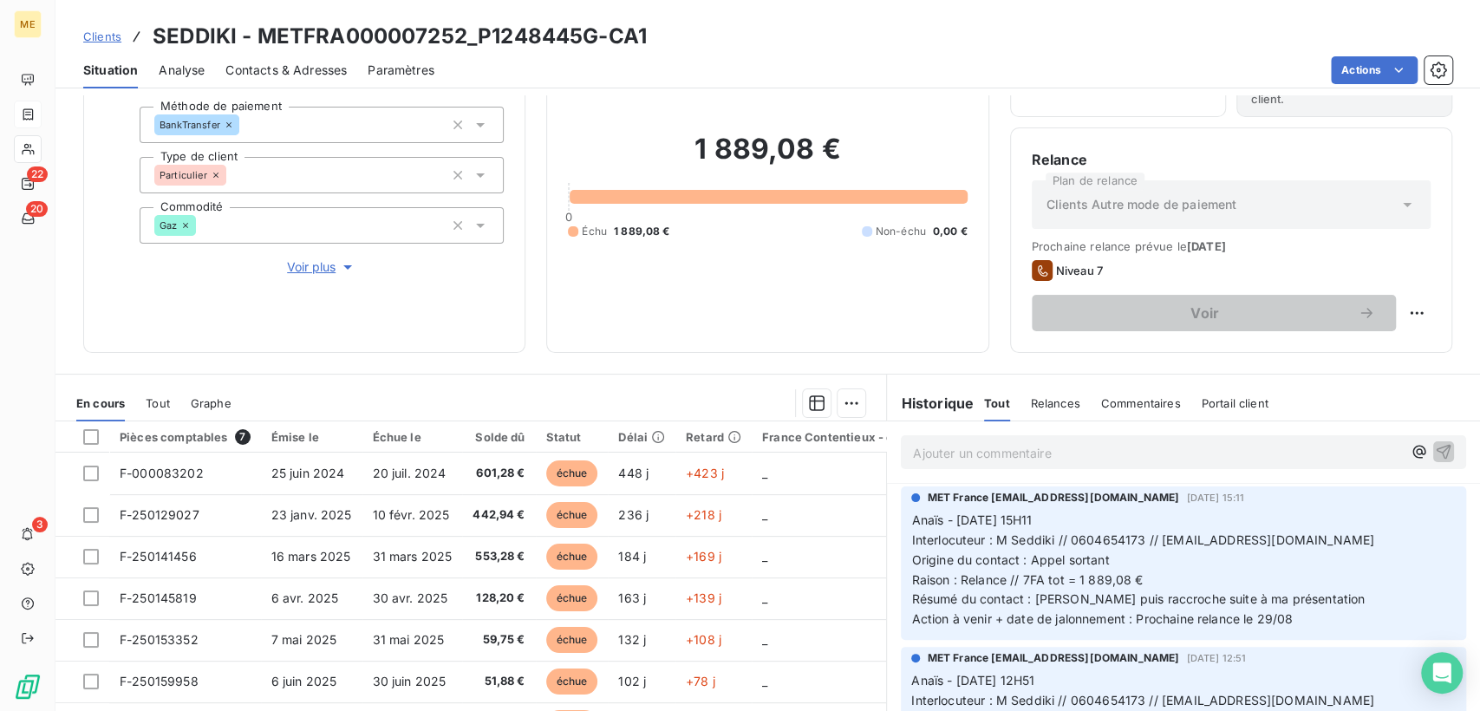
scroll to position [205, 0]
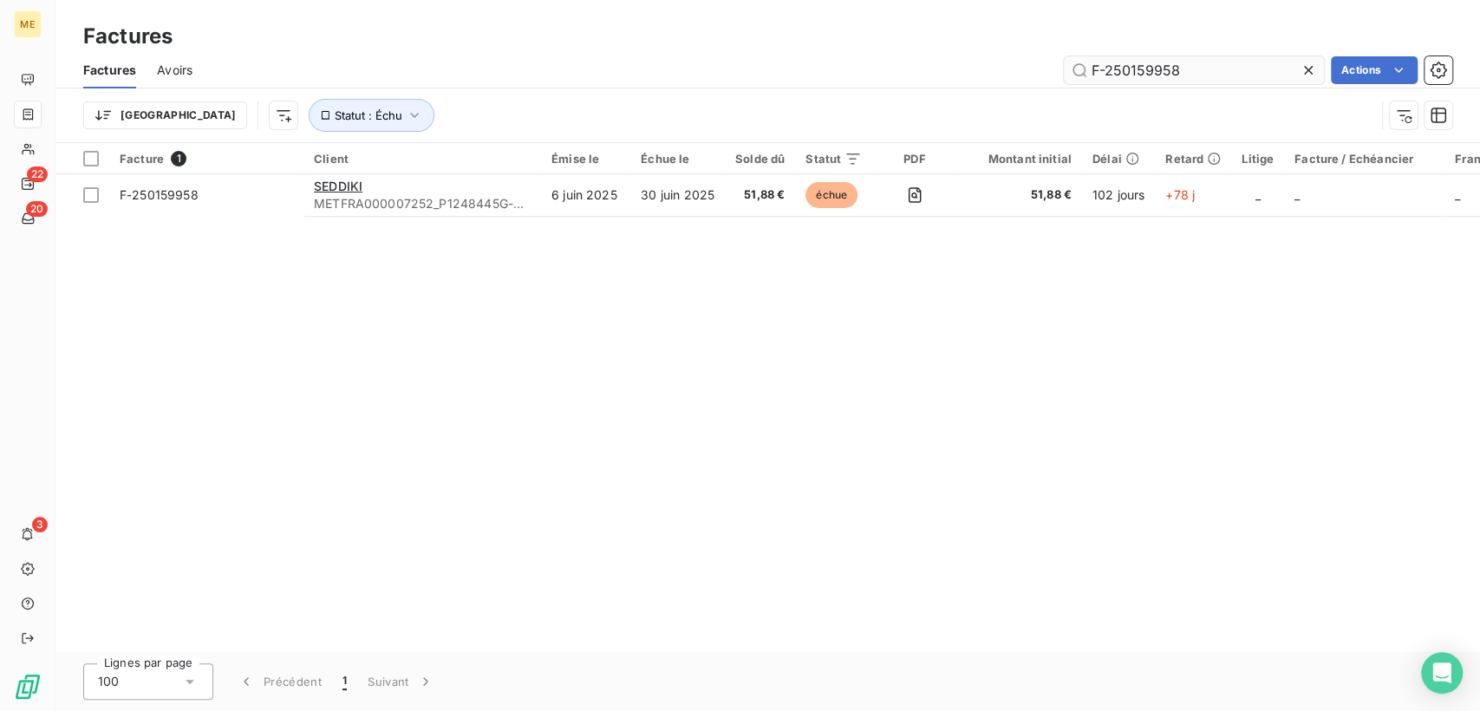
drag, startPoint x: 1216, startPoint y: 68, endPoint x: 1075, endPoint y: 75, distance: 140.7
click at [1075, 75] on input "F-250159958" at bounding box center [1194, 70] width 260 height 28
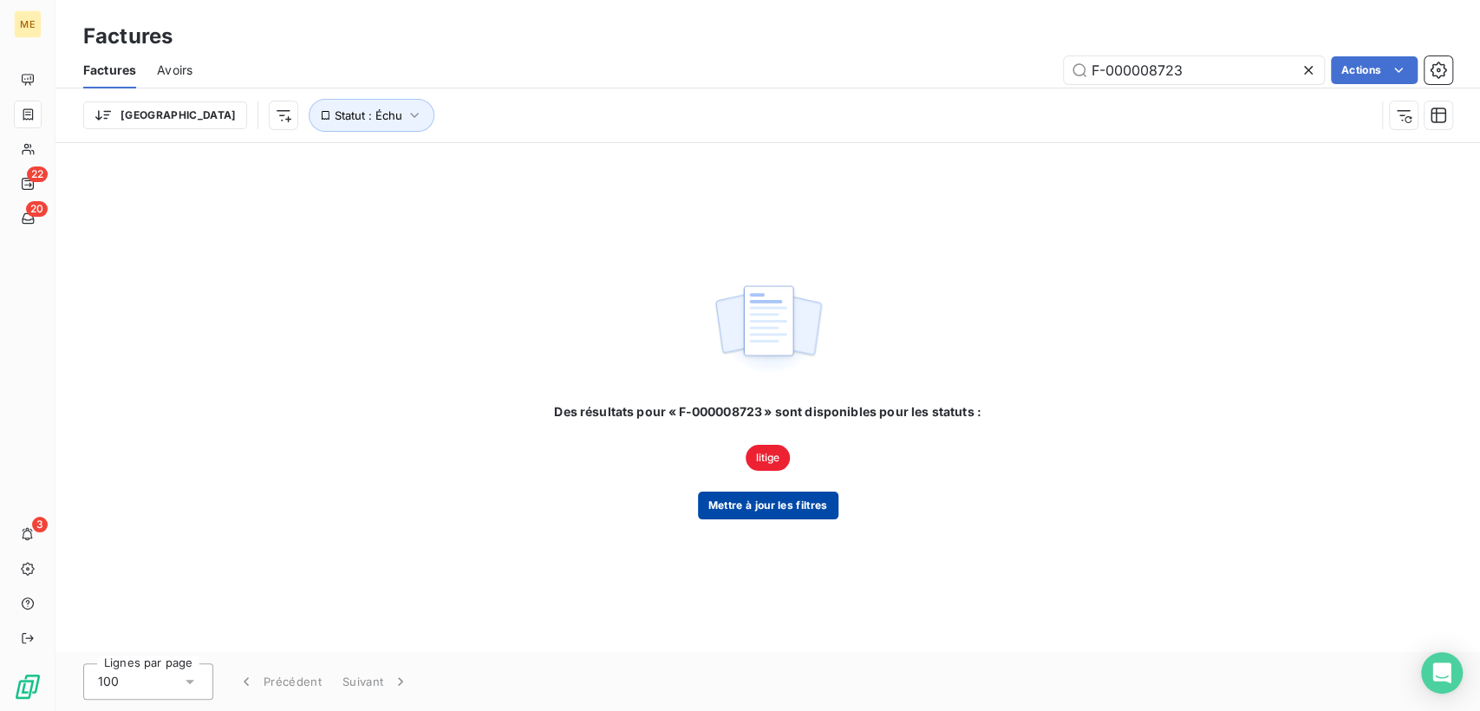
type input "F-000008723"
click at [761, 516] on button "Mettre à jour les filtres" at bounding box center [768, 506] width 140 height 28
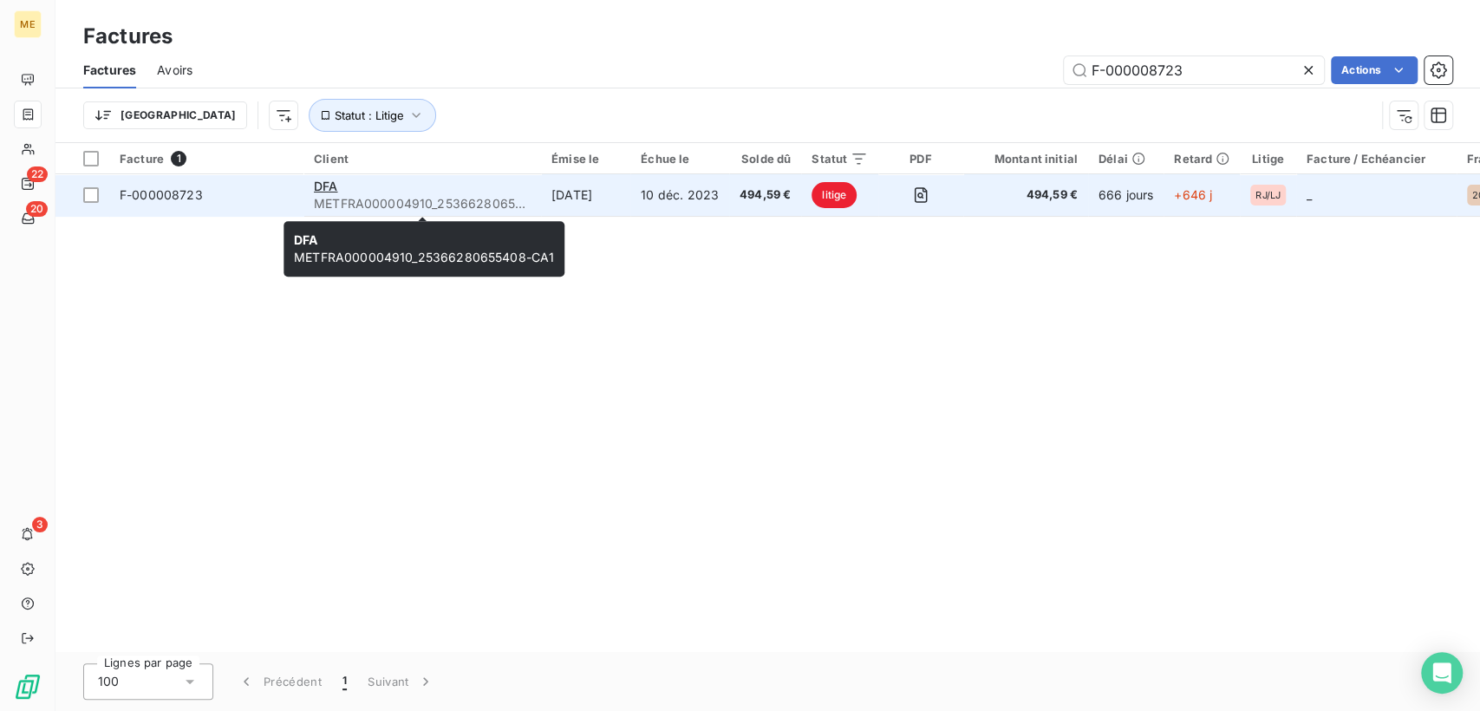
click at [339, 186] on div "DFA" at bounding box center [422, 186] width 217 height 17
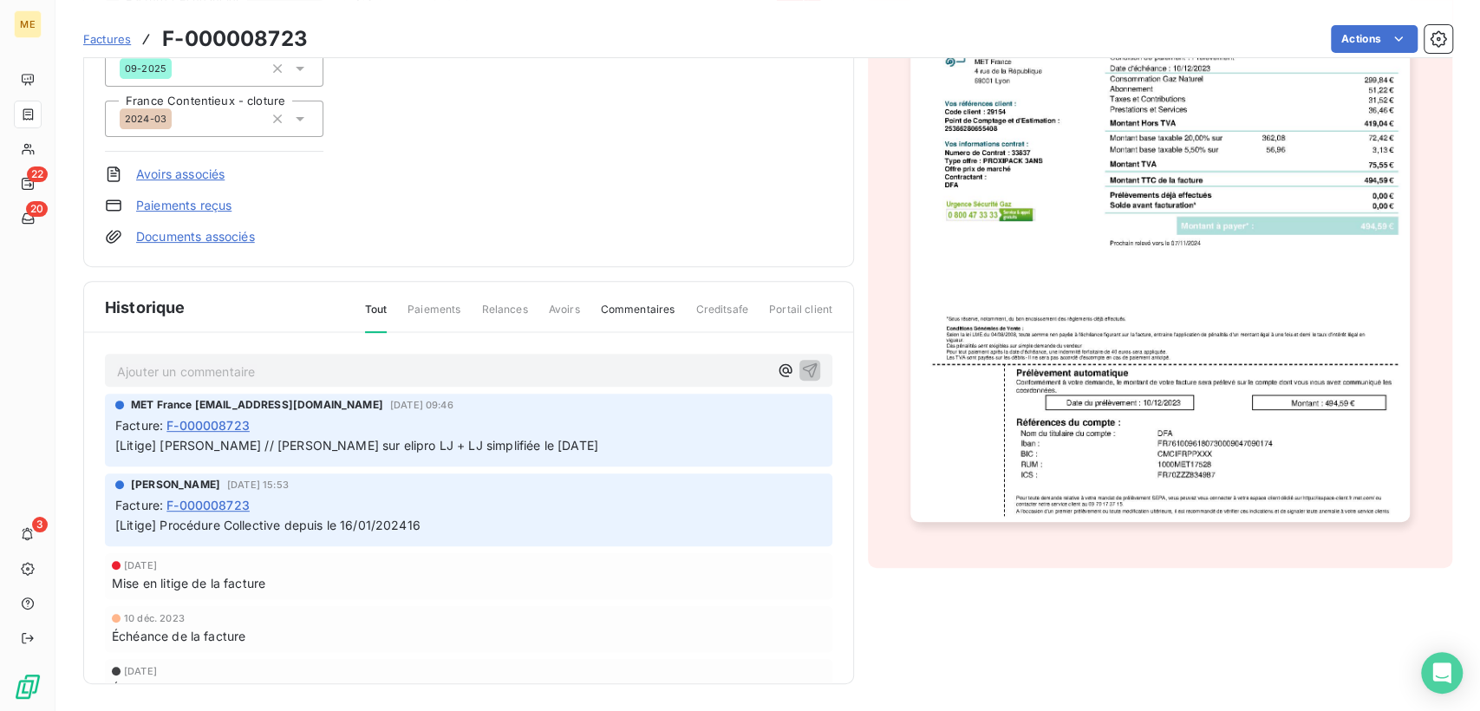
scroll to position [60, 0]
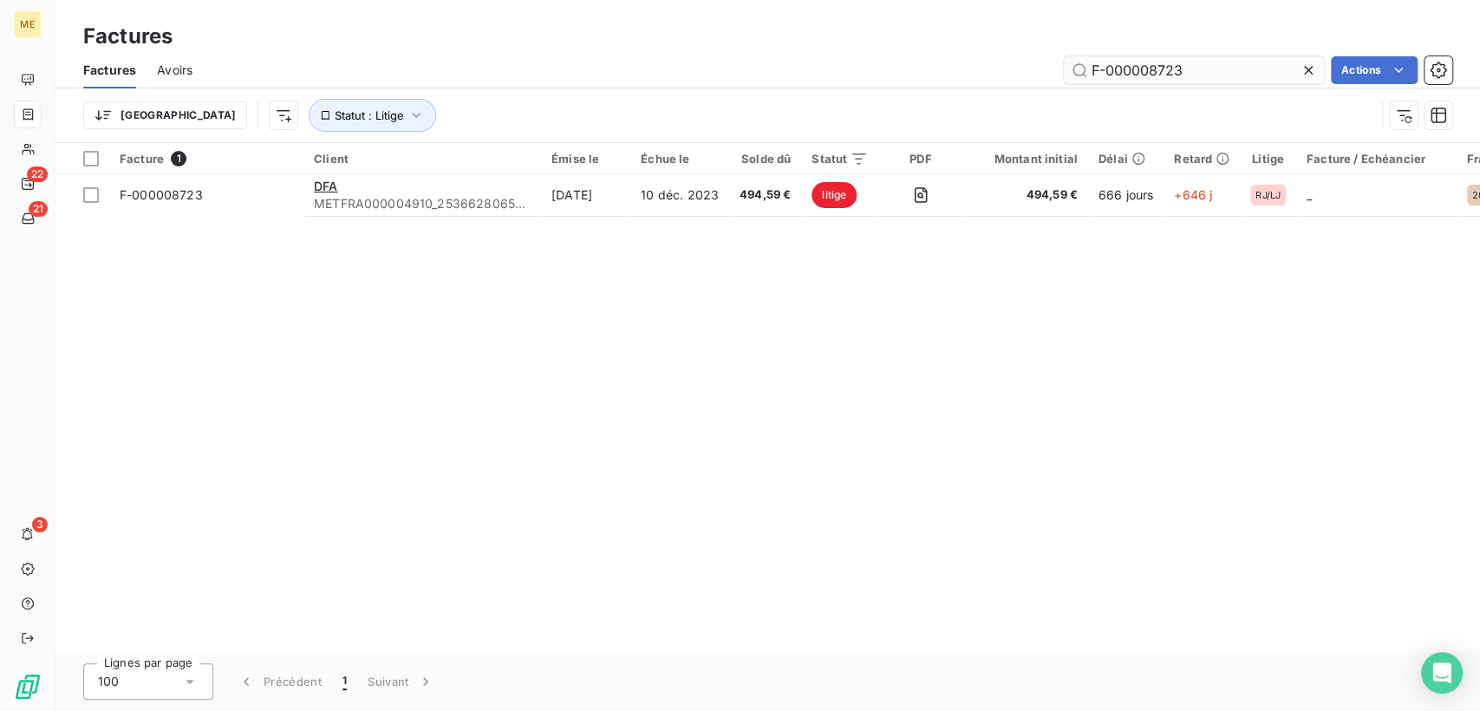
click at [1146, 68] on input "F-000008723" at bounding box center [1194, 70] width 260 height 28
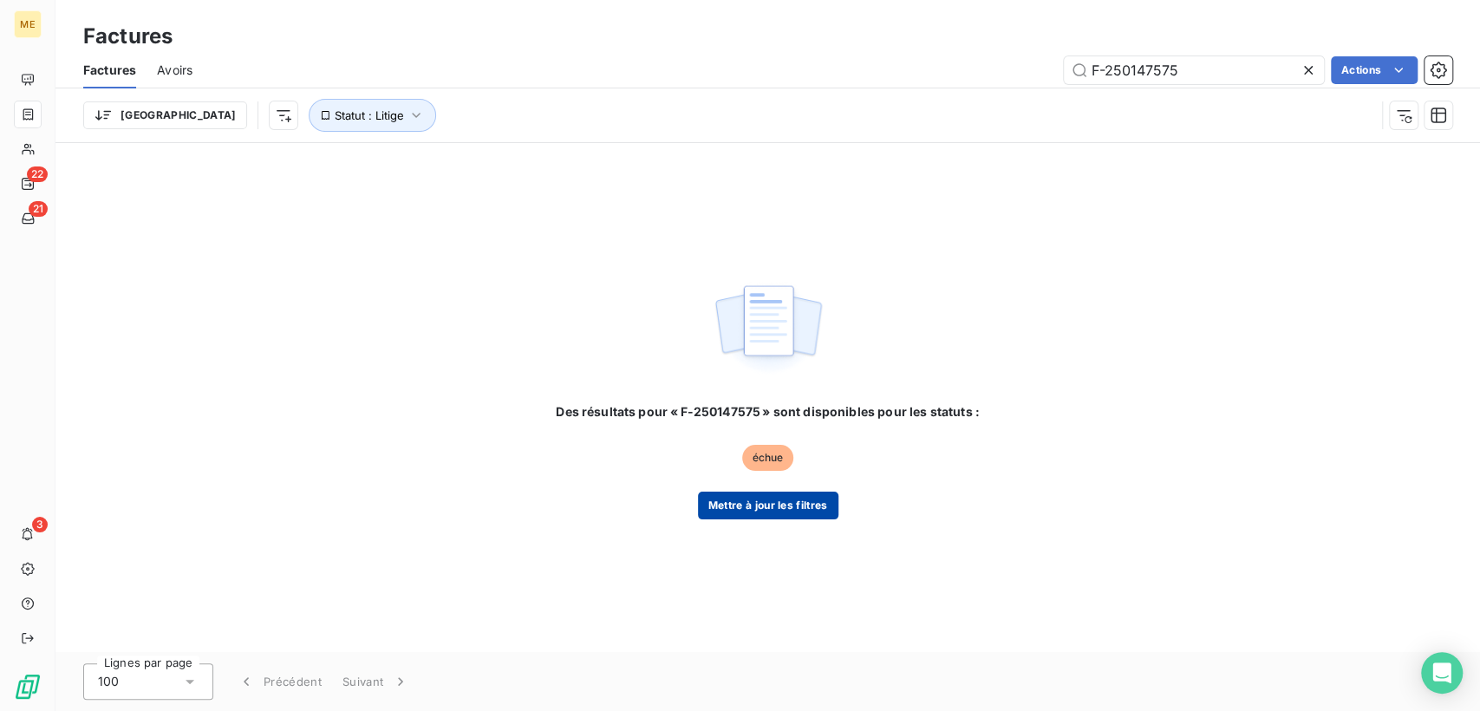
type input "F-250147575"
click at [766, 502] on button "Mettre à jour les filtres" at bounding box center [768, 506] width 140 height 28
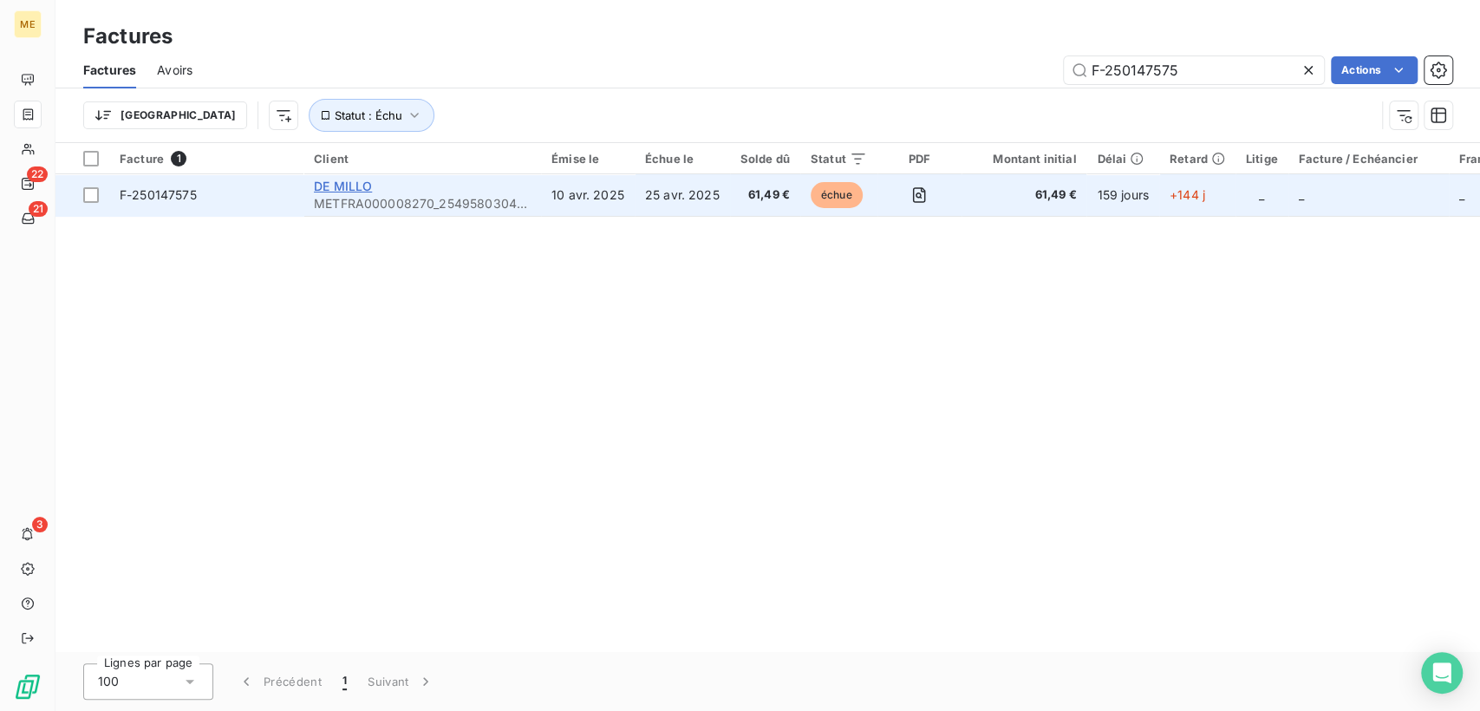
click at [340, 189] on span "DE MILLO" at bounding box center [343, 186] width 58 height 15
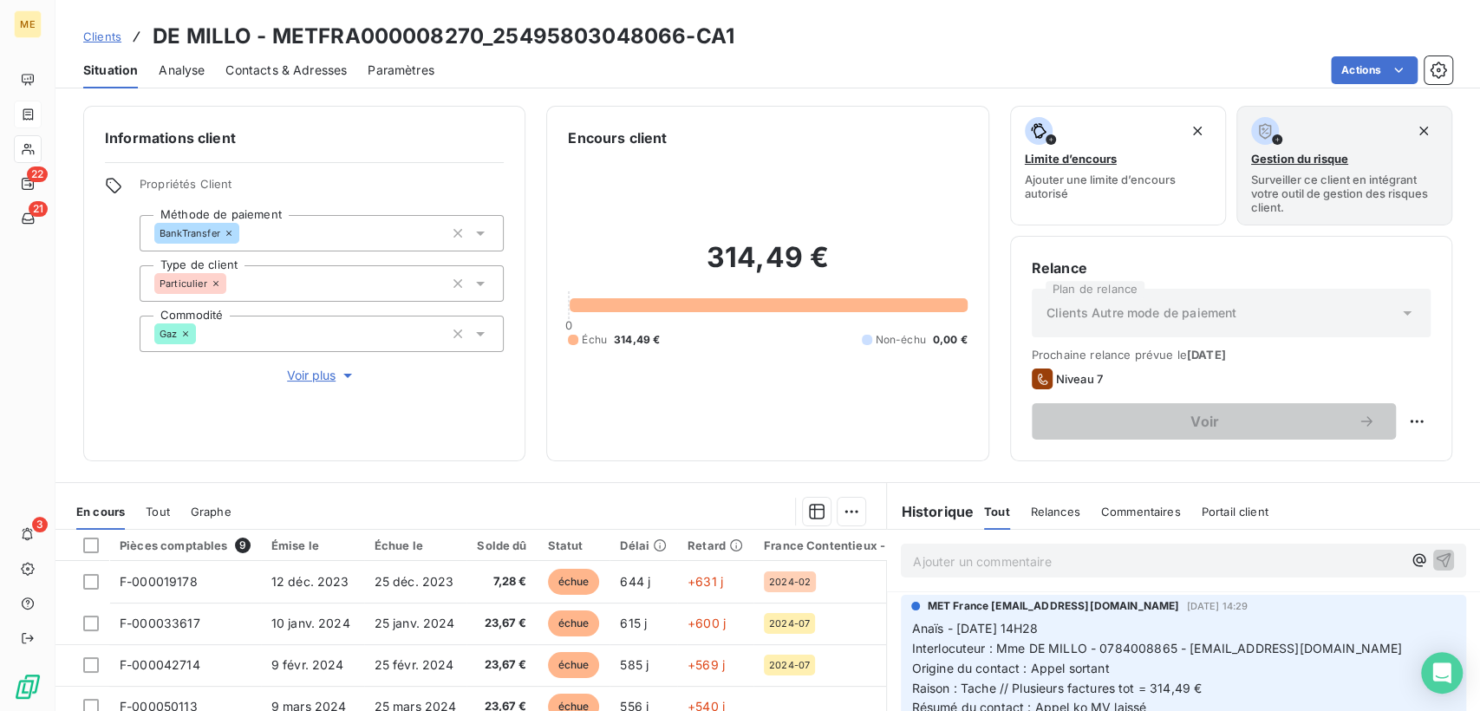
click at [288, 71] on span "Contacts & Adresses" at bounding box center [285, 70] width 121 height 17
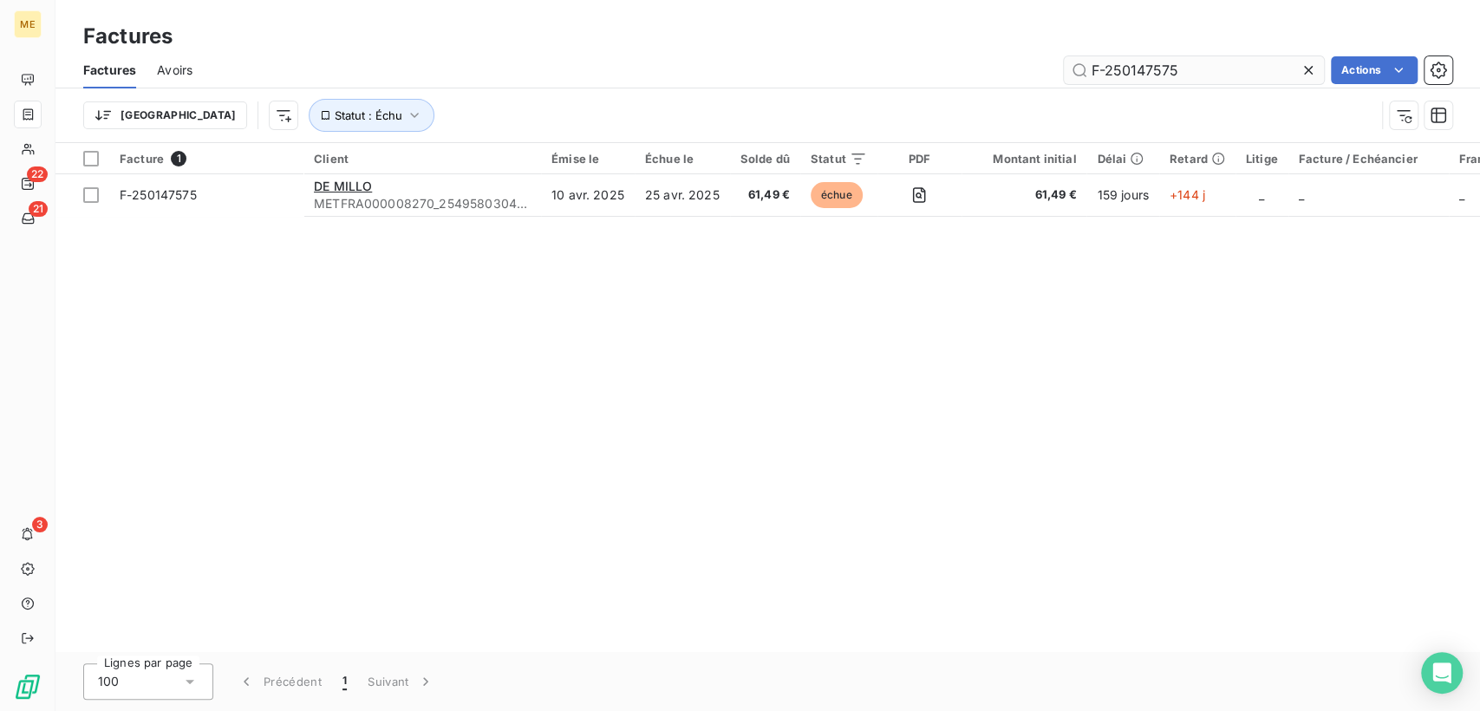
click at [1117, 69] on input "F-250147575" at bounding box center [1194, 70] width 260 height 28
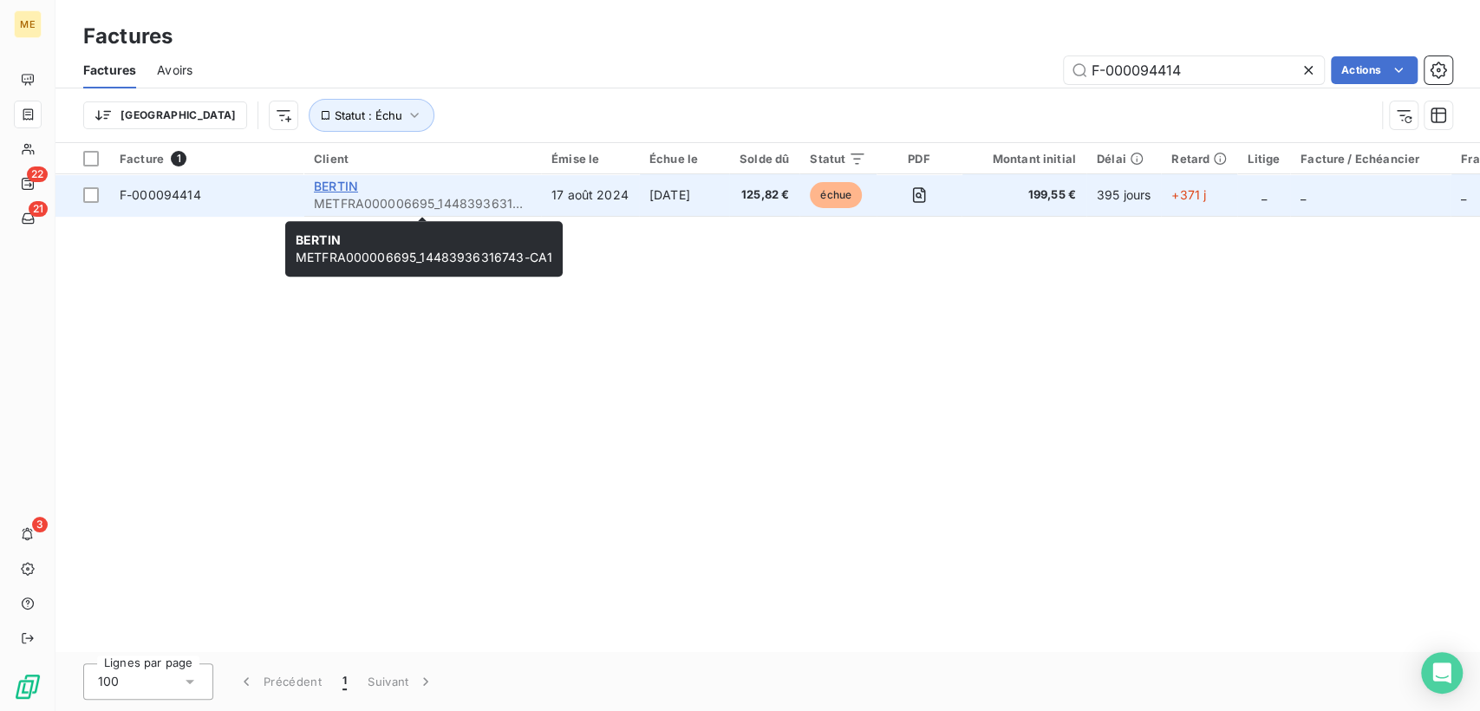
type input "F-000094414"
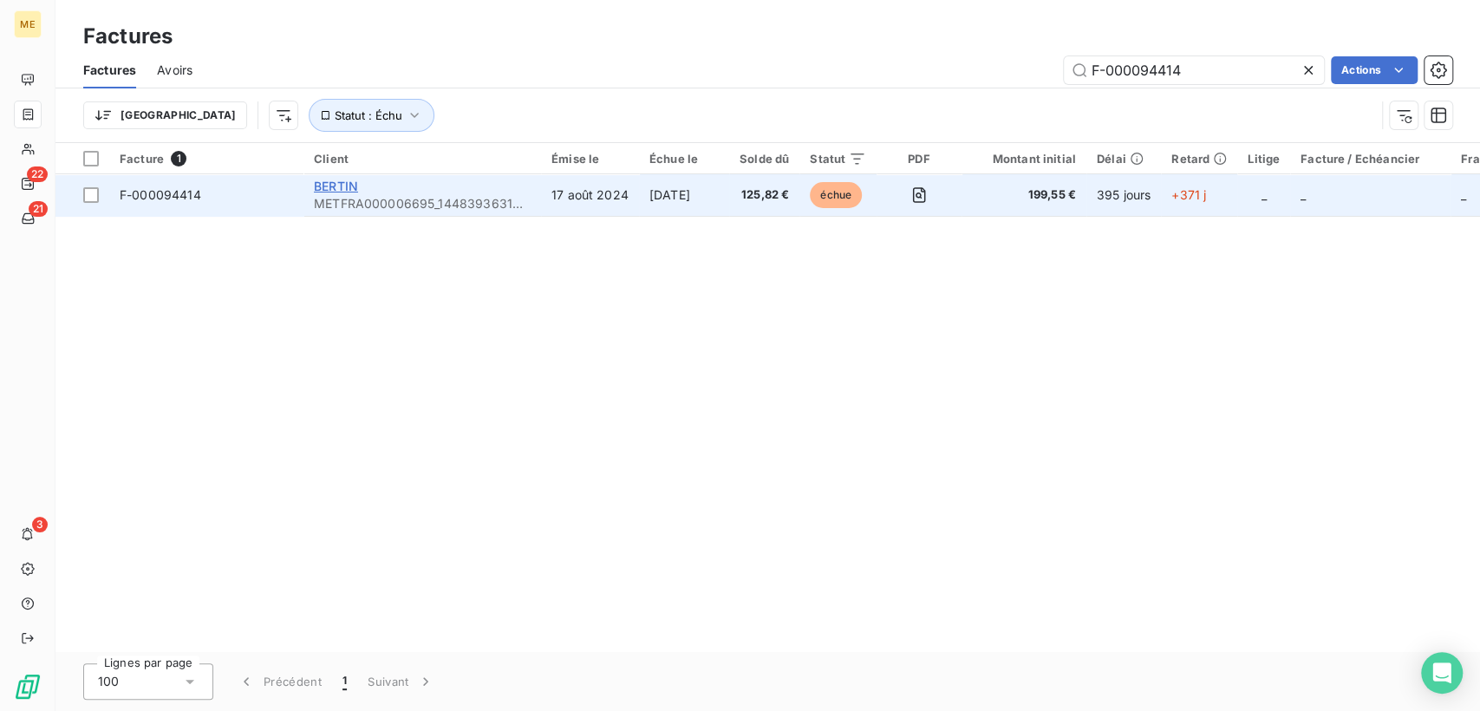
click at [342, 180] on span "BERTIN" at bounding box center [336, 186] width 44 height 15
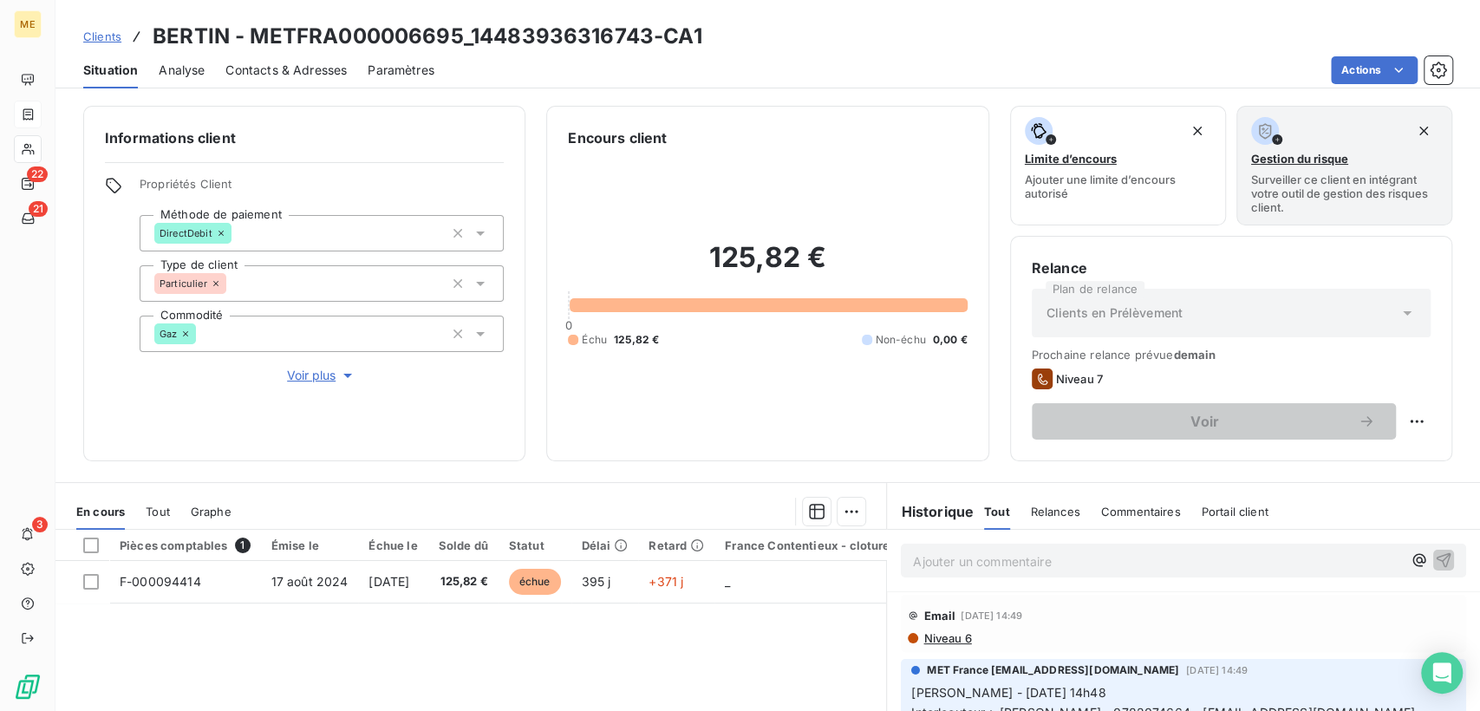
click at [301, 69] on span "Contacts & Adresses" at bounding box center [285, 70] width 121 height 17
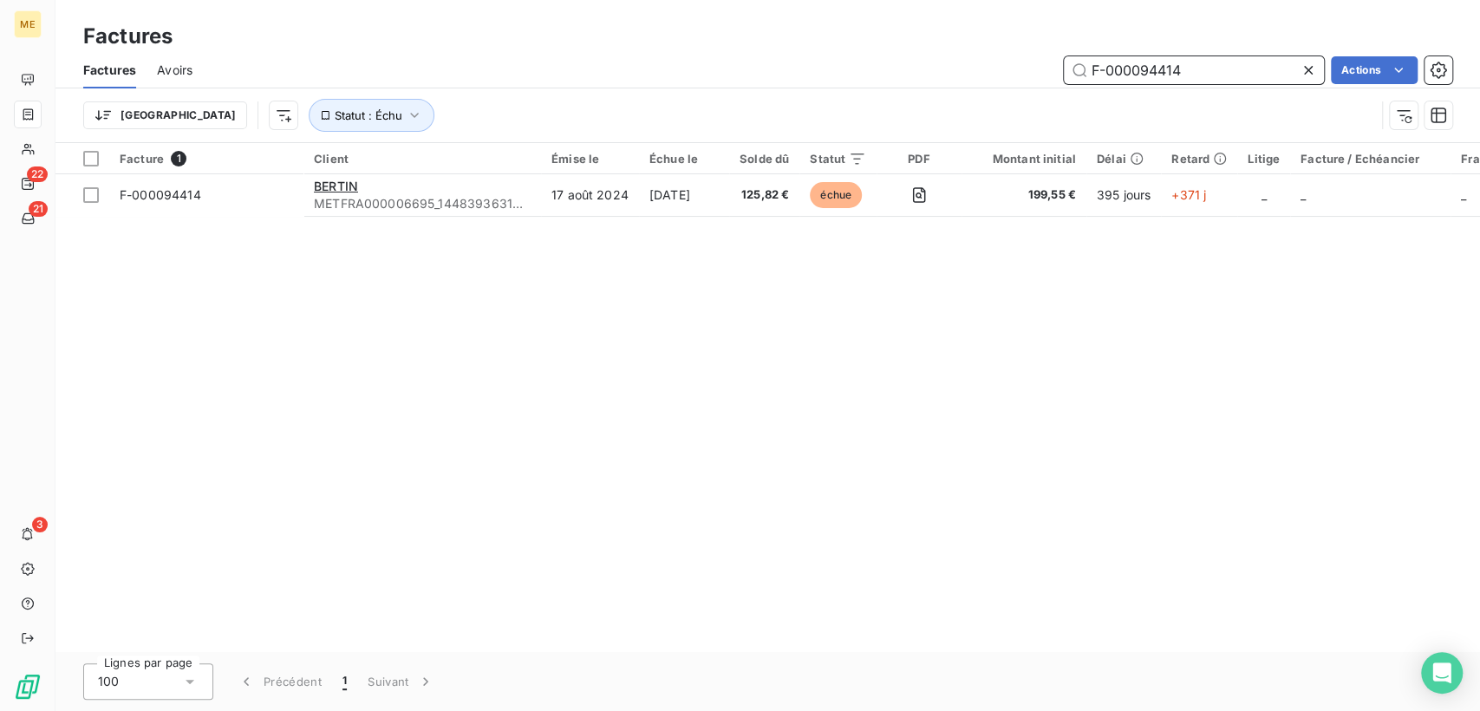
drag, startPoint x: 1197, startPoint y: 67, endPoint x: 1083, endPoint y: 71, distance: 113.7
click at [1083, 71] on input "F-000094414" at bounding box center [1194, 70] width 260 height 28
paste input "4685"
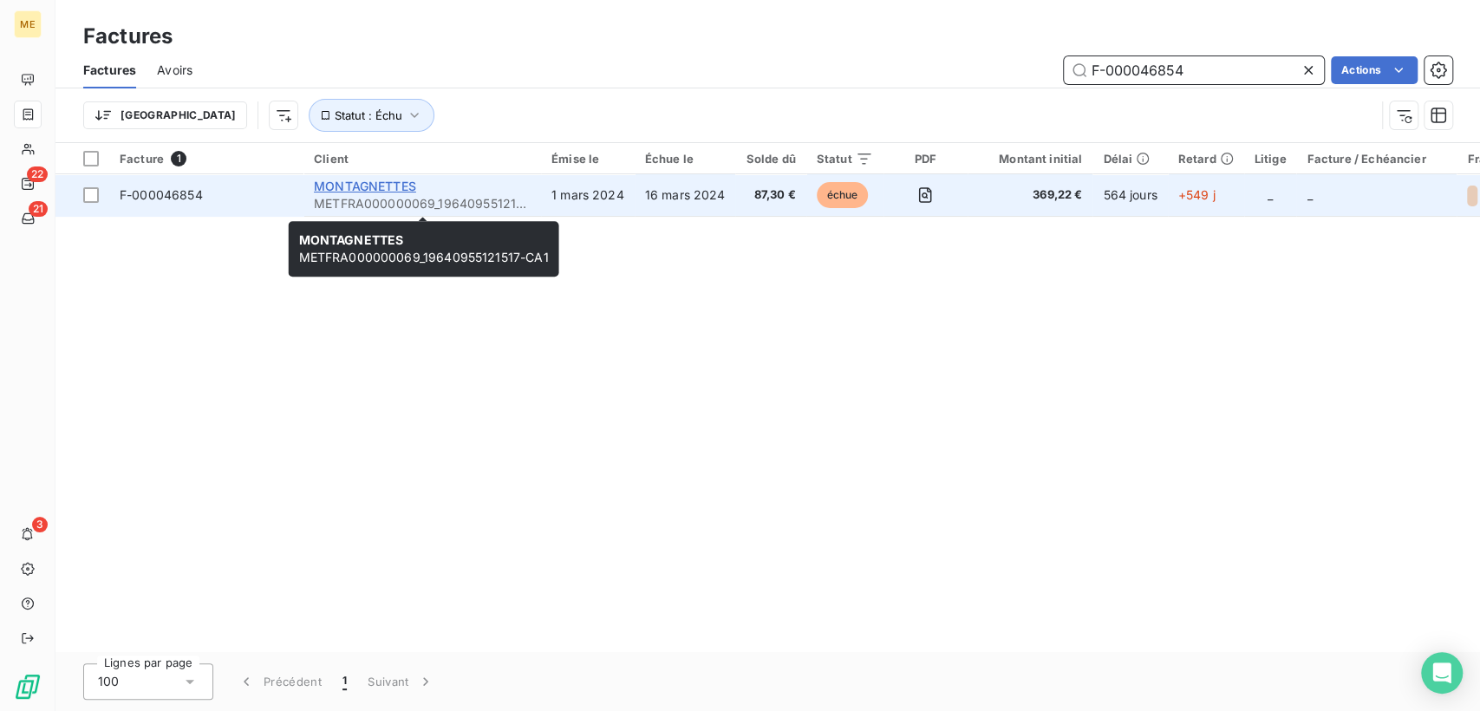
type input "F-000046854"
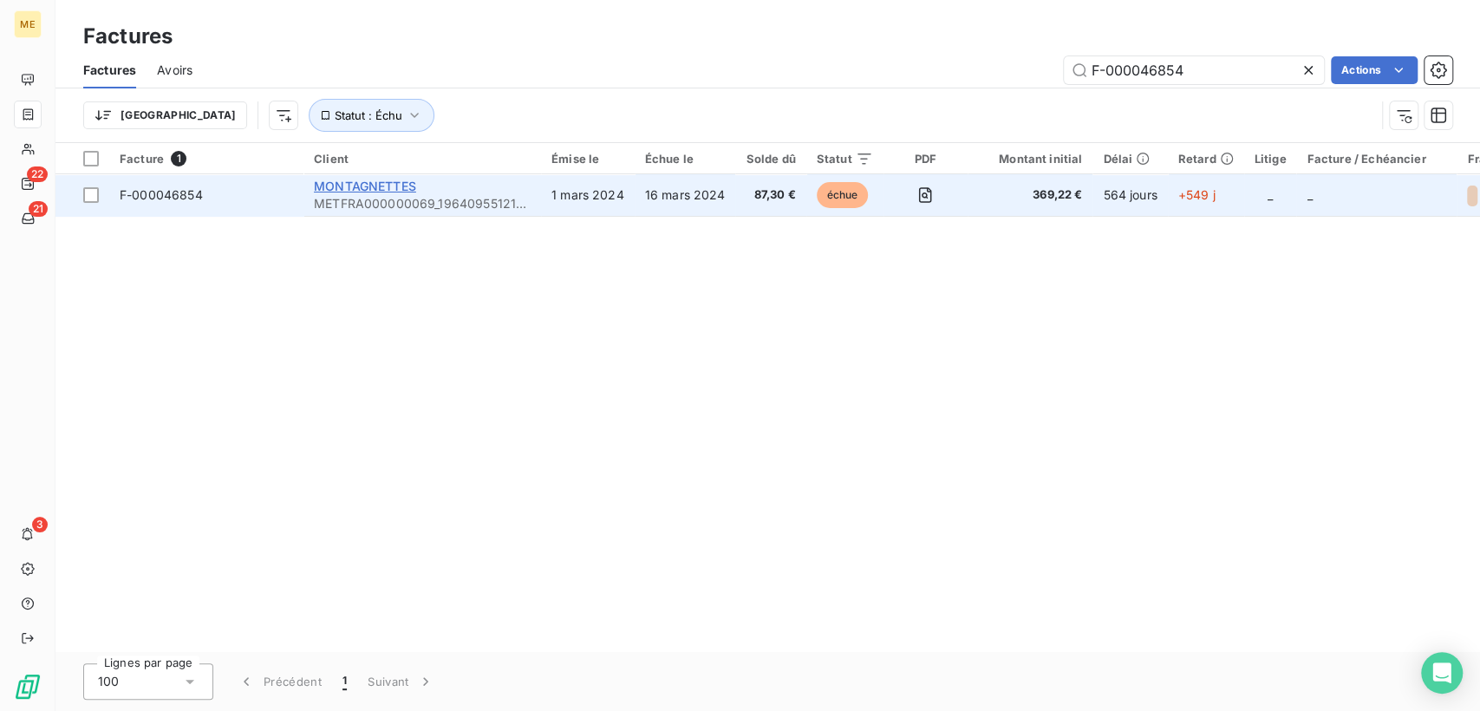
click at [372, 189] on span "MONTAGNETTES" at bounding box center [365, 186] width 102 height 15
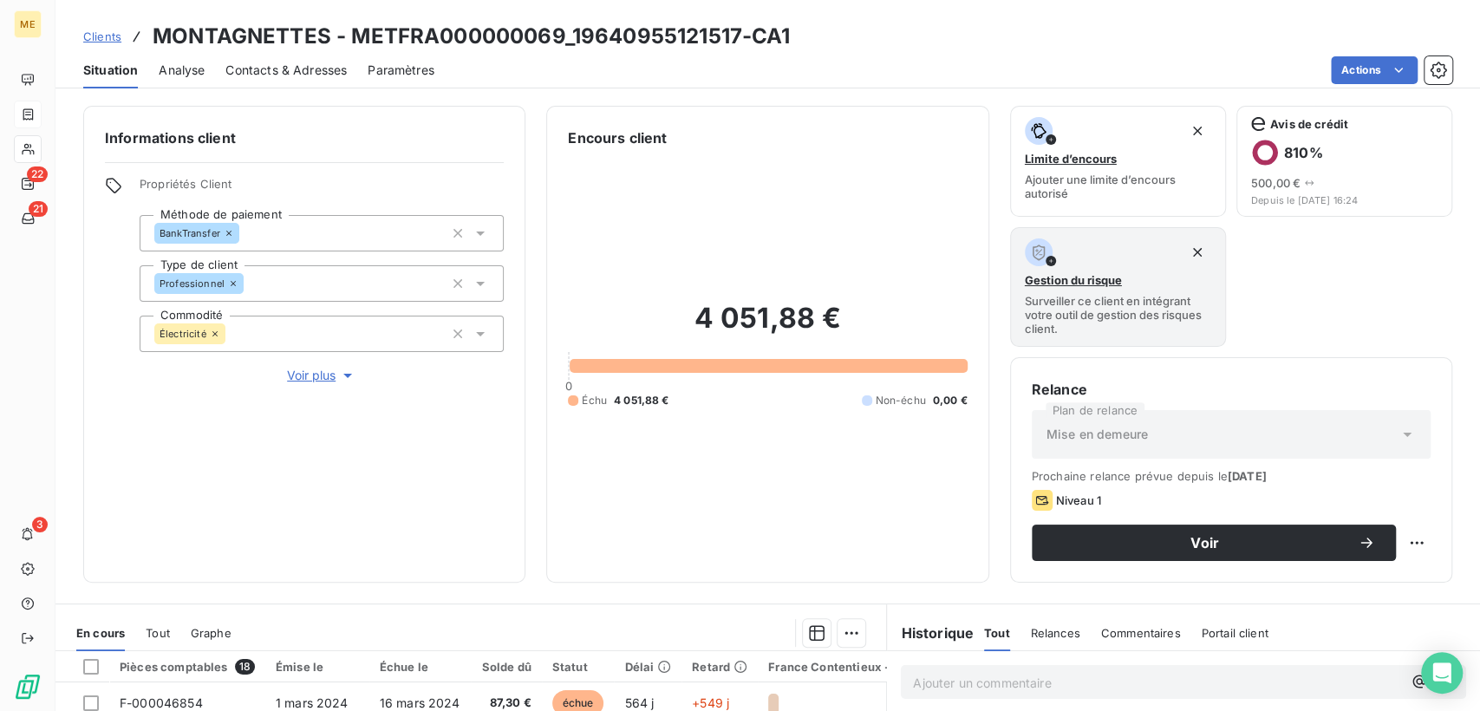
click at [278, 64] on span "Contacts & Adresses" at bounding box center [285, 70] width 121 height 17
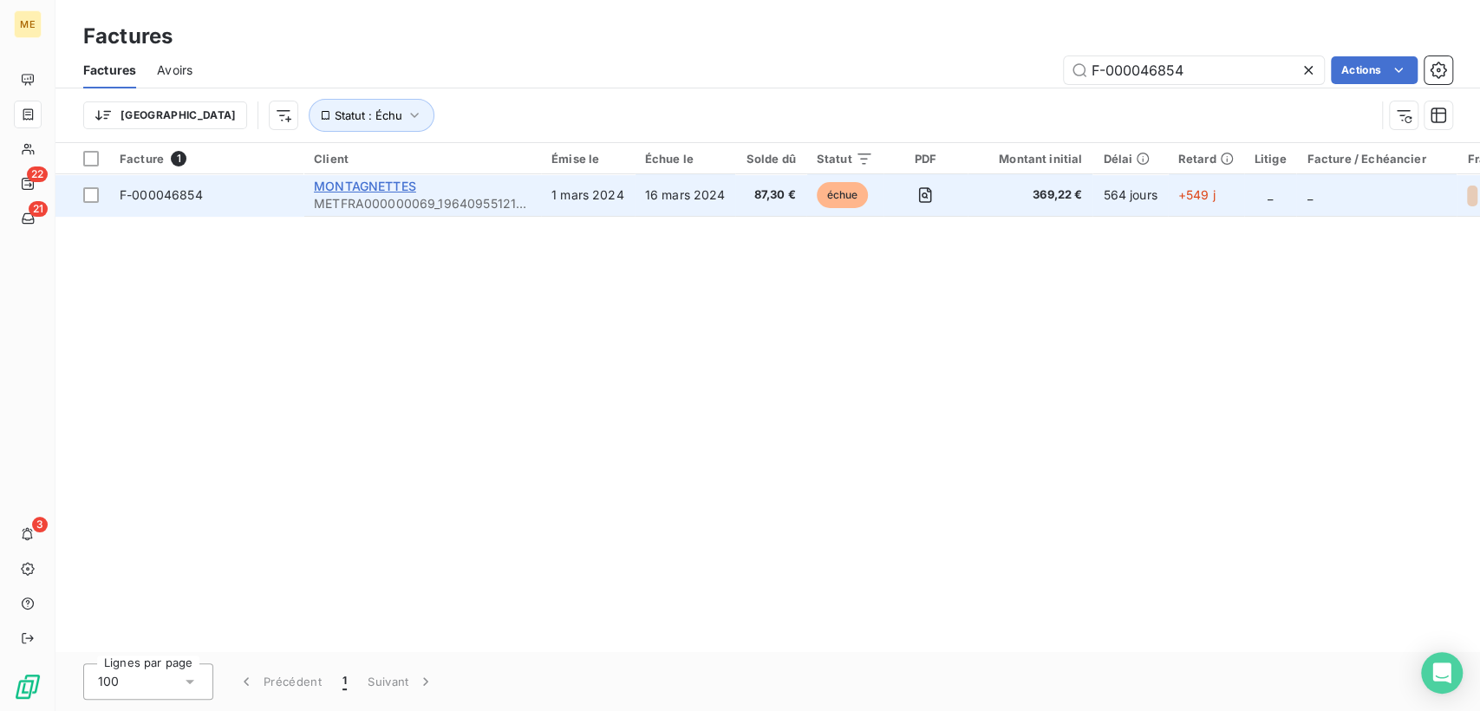
click at [391, 189] on span "MONTAGNETTES" at bounding box center [365, 186] width 102 height 15
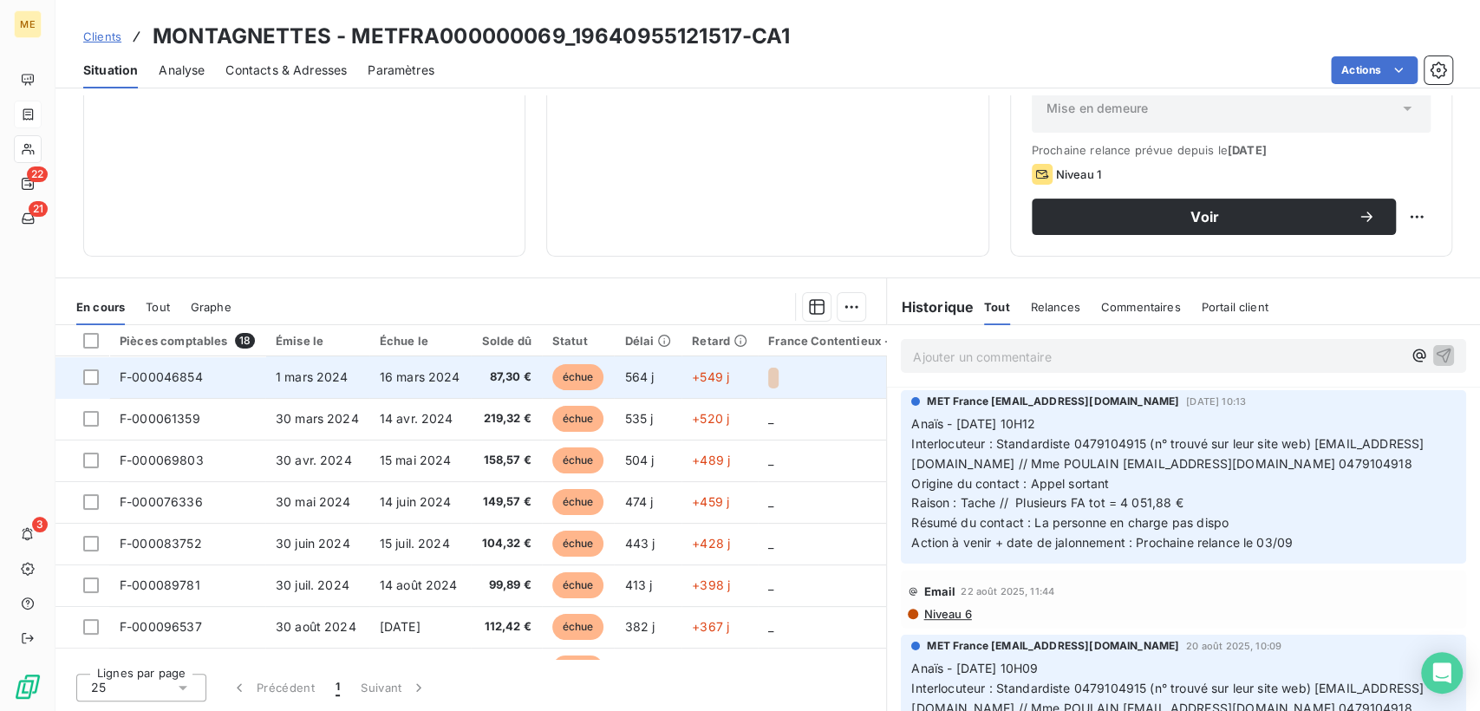
click at [569, 375] on span "échue" at bounding box center [578, 377] width 52 height 26
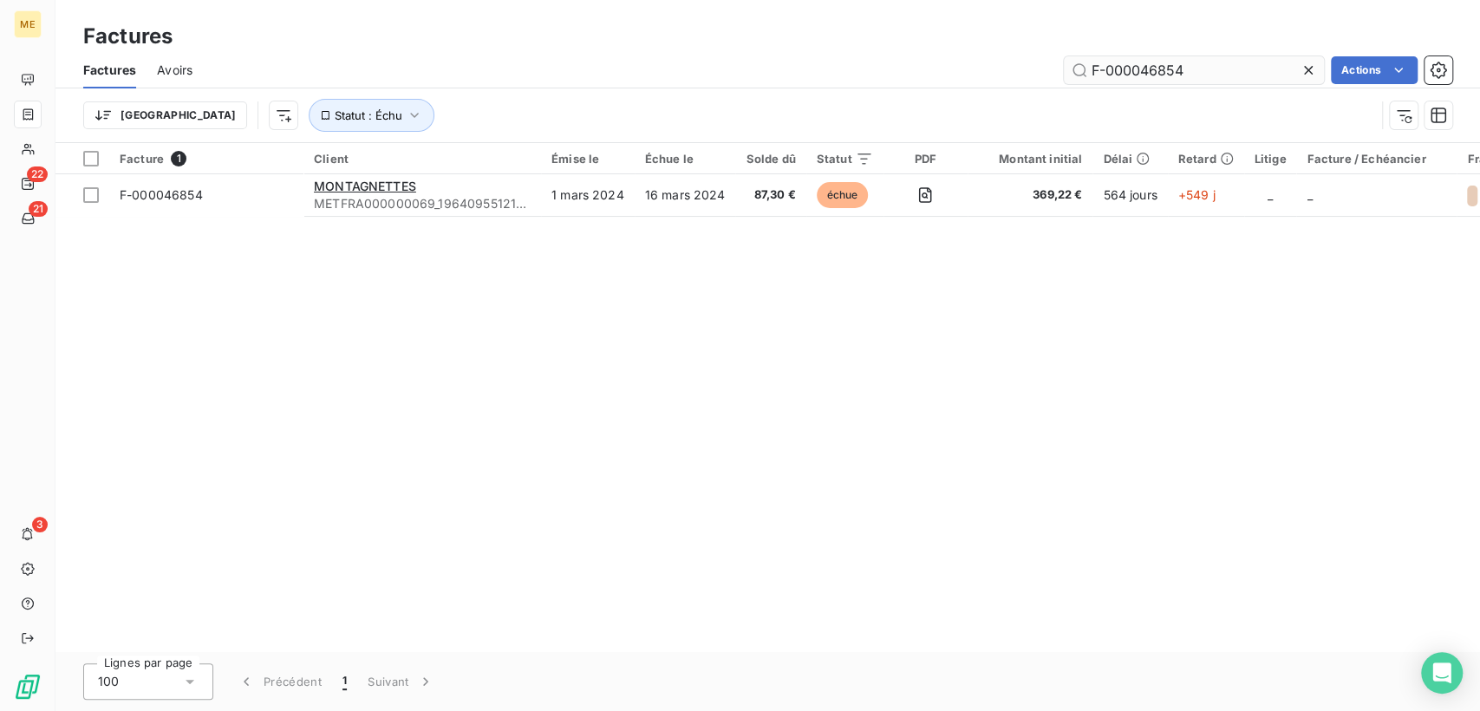
drag, startPoint x: 1204, startPoint y: 68, endPoint x: 1087, endPoint y: 76, distance: 117.4
click at [1087, 76] on input "F-000046854" at bounding box center [1194, 70] width 260 height 28
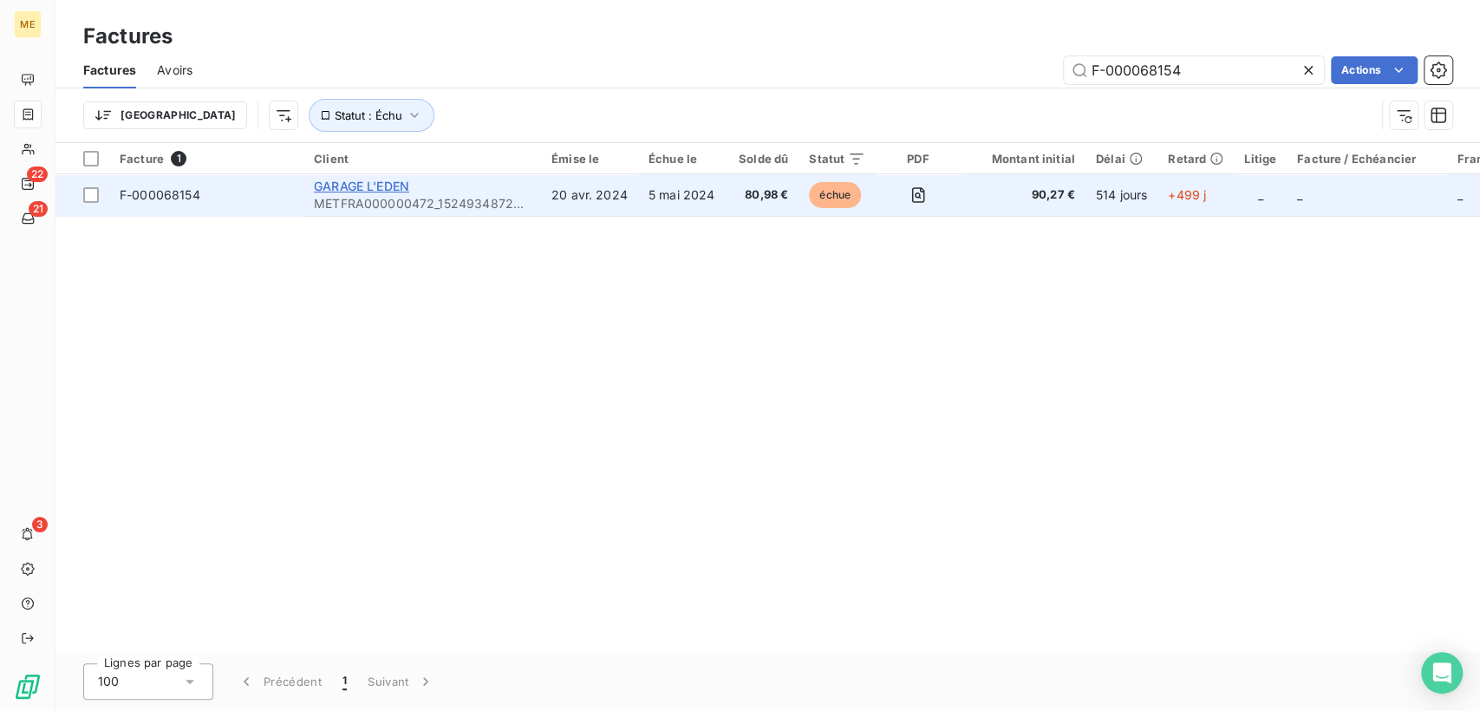
type input "F-000068154"
click at [395, 183] on span "GARAGE L'EDEN" at bounding box center [361, 186] width 95 height 15
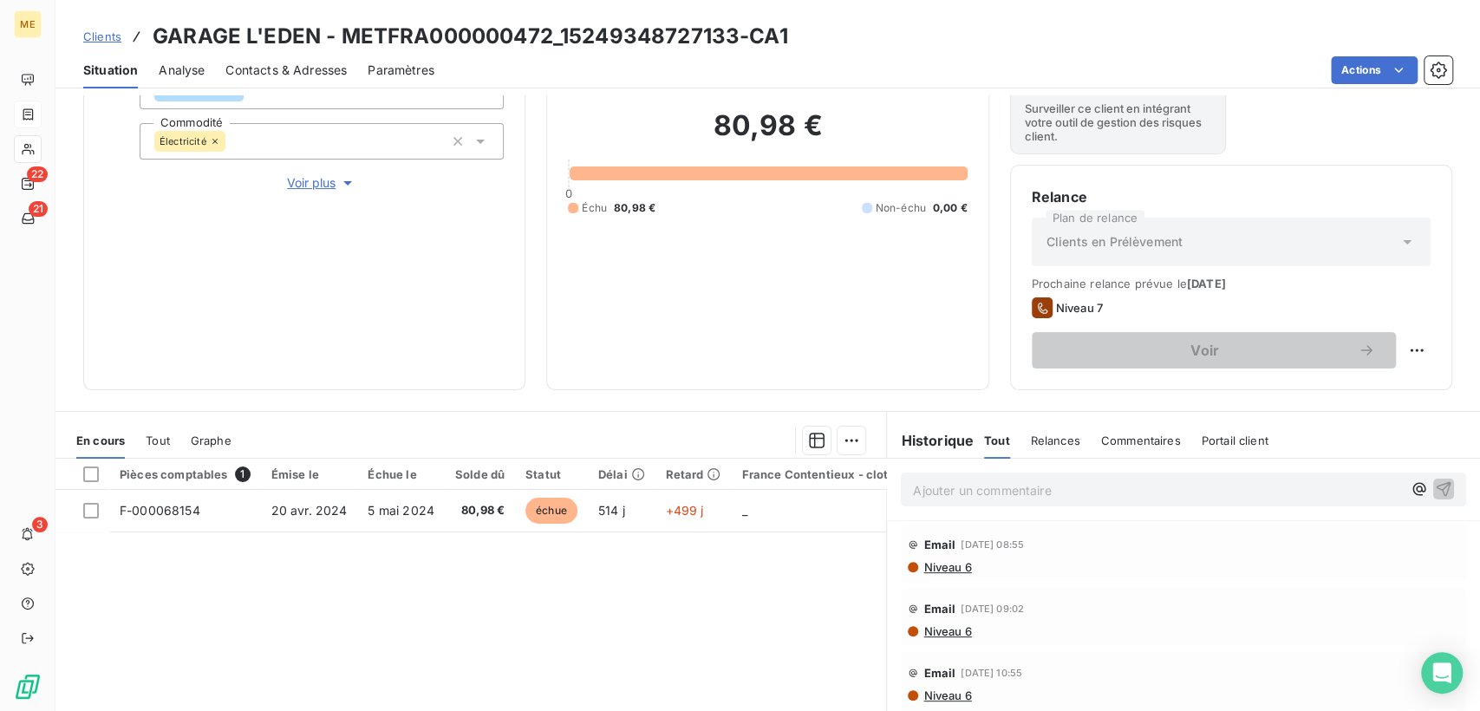
scroll to position [289, 0]
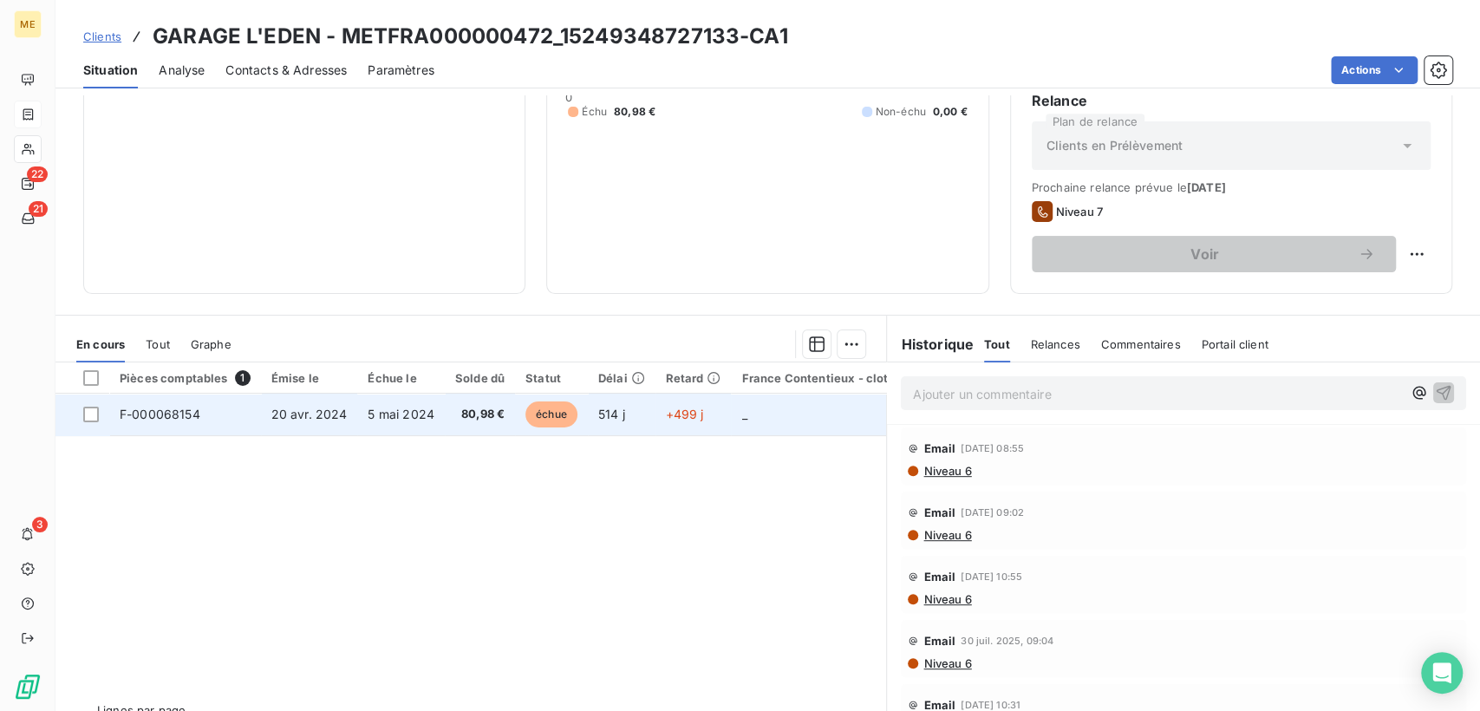
click at [550, 414] on span "échue" at bounding box center [552, 415] width 52 height 26
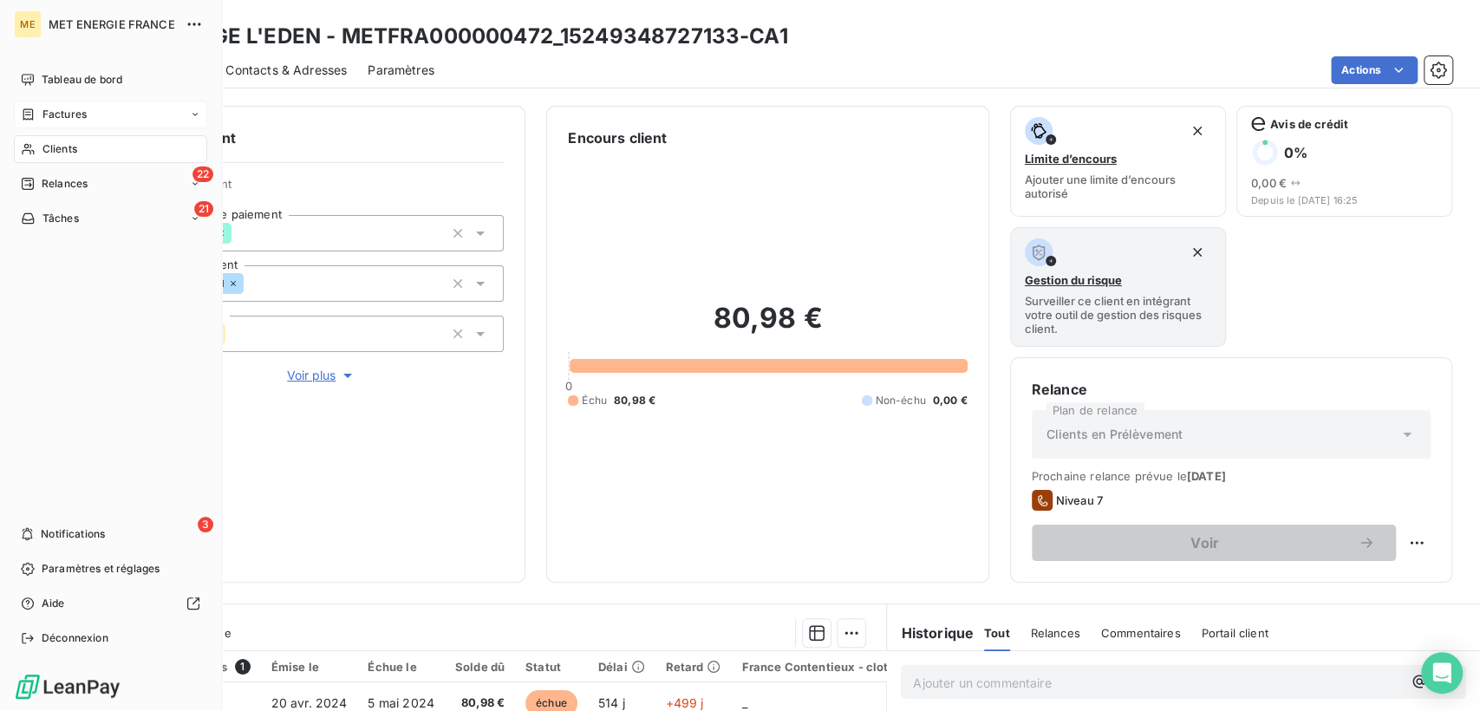
click at [47, 112] on span "Factures" at bounding box center [64, 115] width 44 height 16
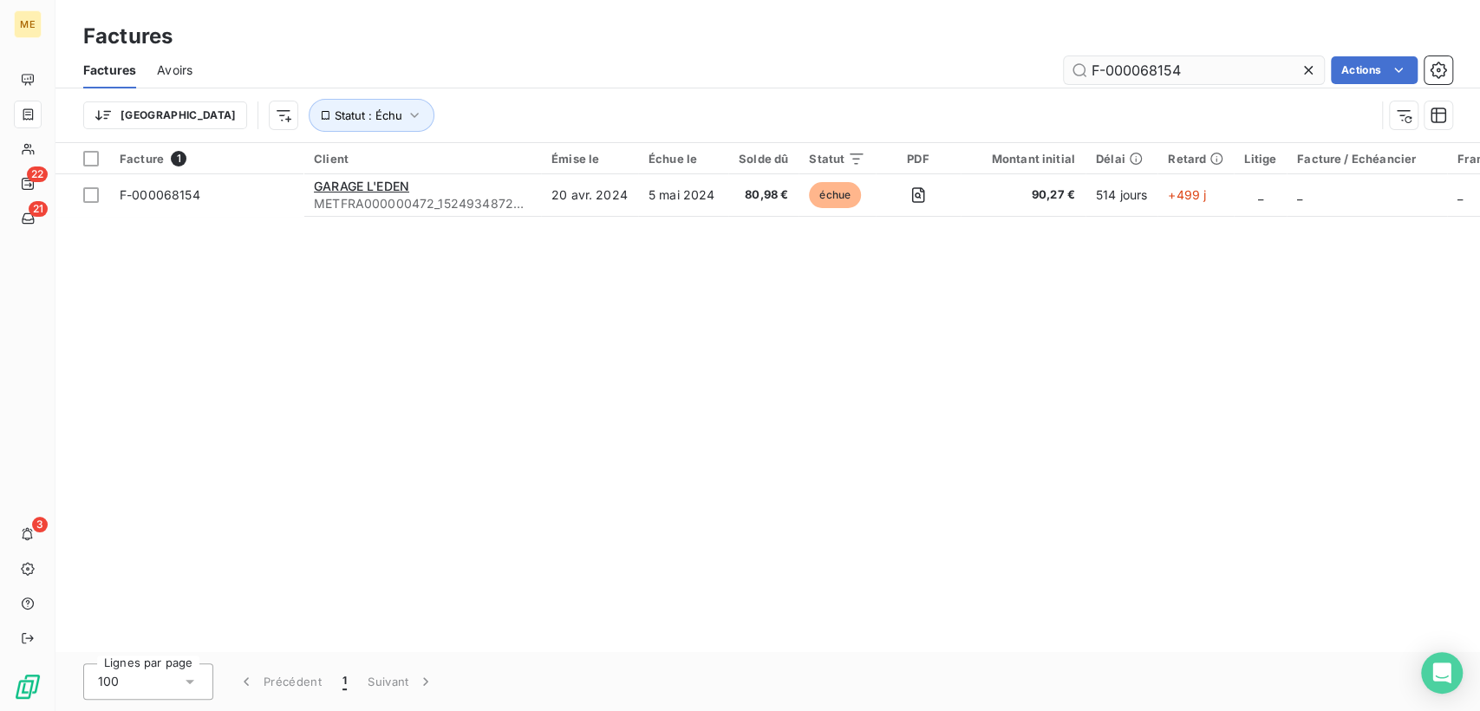
click at [1128, 72] on input "F-000068154" at bounding box center [1194, 70] width 260 height 28
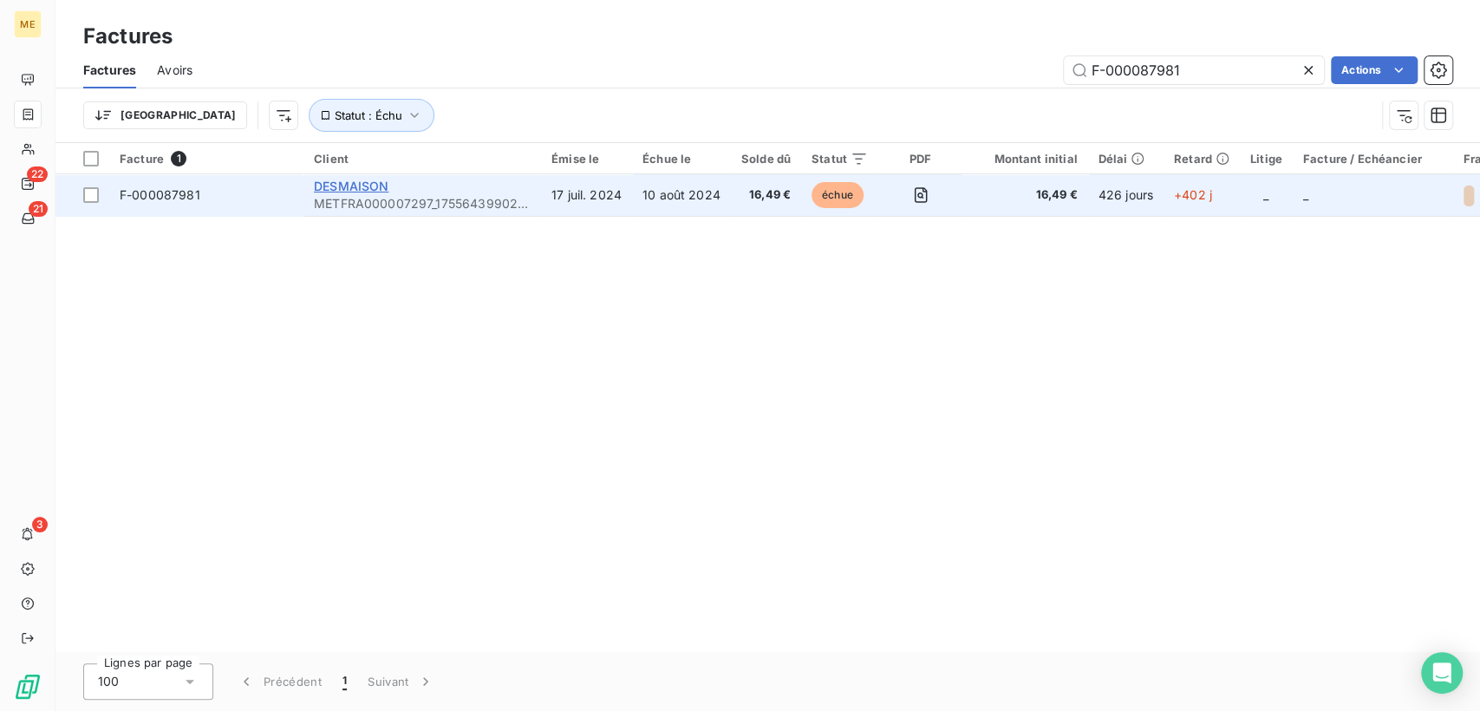
type input "F-000087981"
click at [371, 188] on span "DESMAISON" at bounding box center [351, 186] width 75 height 15
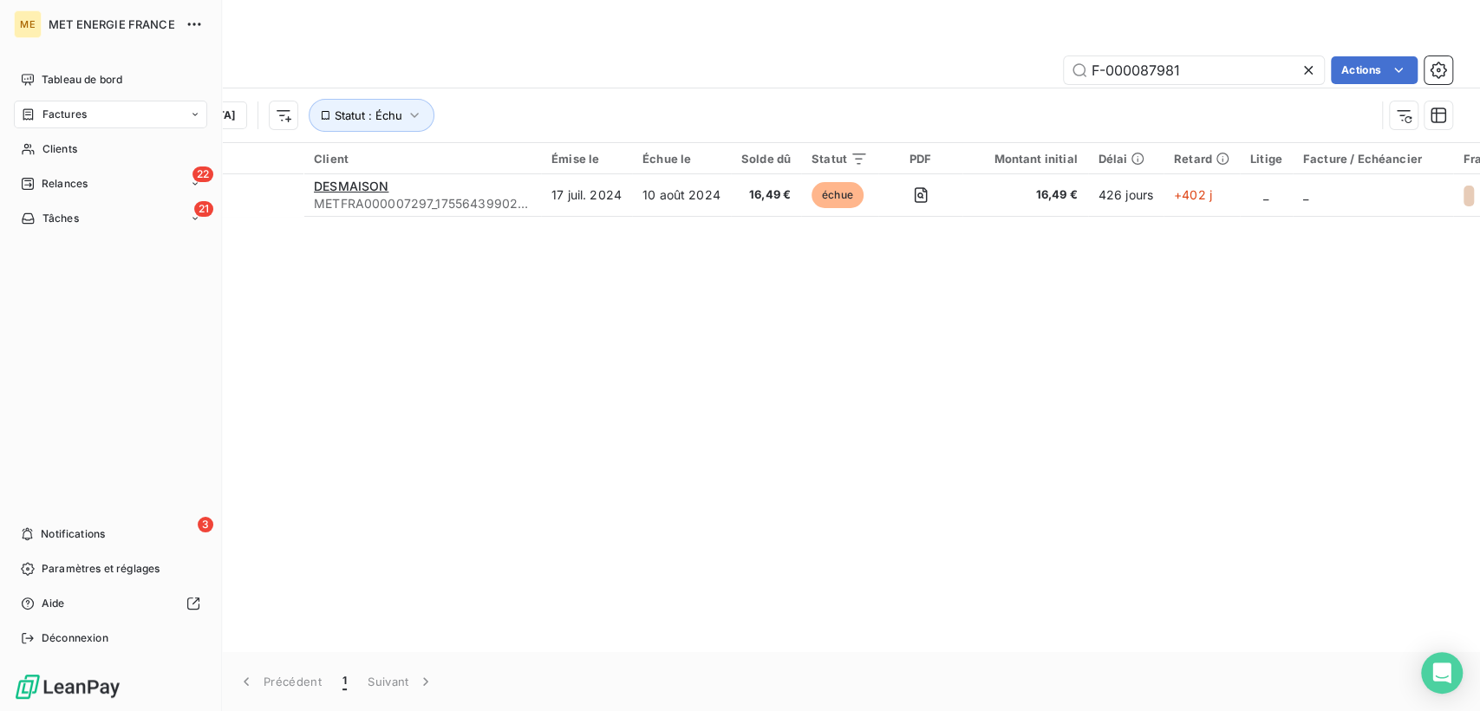
click at [67, 118] on span "Factures" at bounding box center [64, 115] width 44 height 16
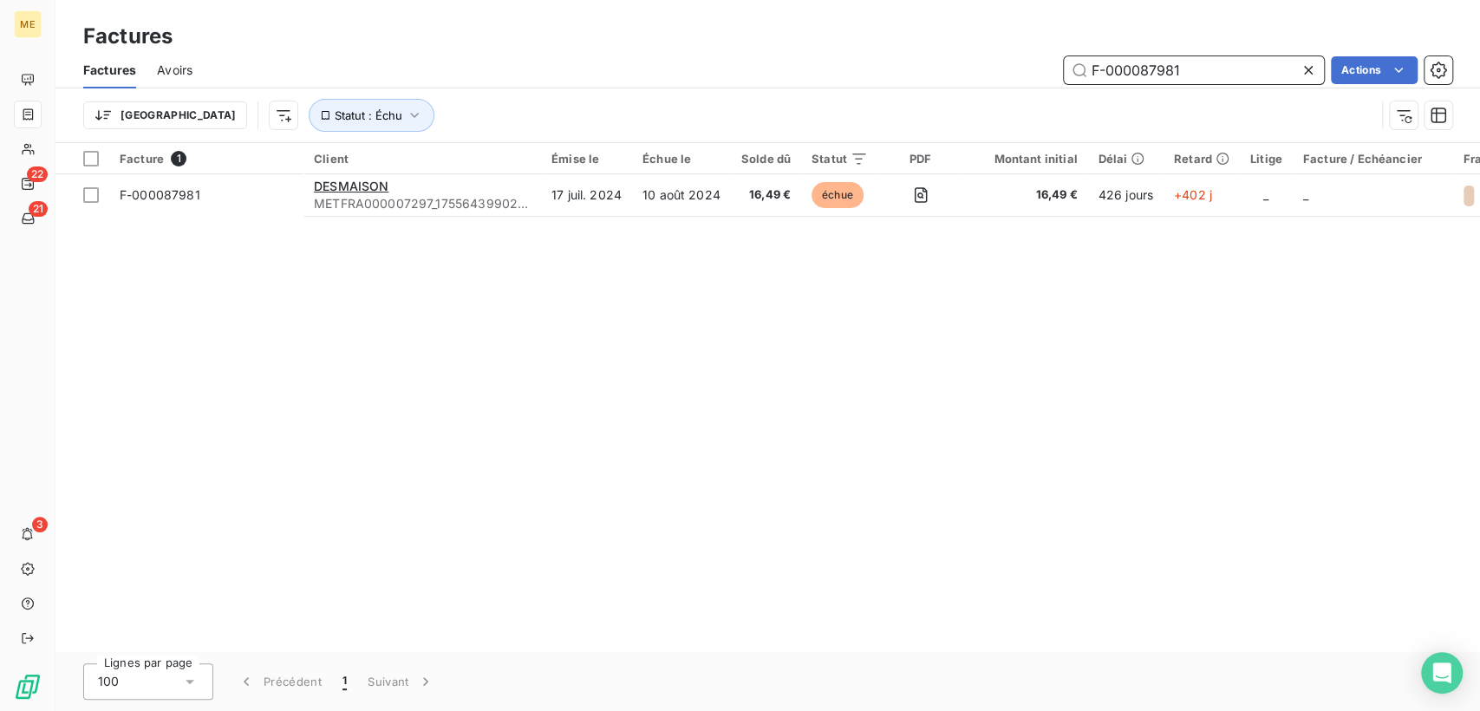
click at [1120, 72] on input "F-000087981" at bounding box center [1194, 70] width 260 height 28
paste input "32986"
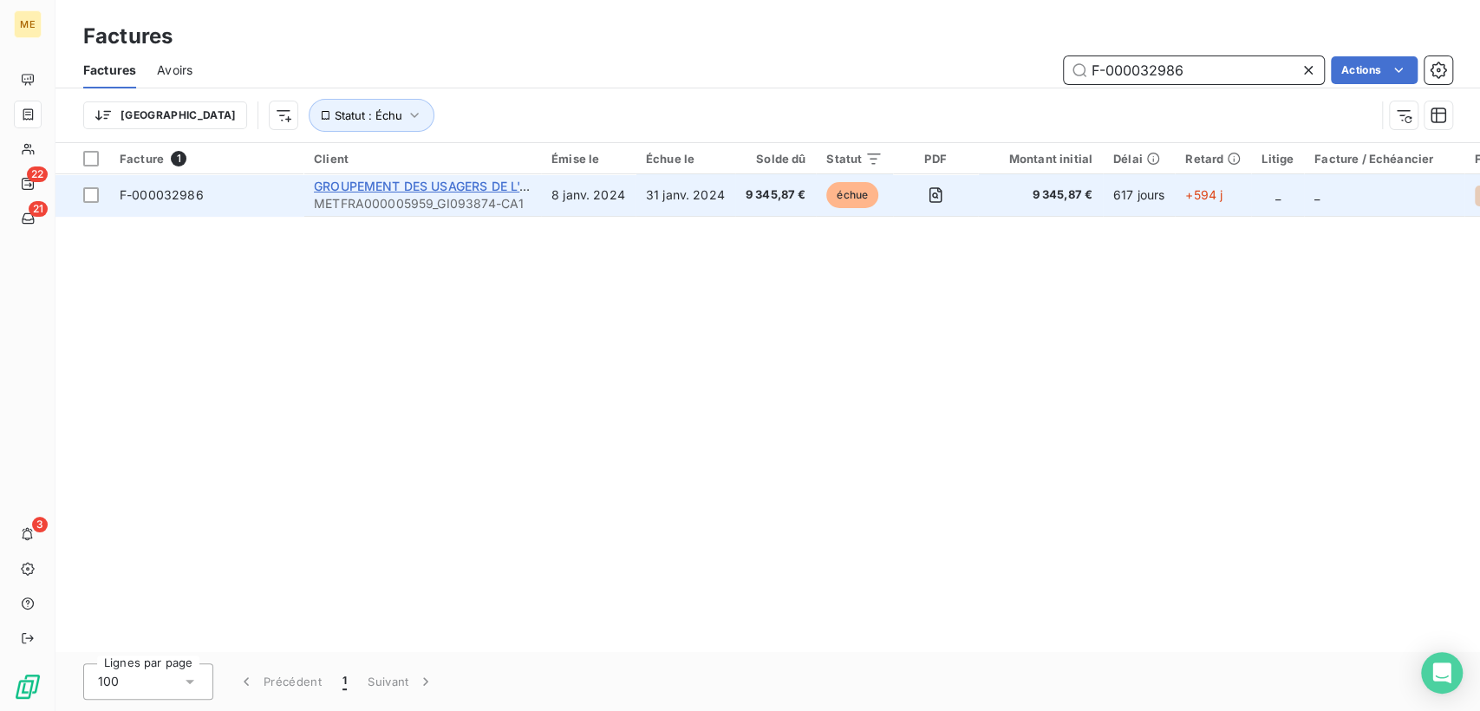
type input "F-000032986"
click at [409, 189] on span "GROUPEMENT DES USAGERS DE L'ABATTOIR D'" at bounding box center [456, 186] width 284 height 15
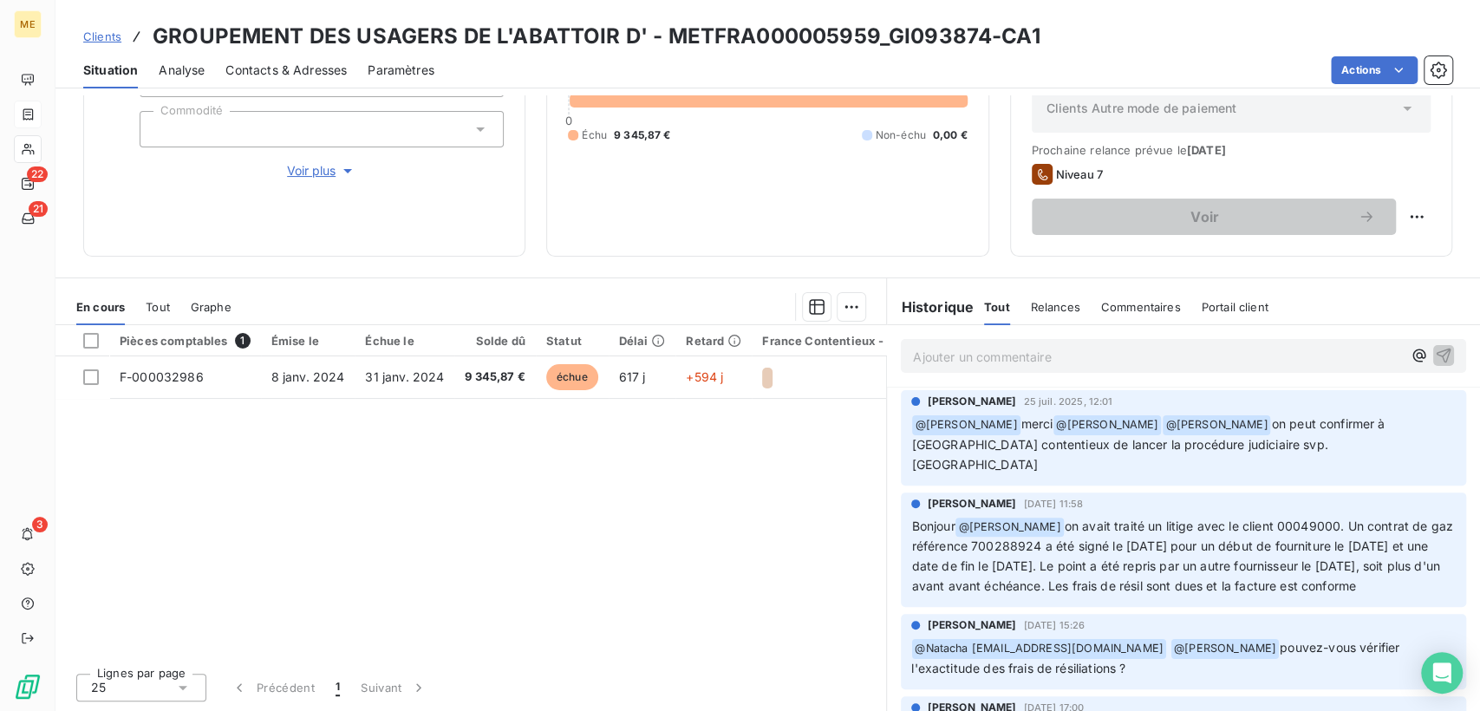
scroll to position [108, 0]
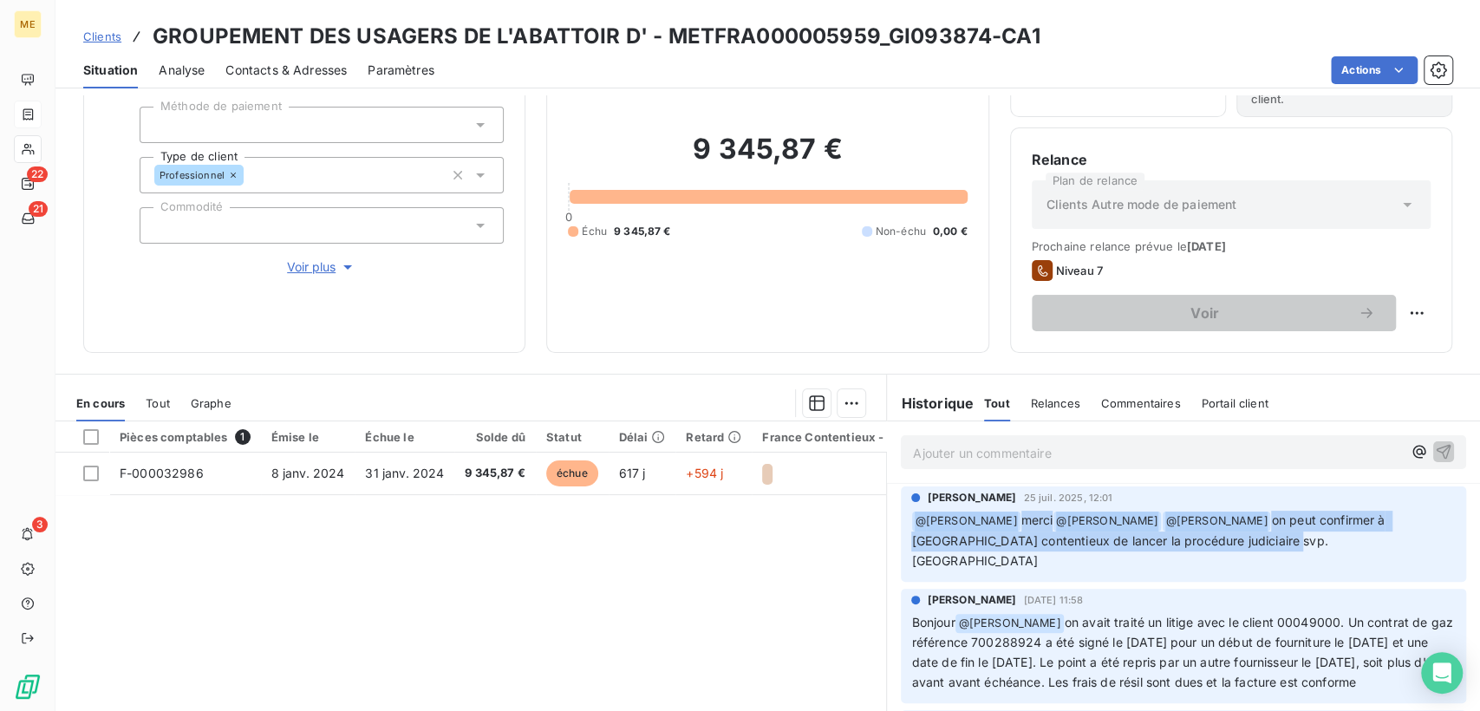
drag, startPoint x: 905, startPoint y: 523, endPoint x: 1248, endPoint y: 543, distance: 343.1
click at [1248, 543] on p "﻿ @ Klea Verjoni merci @ [PERSON_NAME] ﻿ @ [PERSON_NAME] on peut confirmer à [G…" at bounding box center [1183, 541] width 545 height 61
copy p "@ Klea Verjoni merci @ [PERSON_NAME] ﻿ @ [PERSON_NAME] on peut confirmer à [GEO…"
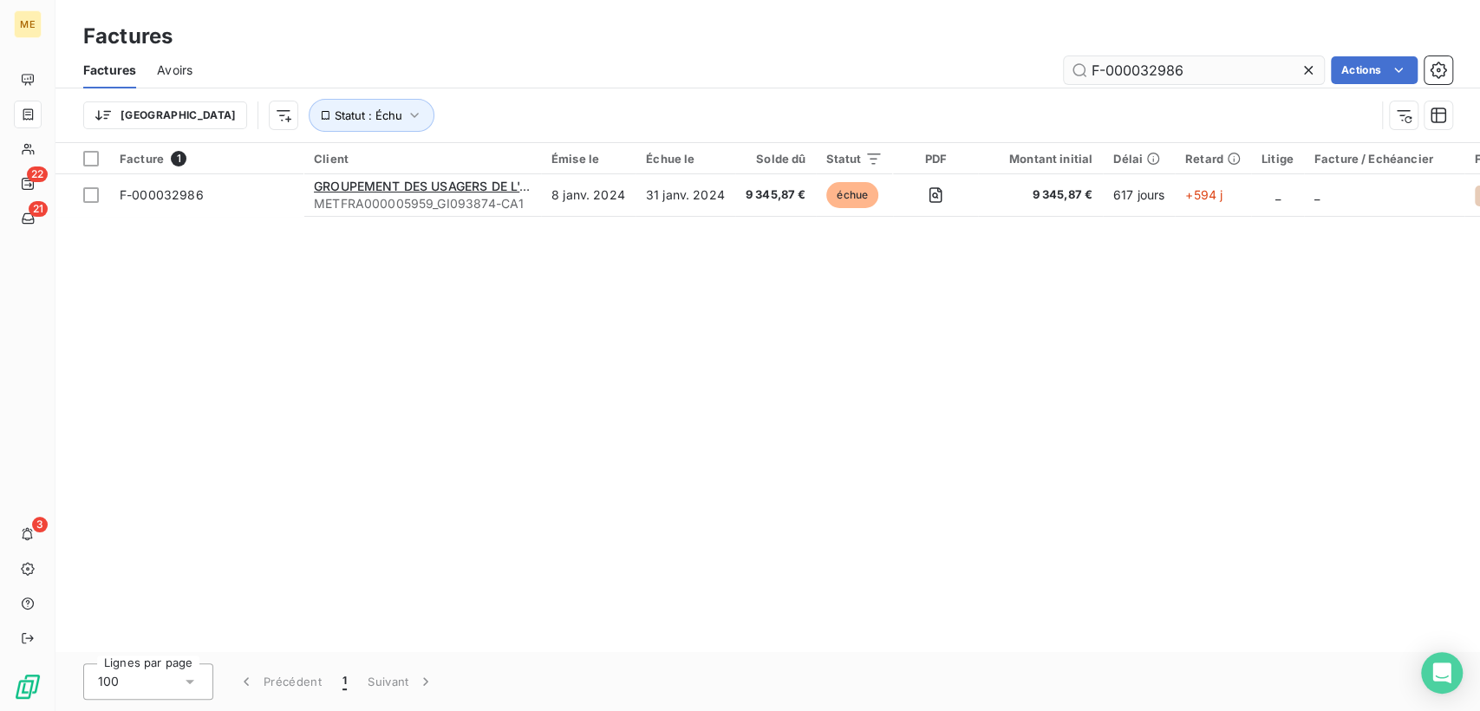
drag, startPoint x: 1200, startPoint y: 64, endPoint x: 1068, endPoint y: 68, distance: 131.9
click at [1068, 68] on input "F-000032986" at bounding box center [1194, 70] width 260 height 28
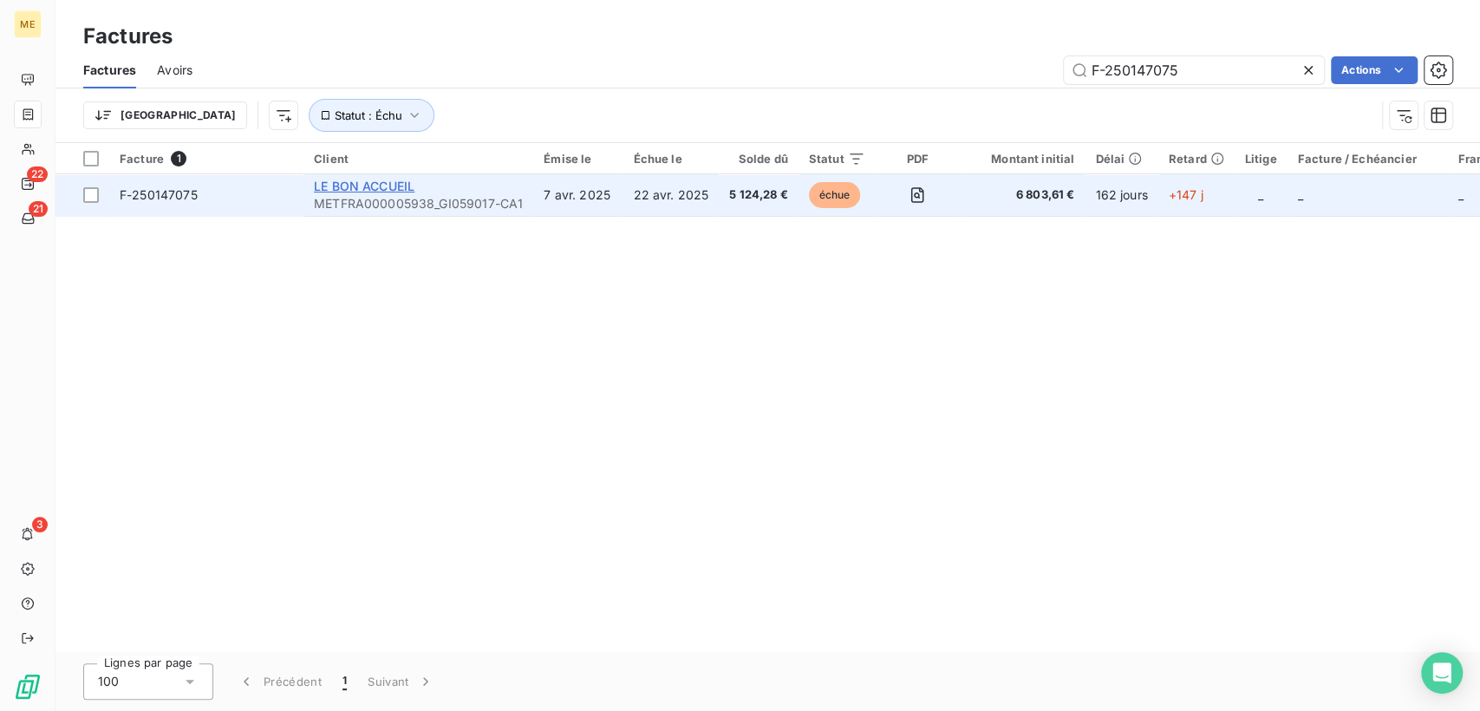
type input "F-250147075"
click at [368, 189] on span "LE BON ACCUEIL" at bounding box center [364, 186] width 101 height 15
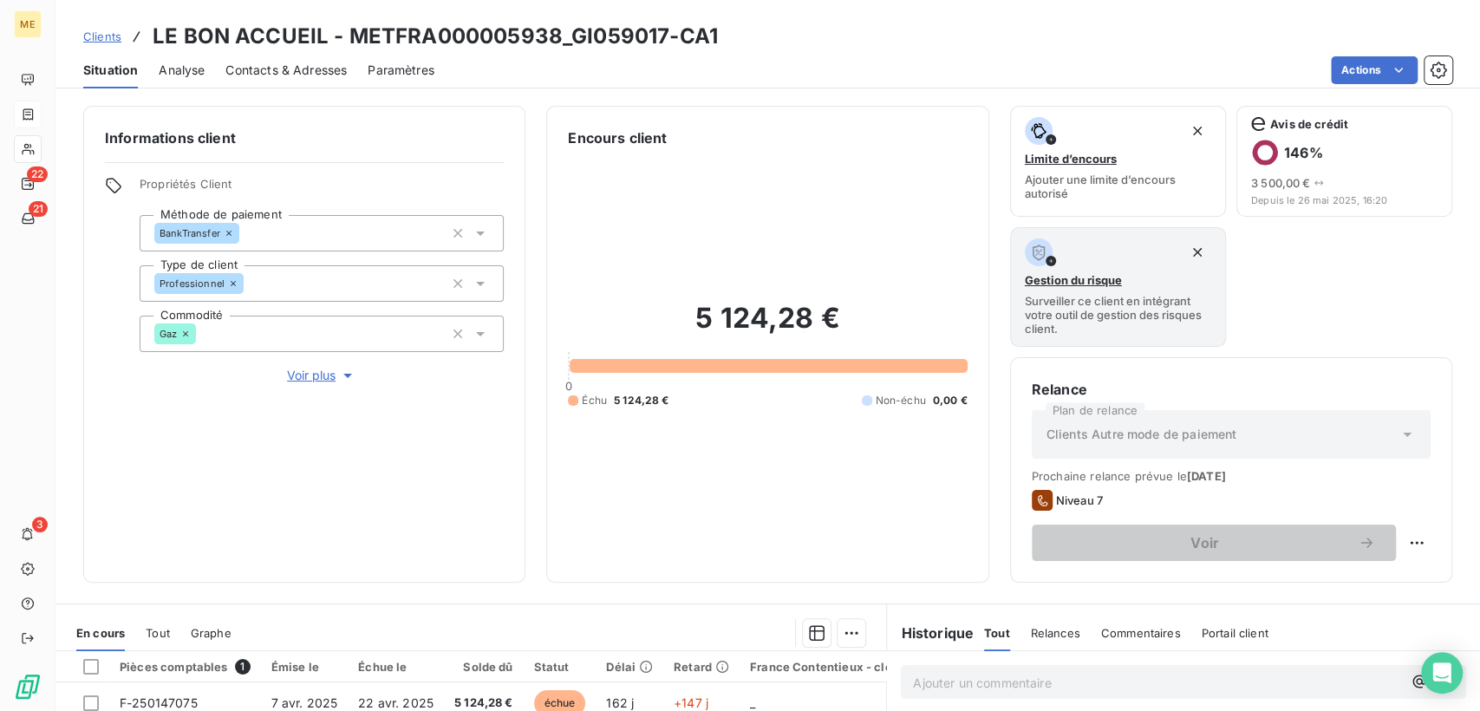
click at [278, 72] on span "Contacts & Adresses" at bounding box center [285, 70] width 121 height 17
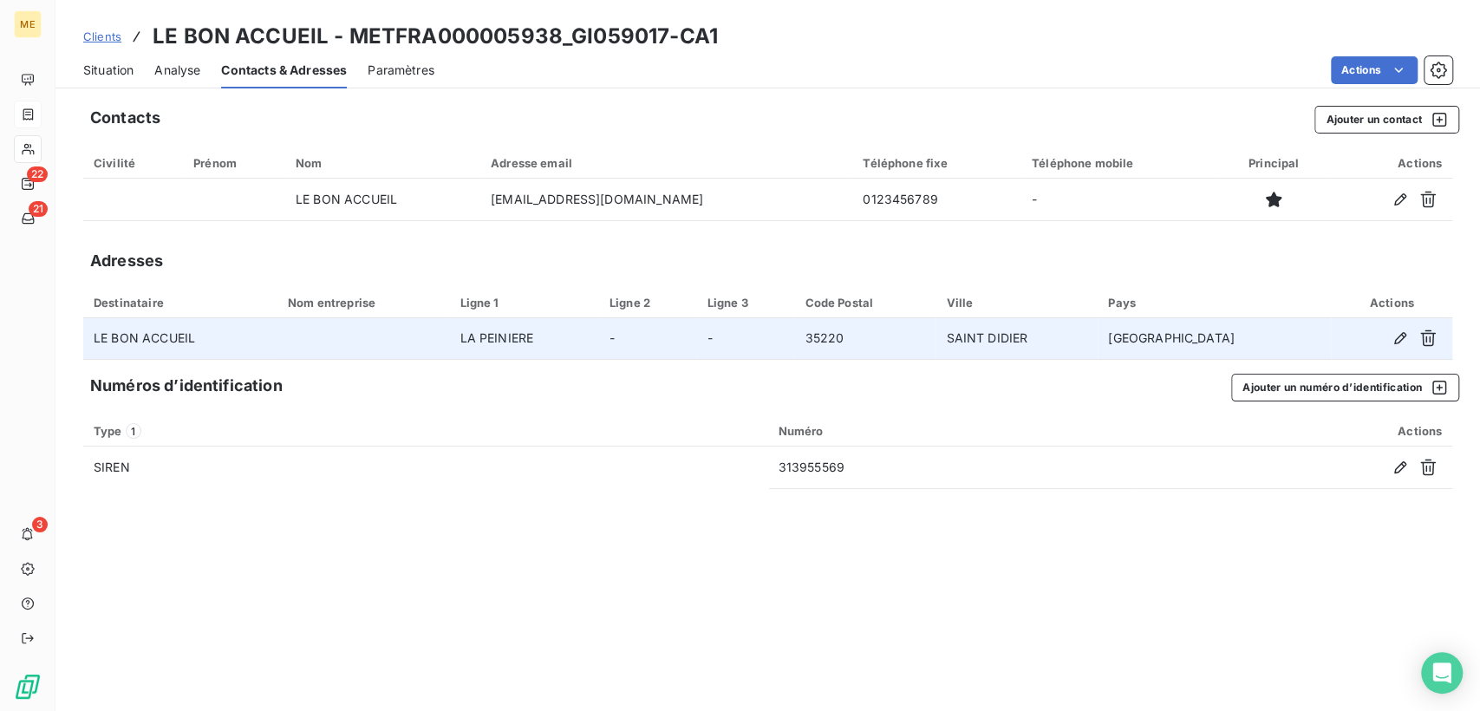
click at [526, 340] on td "LA PEINIERE" at bounding box center [523, 339] width 149 height 42
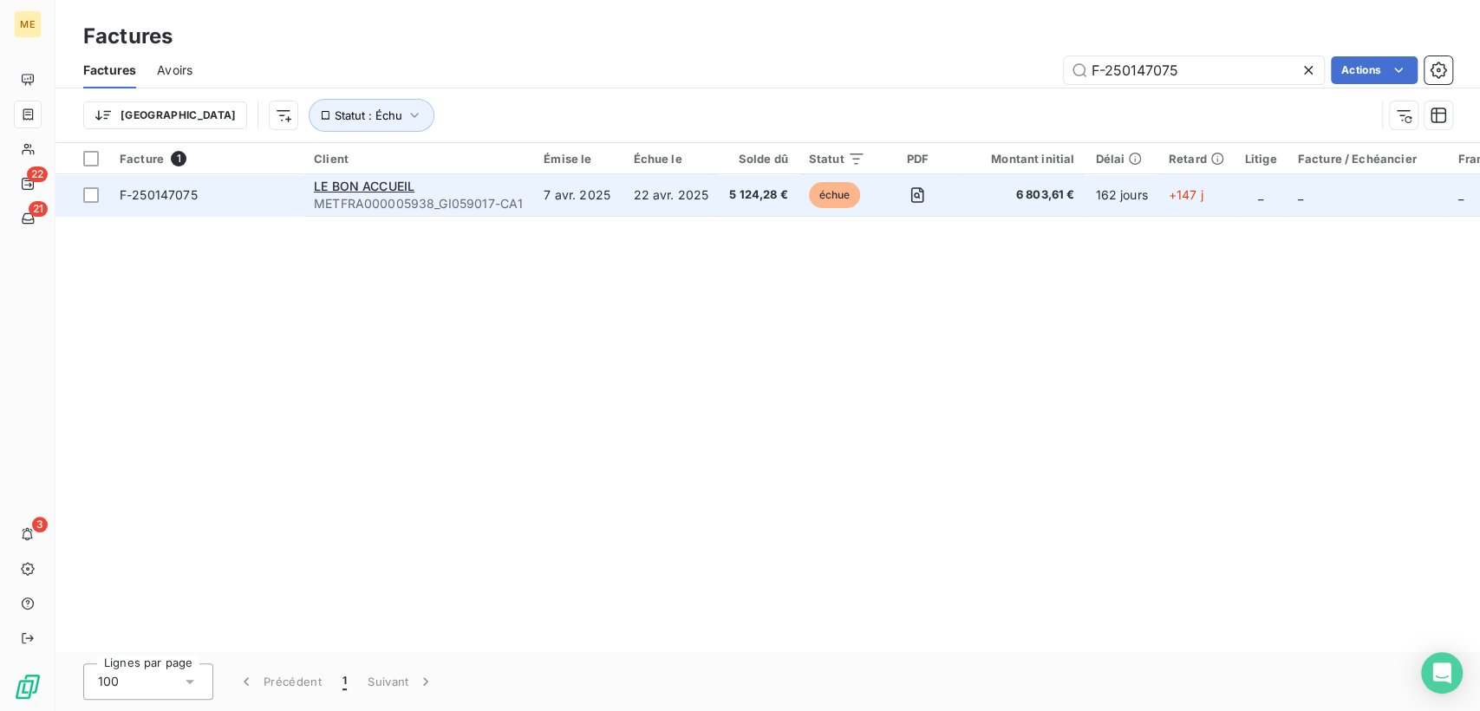
click at [417, 191] on div "LE BON ACCUEIL" at bounding box center [418, 186] width 209 height 17
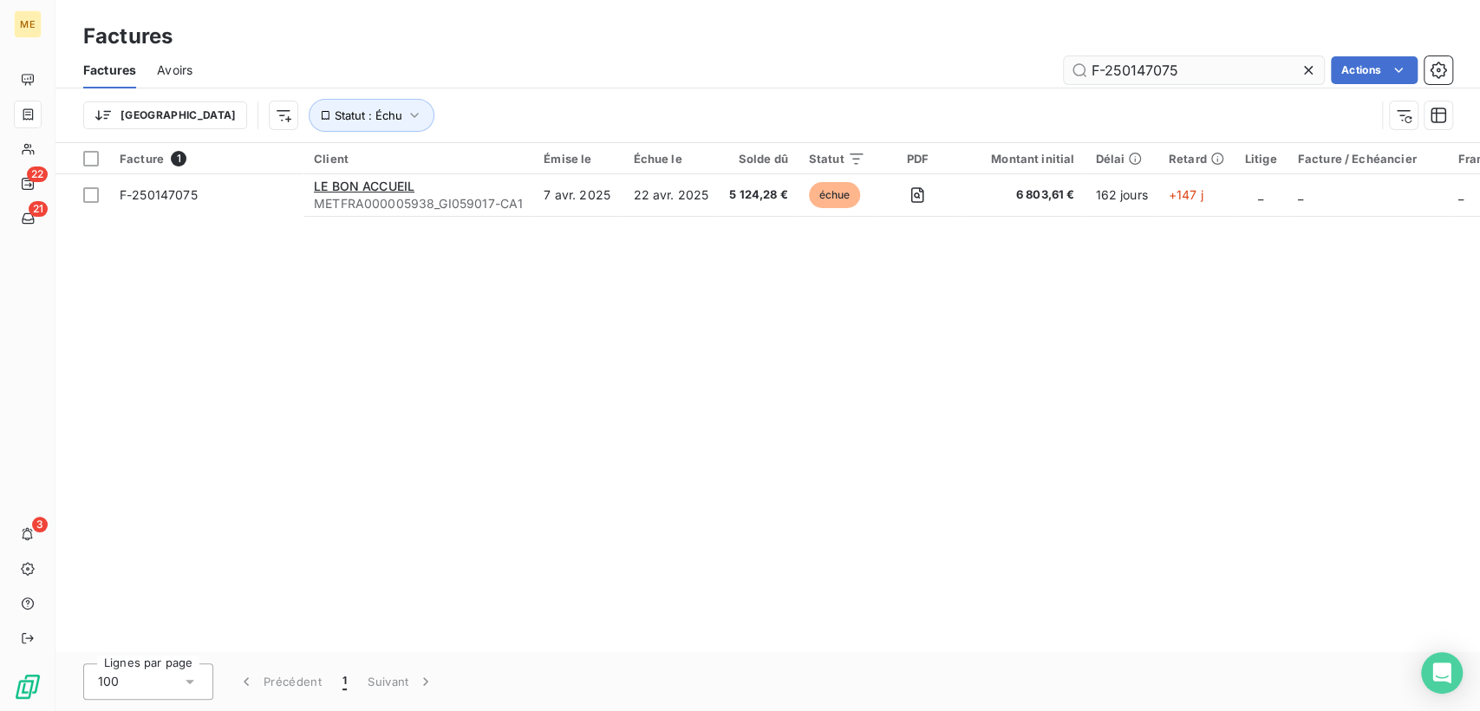
click at [1152, 69] on input "F-250147075" at bounding box center [1194, 70] width 260 height 28
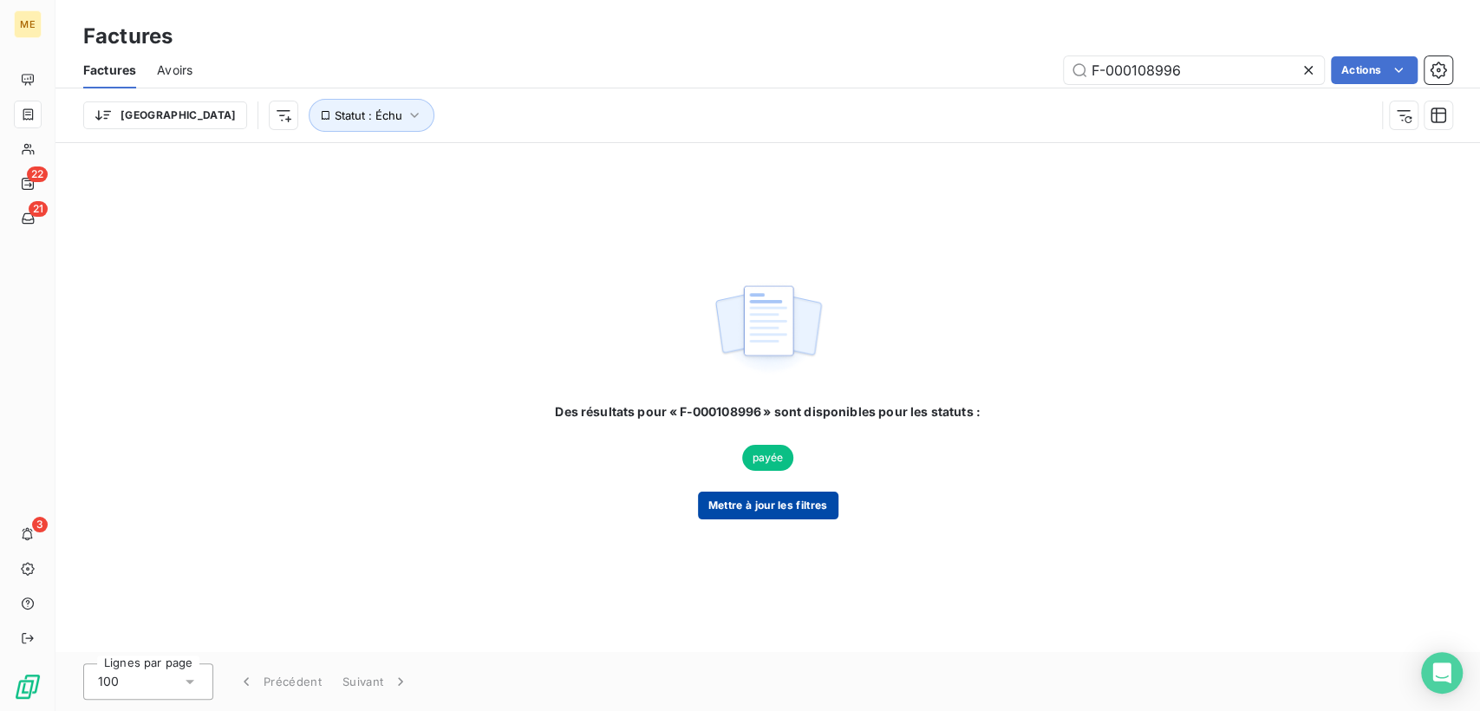
type input "F-000108996"
click at [803, 507] on button "Mettre à jour les filtres" at bounding box center [768, 506] width 140 height 28
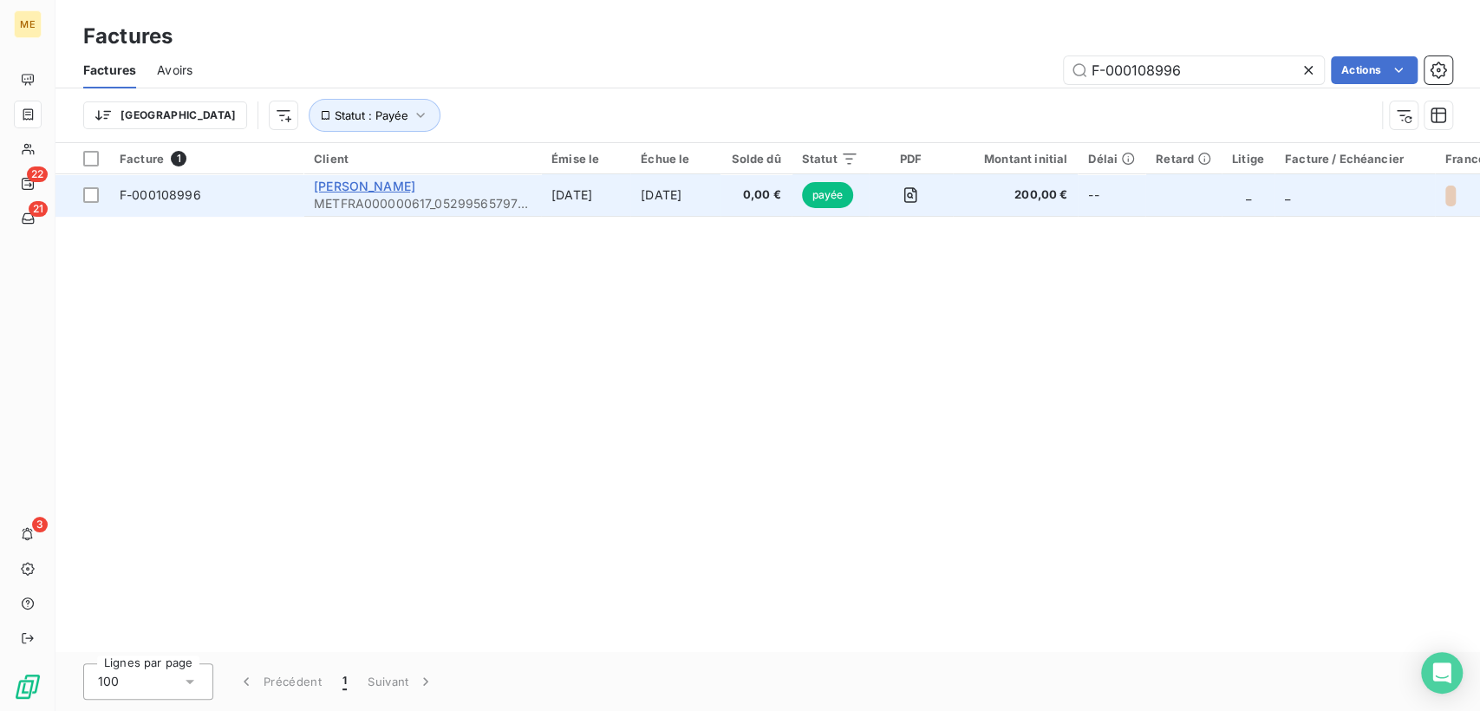
click at [395, 185] on span "[PERSON_NAME]" at bounding box center [364, 186] width 101 height 15
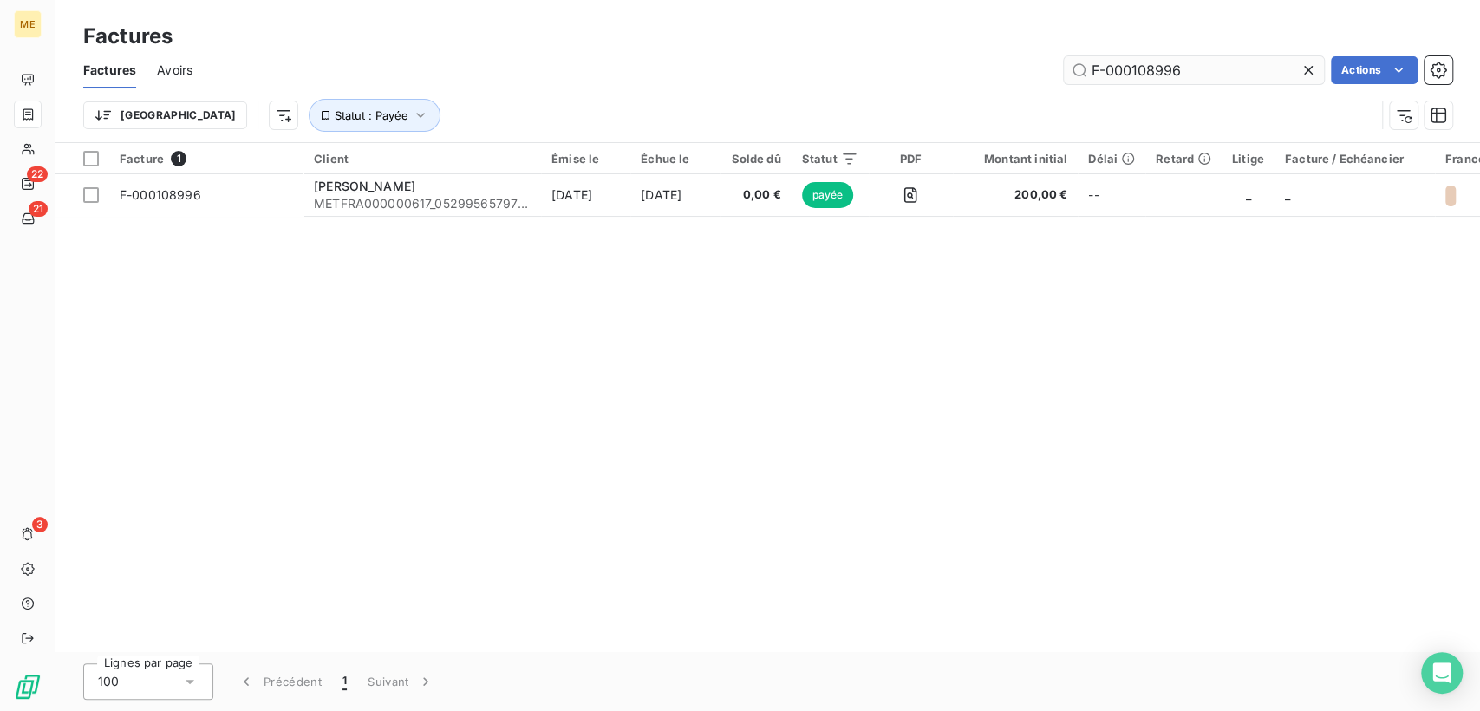
drag, startPoint x: 1191, startPoint y: 67, endPoint x: 1092, endPoint y: 76, distance: 100.2
click at [1092, 76] on input "F-000108996" at bounding box center [1194, 70] width 260 height 28
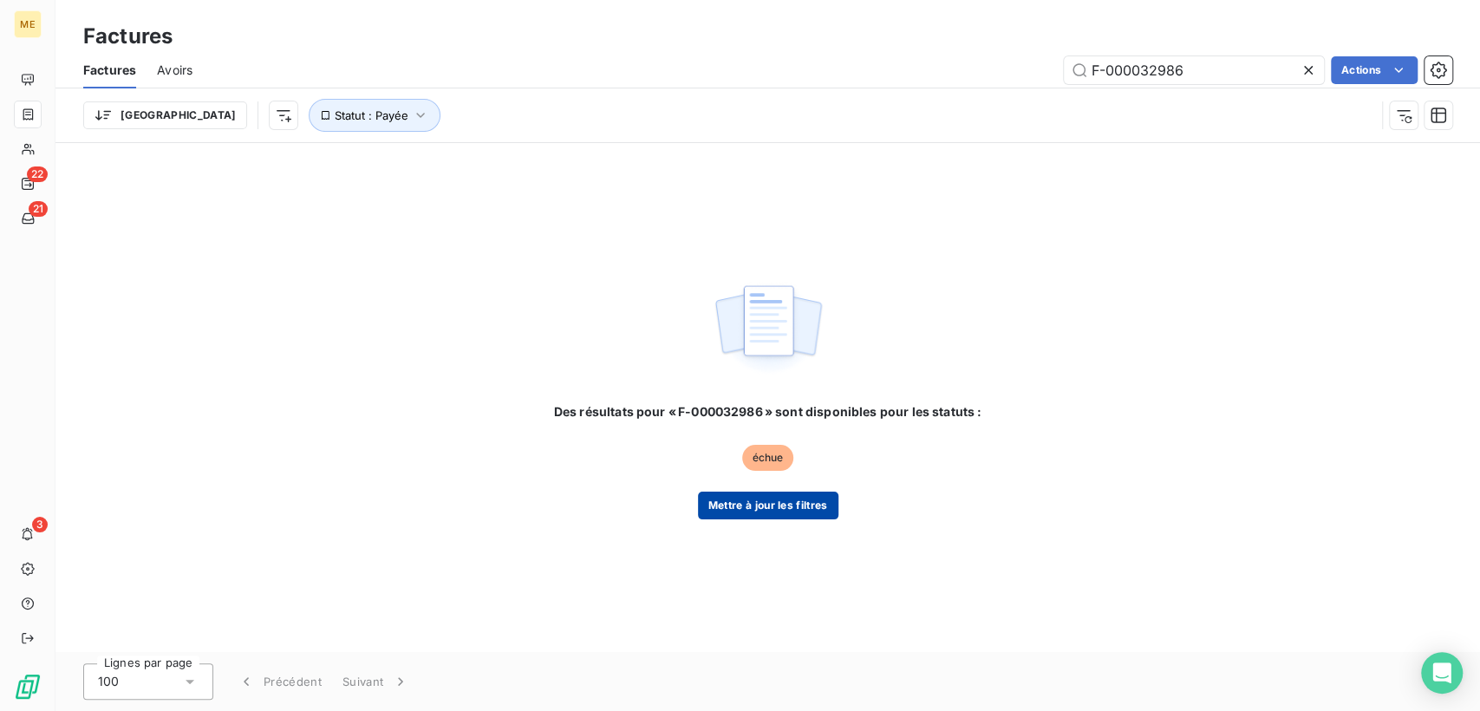
type input "F-000032986"
click at [788, 515] on button "Mettre à jour les filtres" at bounding box center [768, 506] width 140 height 28
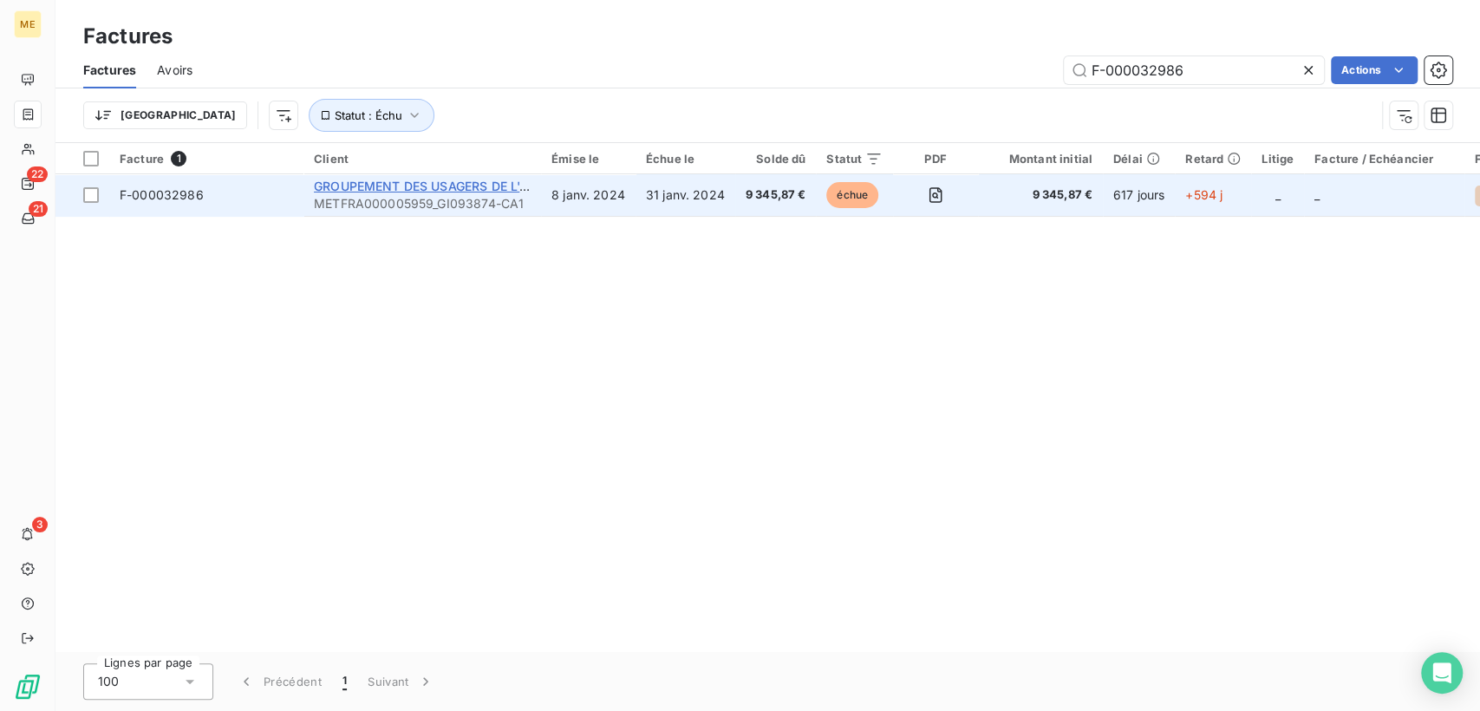
click at [359, 186] on span "GROUPEMENT DES USAGERS DE L'ABATTOIR D'" at bounding box center [456, 186] width 284 height 15
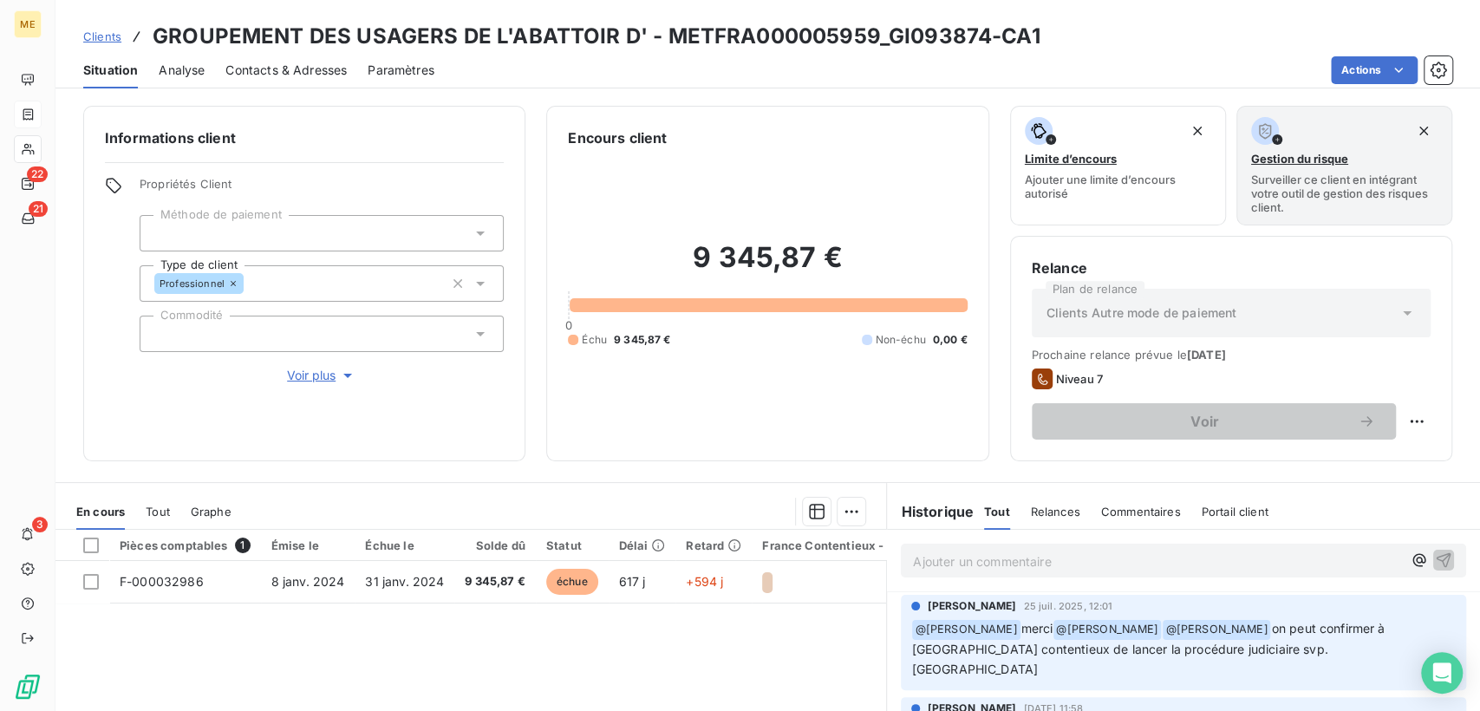
scroll to position [96, 0]
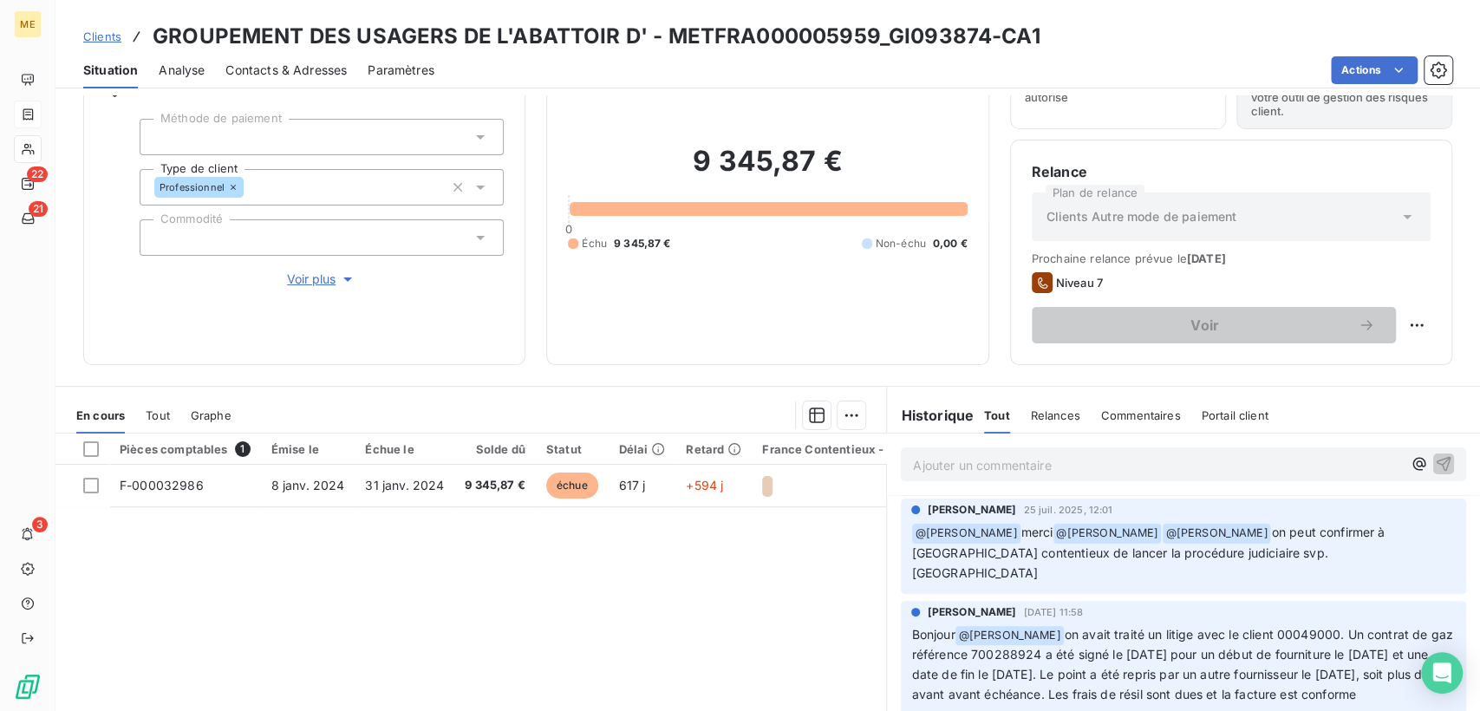
click at [912, 532] on span "@ Klea Verjoni" at bounding box center [966, 534] width 108 height 20
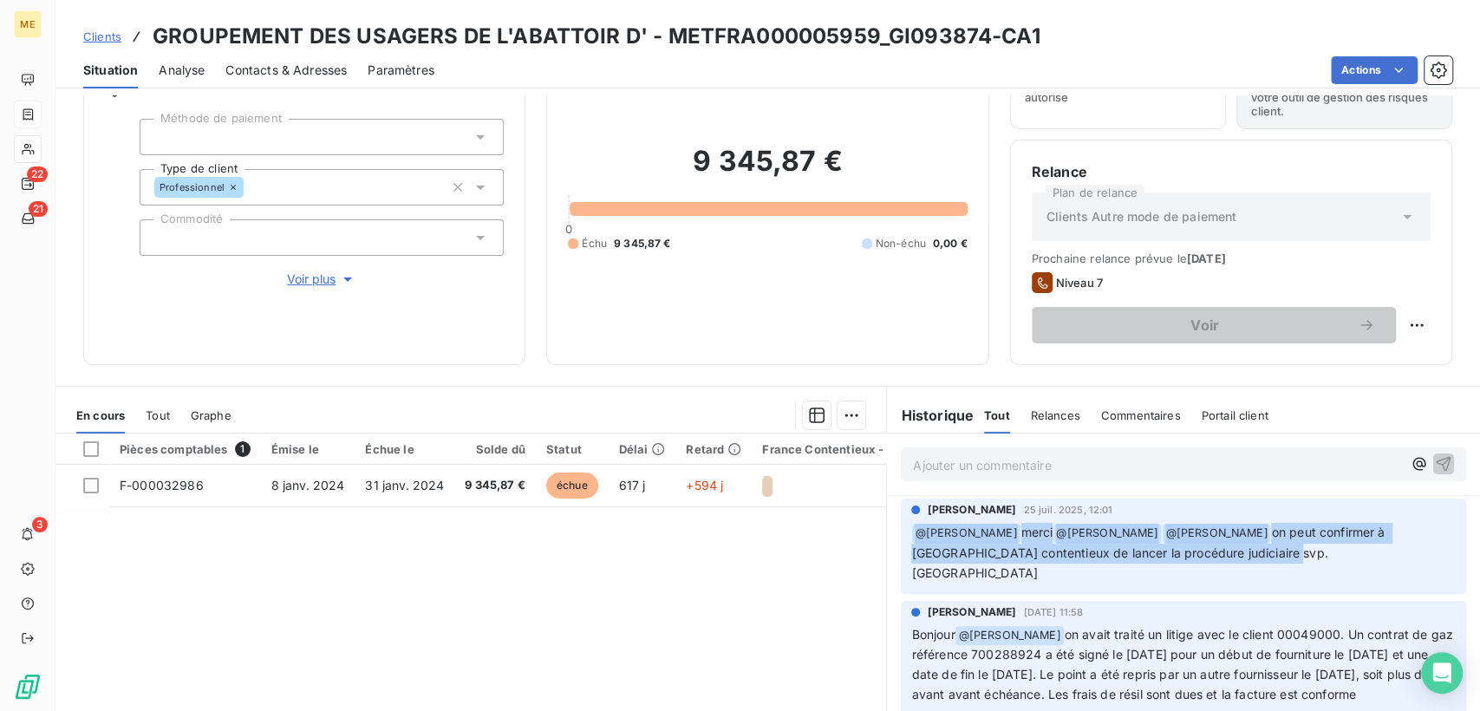
drag, startPoint x: 909, startPoint y: 529, endPoint x: 1262, endPoint y: 545, distance: 353.3
click at [1262, 545] on p "﻿ @ Klea Verjoni merci @ [PERSON_NAME] ﻿ @ [PERSON_NAME] on peut confirmer à [G…" at bounding box center [1183, 553] width 545 height 61
copy p "@ Klea Verjoni merci @ [PERSON_NAME] ﻿ @ [PERSON_NAME] on peut confirmer à [GEO…"
